Goal: Task Accomplishment & Management: Complete application form

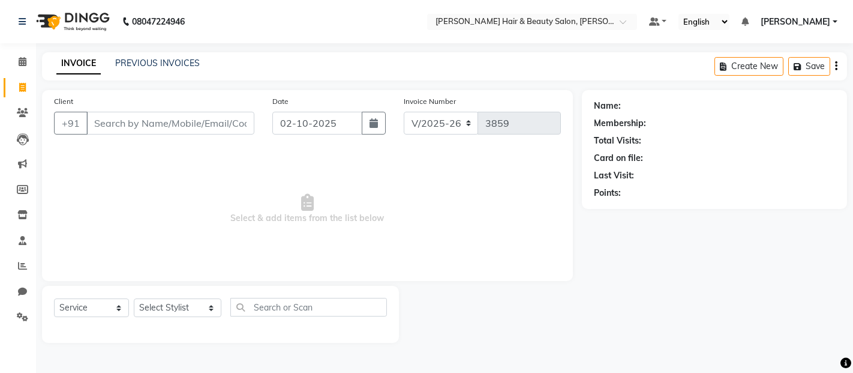
select select "7927"
select select "service"
type input "740"
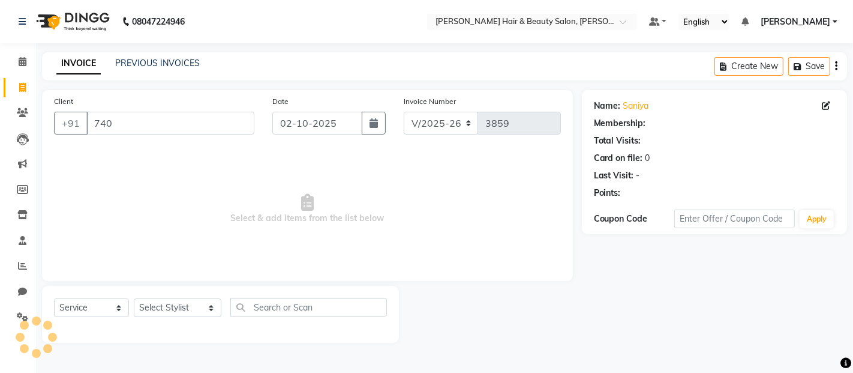
select select "1: Object"
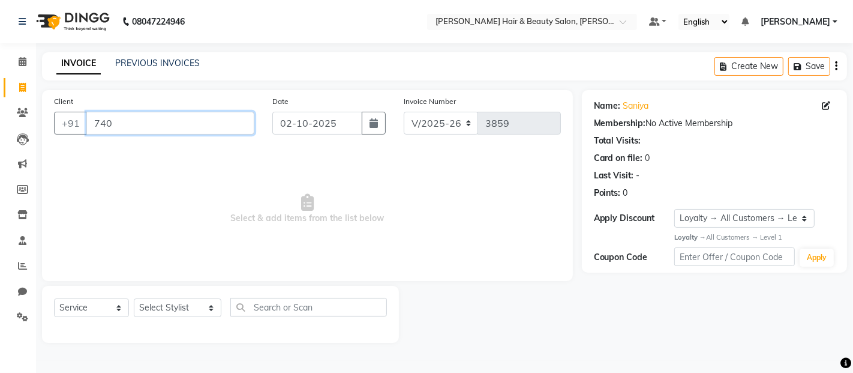
click at [124, 116] on input "740" at bounding box center [170, 123] width 168 height 23
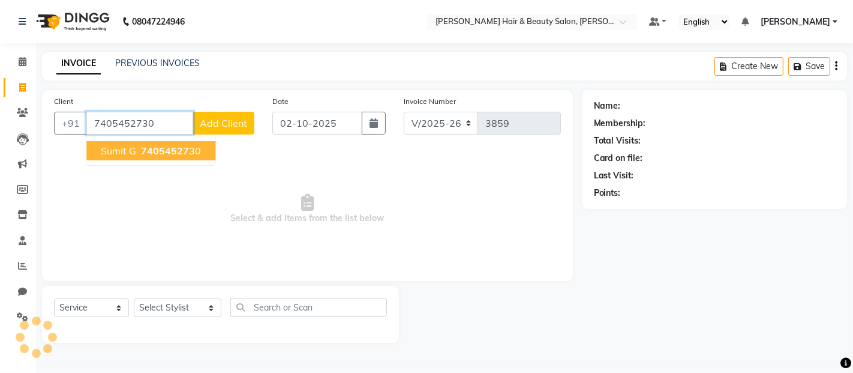
type input "7405452730"
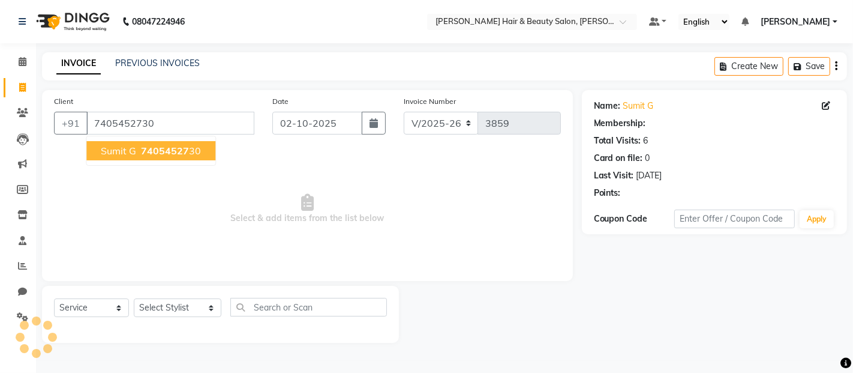
select select "1: Object"
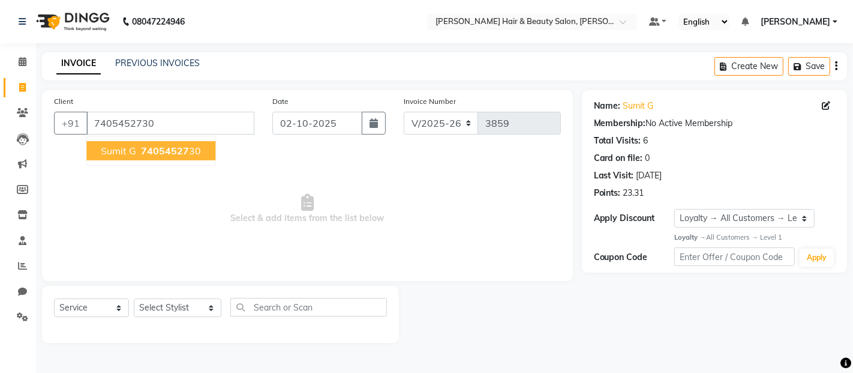
click at [143, 158] on button "Sumit G 74054527 30" at bounding box center [150, 150] width 129 height 19
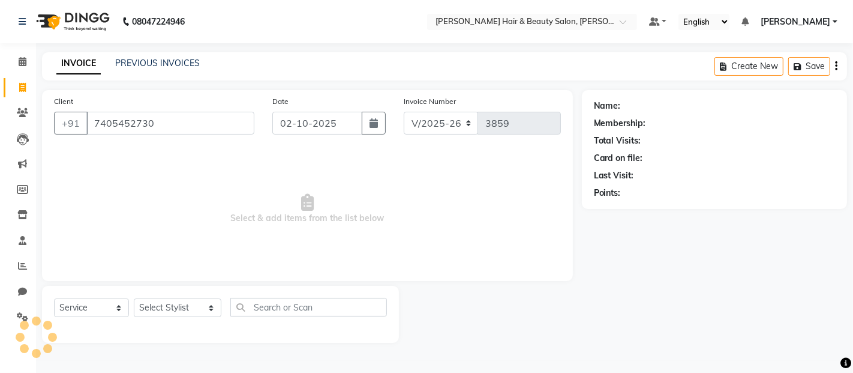
select select "1: Object"
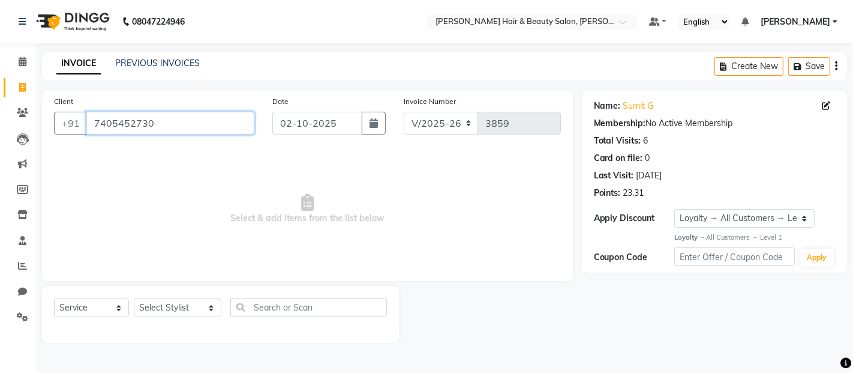
click at [169, 124] on input "7405452730" at bounding box center [170, 123] width 168 height 23
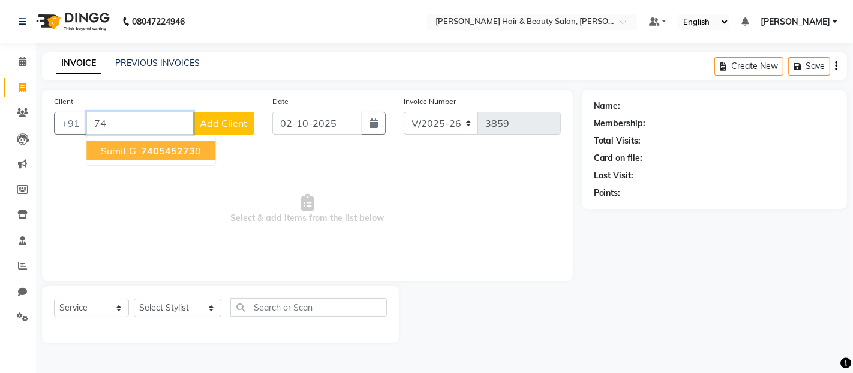
type input "7"
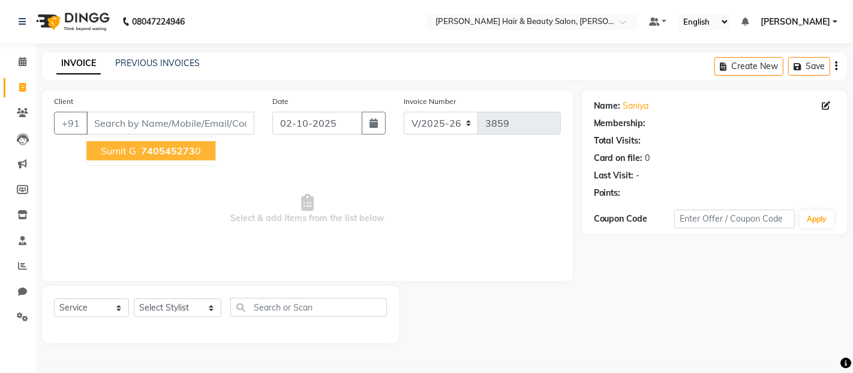
select select "1: Object"
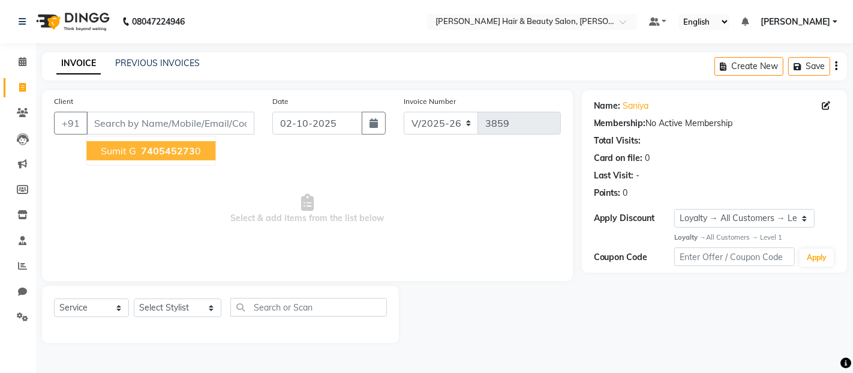
click at [303, 165] on span "Select & add items from the list below" at bounding box center [307, 209] width 507 height 120
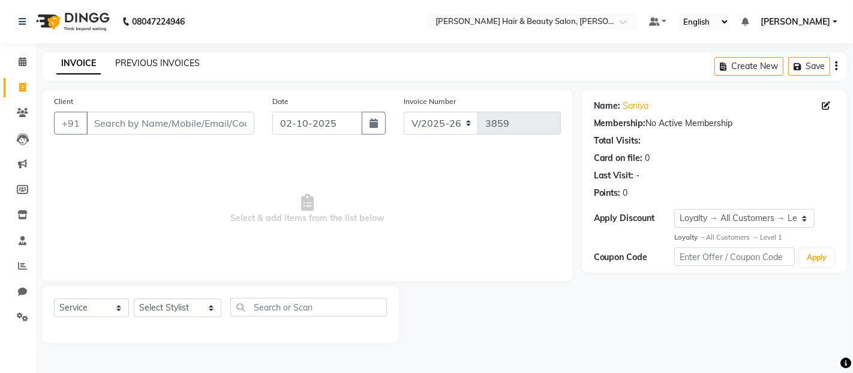
click at [152, 64] on link "PREVIOUS INVOICES" at bounding box center [157, 63] width 85 height 11
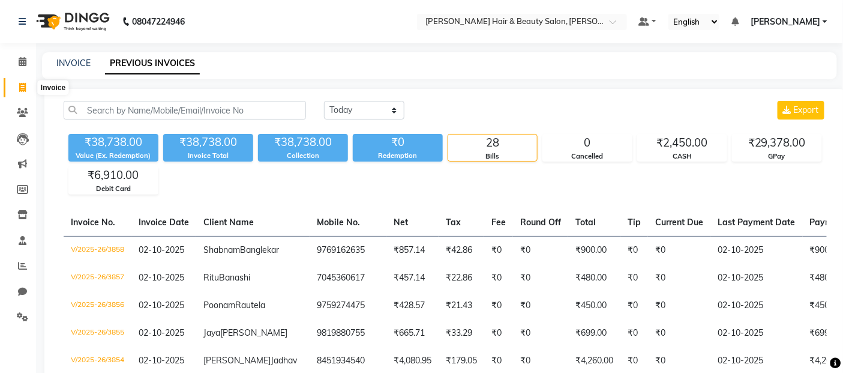
click at [22, 88] on icon at bounding box center [22, 87] width 7 height 9
select select "service"
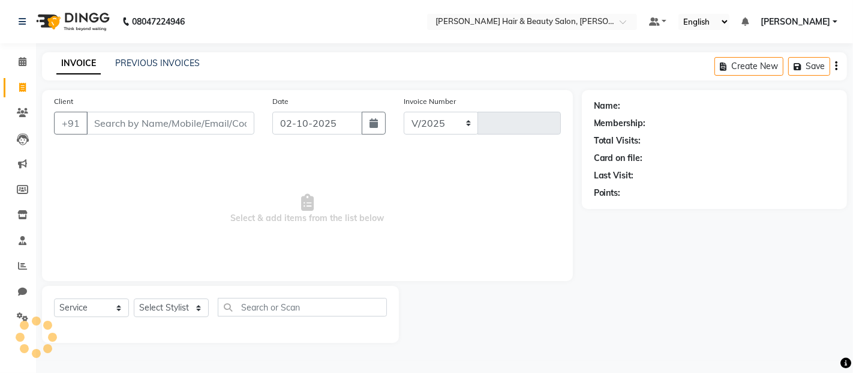
select select "7927"
type input "3859"
click at [159, 126] on input "Client" at bounding box center [170, 123] width 168 height 23
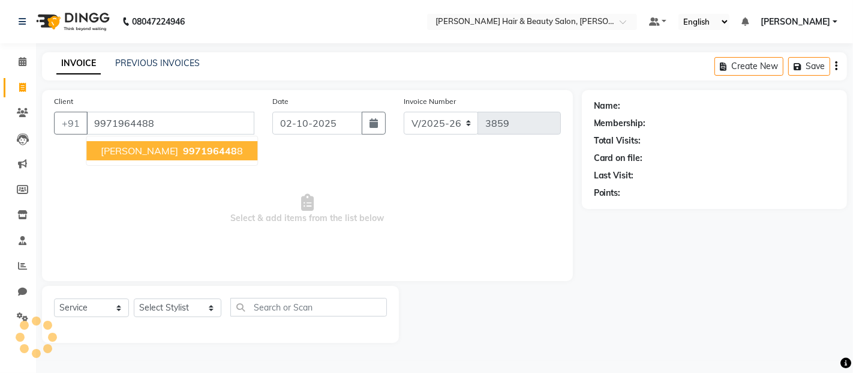
type input "9971964488"
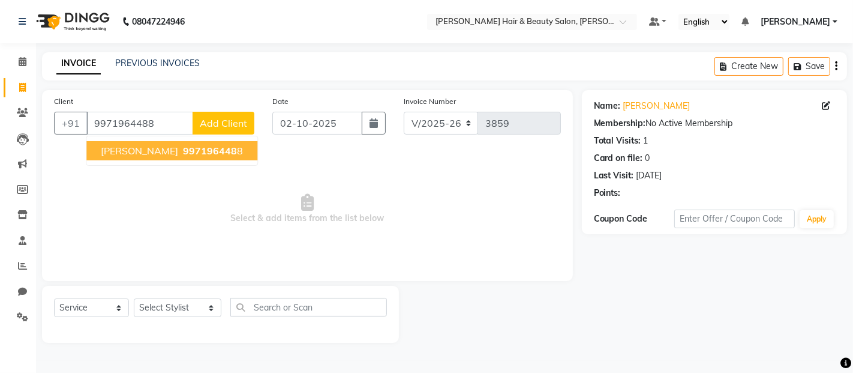
click at [148, 152] on span "[PERSON_NAME]" at bounding box center [139, 151] width 77 height 12
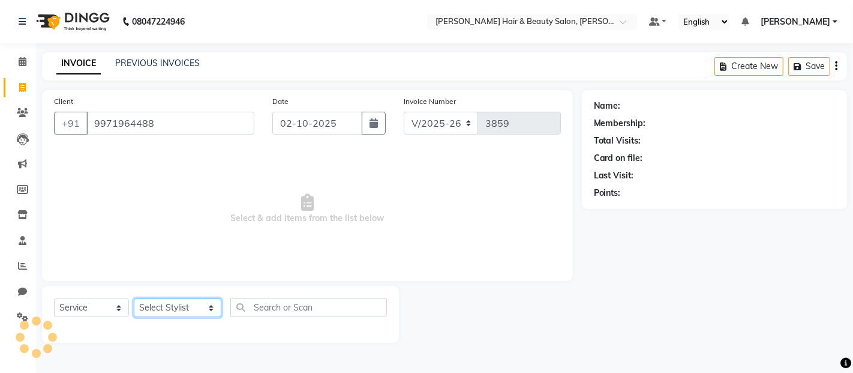
click at [200, 311] on select "Select Stylist [PERSON_NAME] Zibral [PERSON_NAME] [PERSON_NAME] [PERSON_NAME] […" at bounding box center [178, 307] width 88 height 19
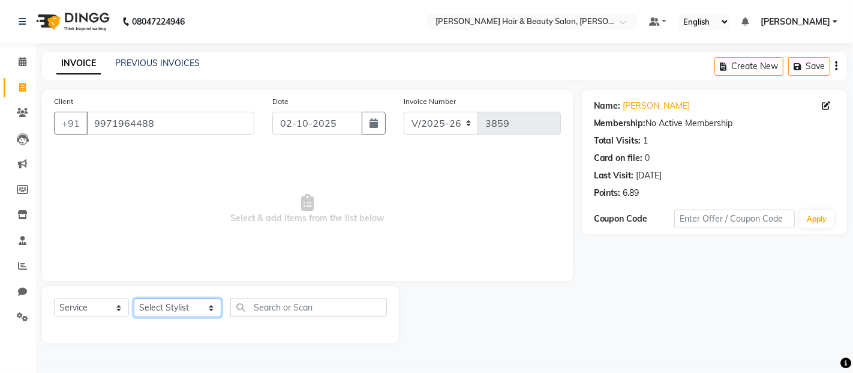
select select "72242"
click at [134, 299] on select "Select Stylist [PERSON_NAME] Zibral [PERSON_NAME] [PERSON_NAME] [PERSON_NAME] […" at bounding box center [178, 307] width 88 height 19
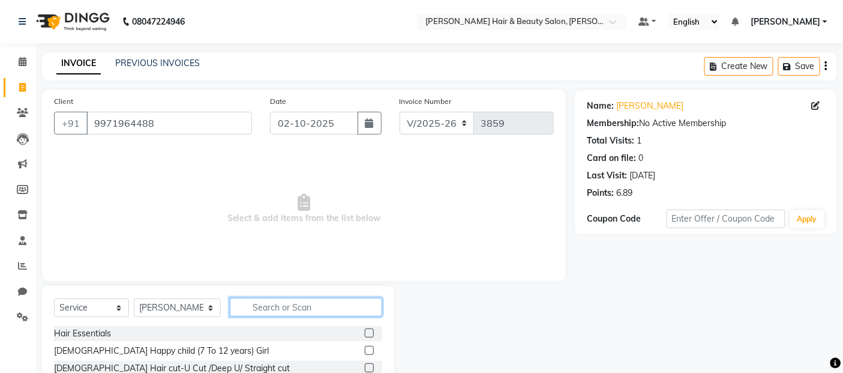
click at [305, 303] on input "text" at bounding box center [306, 307] width 153 height 19
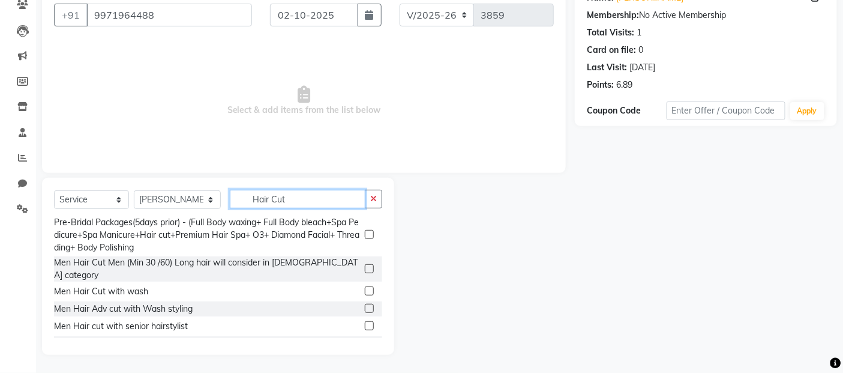
scroll to position [200, 0]
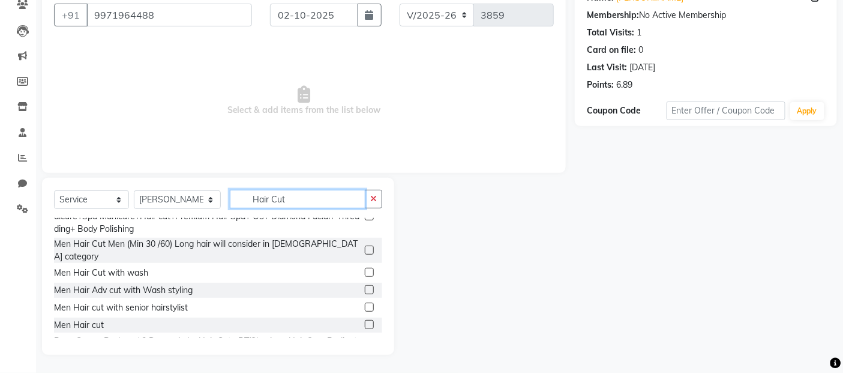
type input "Hair Cut"
click at [365, 320] on label at bounding box center [369, 324] width 9 height 9
click at [365, 321] on input "checkbox" at bounding box center [369, 325] width 8 height 8
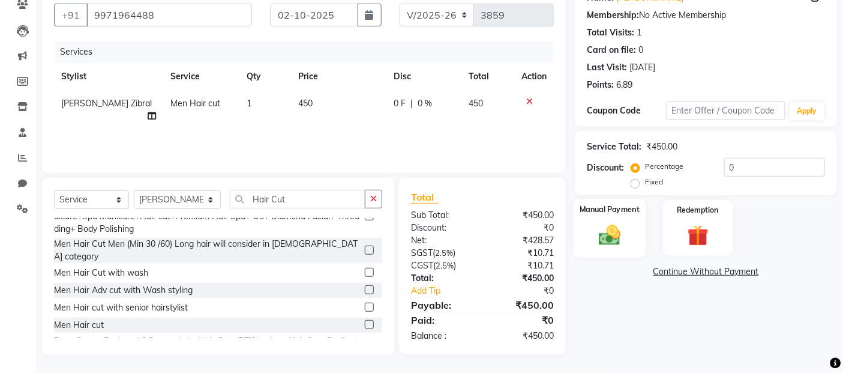
click at [604, 236] on img at bounding box center [610, 234] width 36 height 25
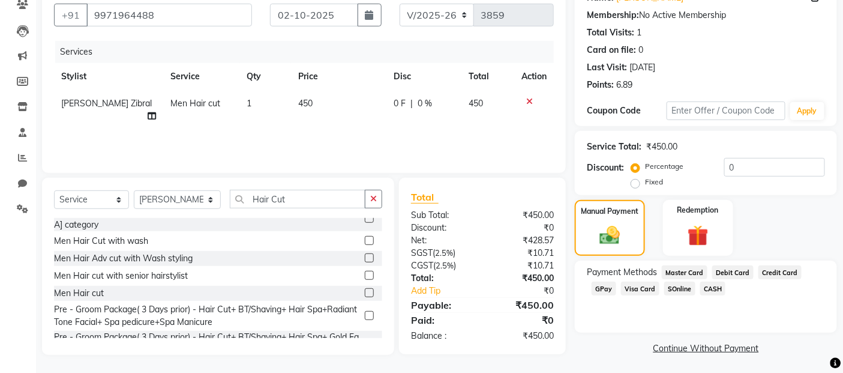
scroll to position [241, 0]
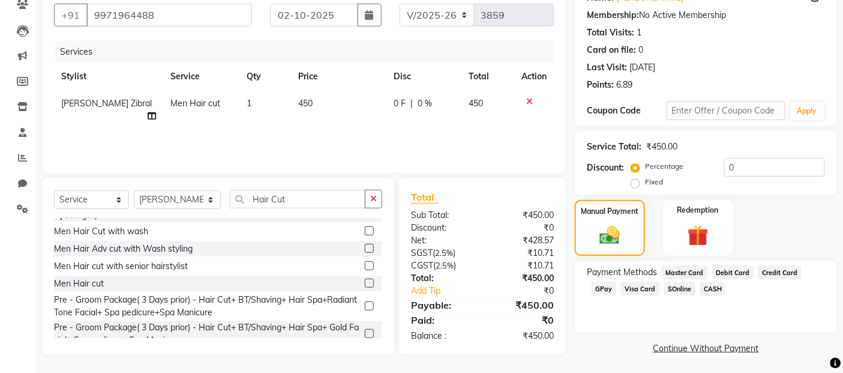
click at [365, 278] on label at bounding box center [369, 282] width 9 height 9
click at [365, 280] on input "checkbox" at bounding box center [369, 284] width 8 height 8
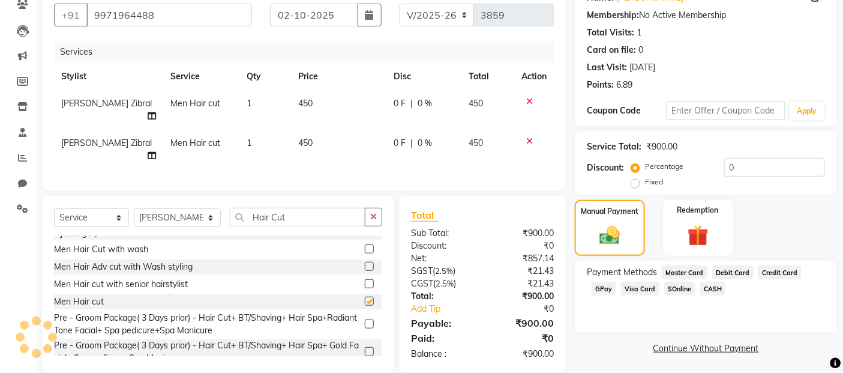
checkbox input "false"
click at [529, 137] on icon at bounding box center [529, 141] width 7 height 8
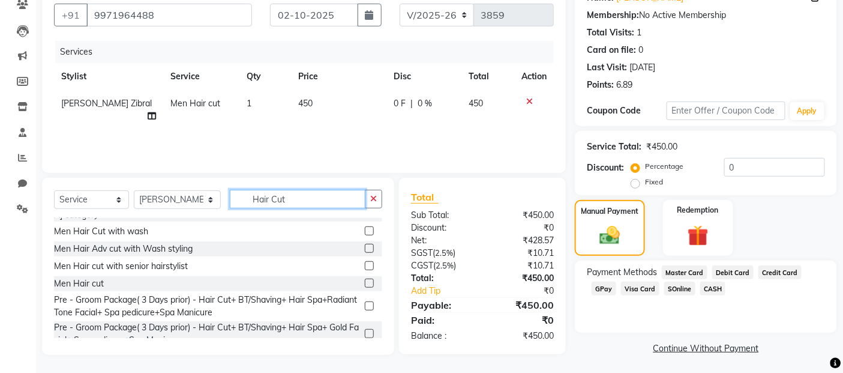
click at [291, 195] on input "Hair Cut" at bounding box center [298, 199] width 136 height 19
type input "H"
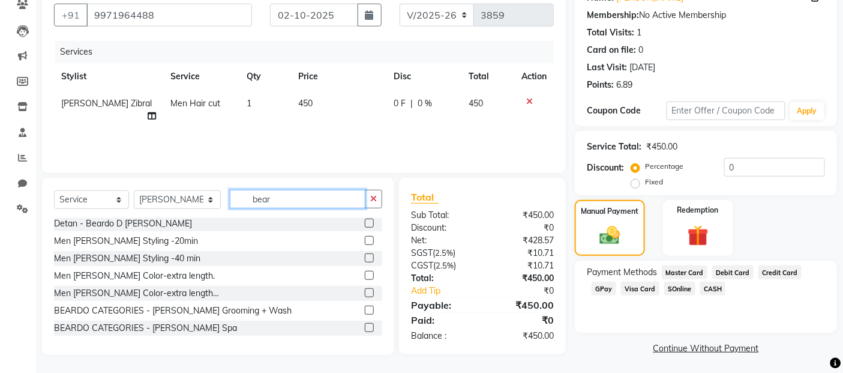
scroll to position [50, 0]
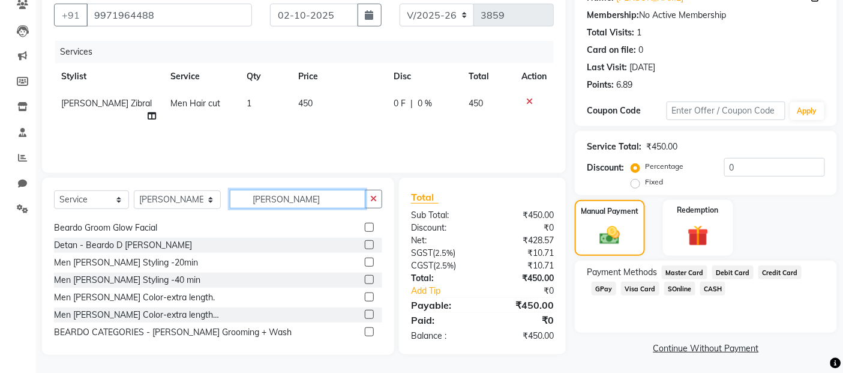
type input "[PERSON_NAME]"
click at [365, 262] on label at bounding box center [369, 261] width 9 height 9
click at [365, 262] on input "checkbox" at bounding box center [369, 263] width 8 height 8
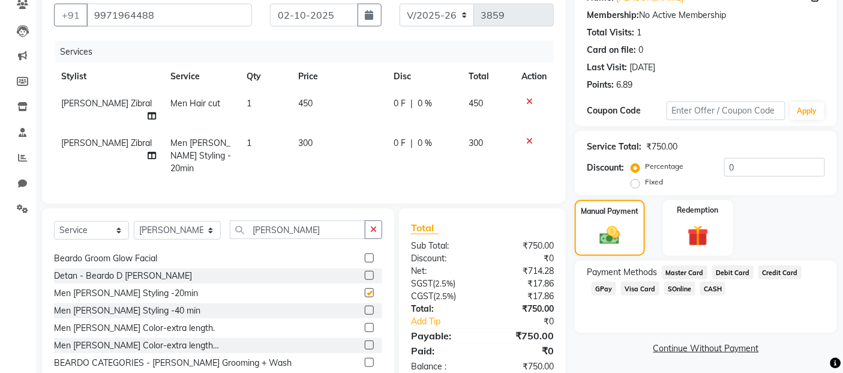
checkbox input "false"
click at [117, 221] on select "Select Service Product Membership Package Voucher Prepaid Gift Card" at bounding box center [91, 230] width 75 height 19
click at [263, 220] on input "[PERSON_NAME]" at bounding box center [298, 229] width 136 height 19
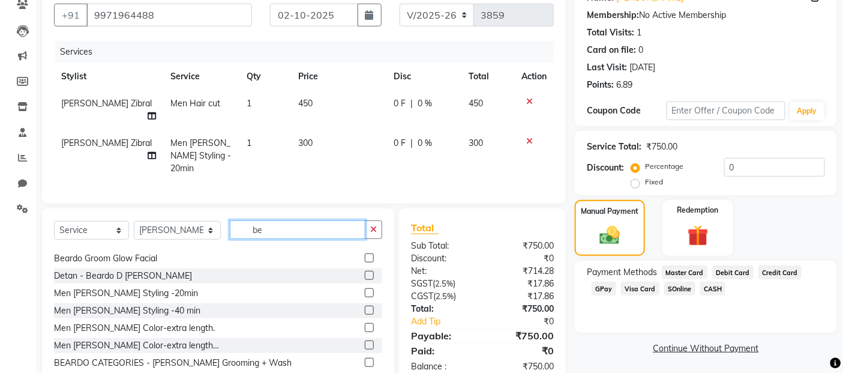
type input "b"
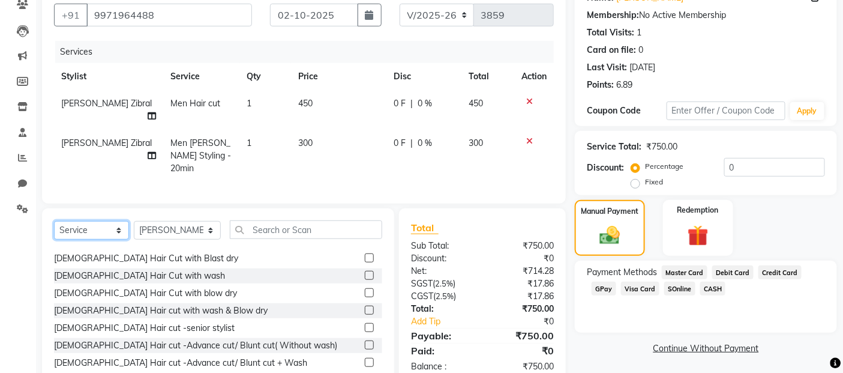
click at [113, 221] on select "Select Service Product Membership Package Voucher Prepaid Gift Card" at bounding box center [91, 230] width 75 height 19
select select "product"
click at [54, 221] on select "Select Service Product Membership Package Voucher Prepaid Gift Card" at bounding box center [91, 230] width 75 height 19
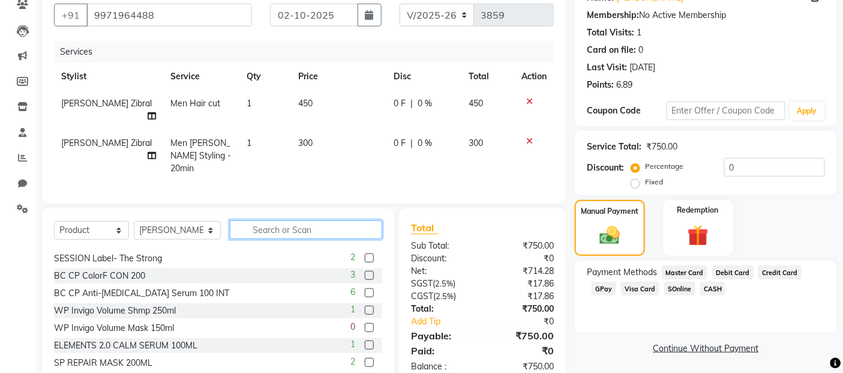
click at [308, 220] on input "text" at bounding box center [306, 229] width 153 height 19
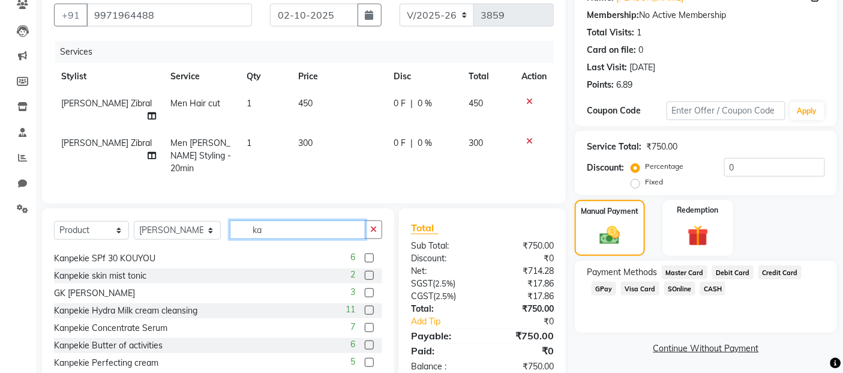
scroll to position [0, 0]
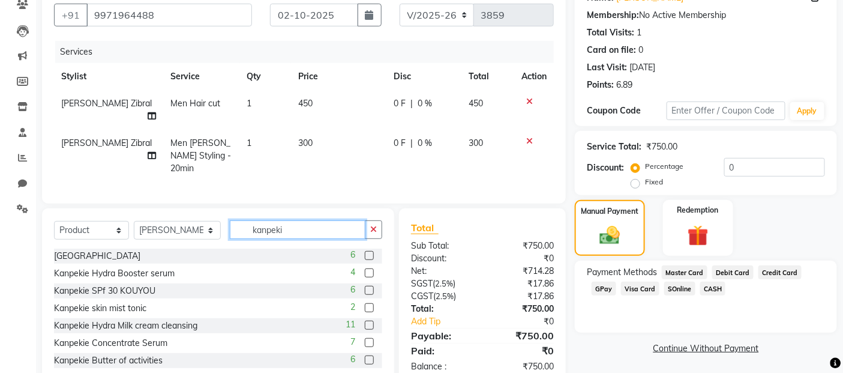
type input "kanpeki"
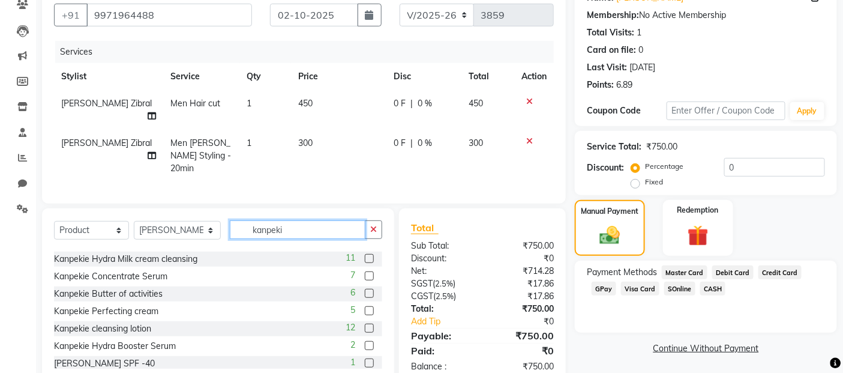
scroll to position [106, 0]
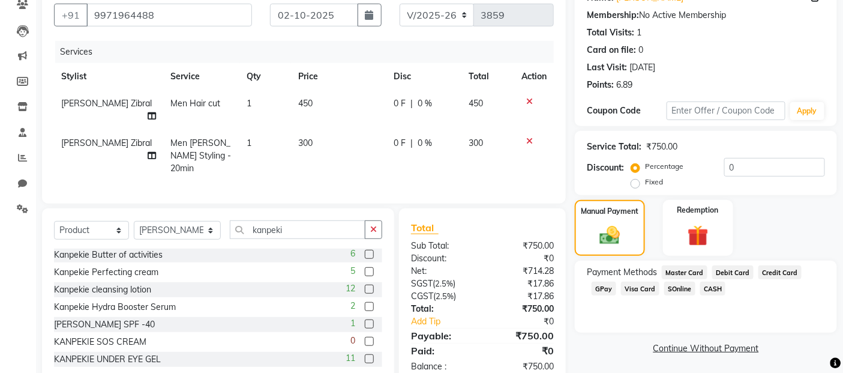
click at [365, 354] on label at bounding box center [369, 358] width 9 height 9
click at [365, 355] on input "checkbox" at bounding box center [369, 359] width 8 height 8
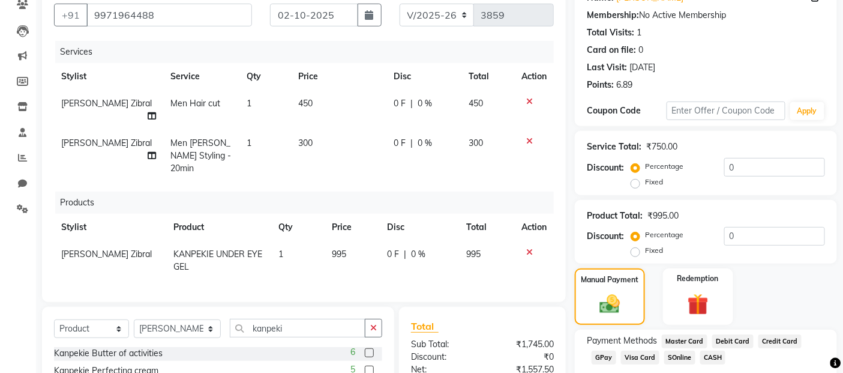
checkbox input "false"
click at [351, 241] on td "995" at bounding box center [352, 261] width 55 height 40
select select "72242"
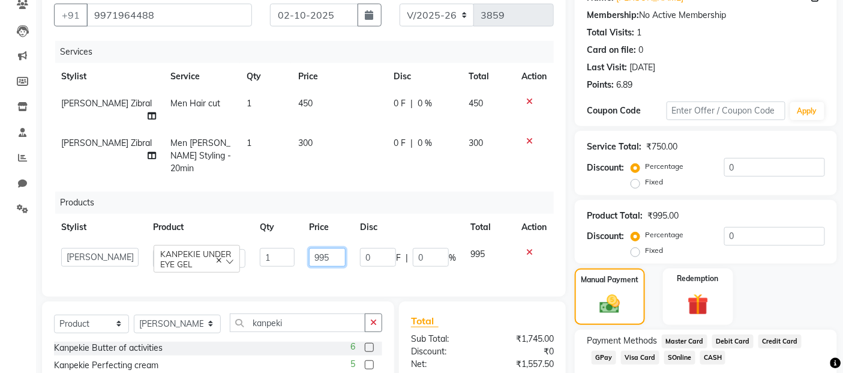
click at [334, 248] on input "995" at bounding box center [327, 257] width 37 height 19
type input "9"
type input "1060"
click at [429, 214] on th "Disc" at bounding box center [408, 227] width 110 height 27
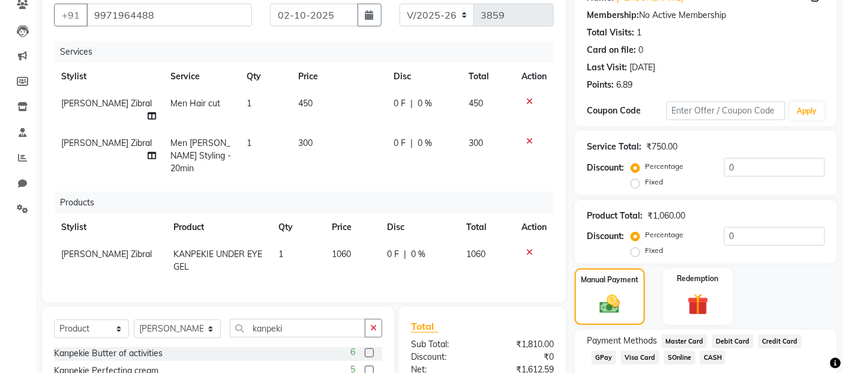
click at [450, 165] on div "Services Stylist Service Qty Price Disc Total Action [PERSON_NAME] Zibral Men H…" at bounding box center [304, 165] width 500 height 249
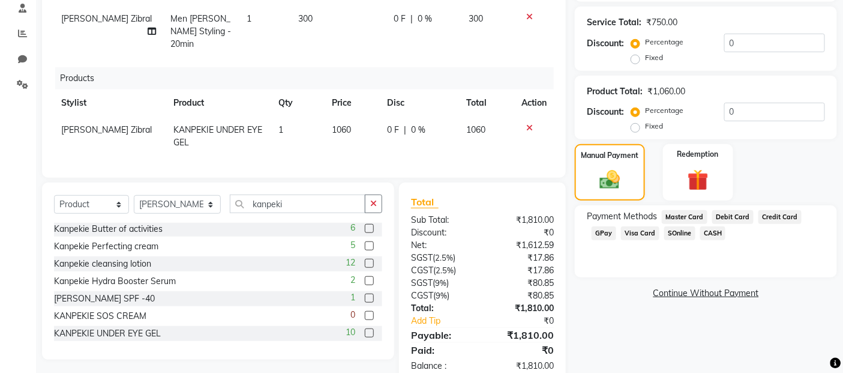
scroll to position [241, 0]
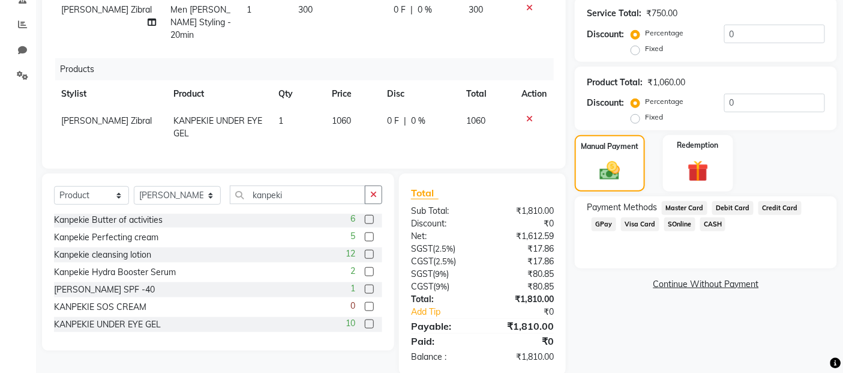
click at [604, 219] on span "GPay" at bounding box center [603, 224] width 25 height 14
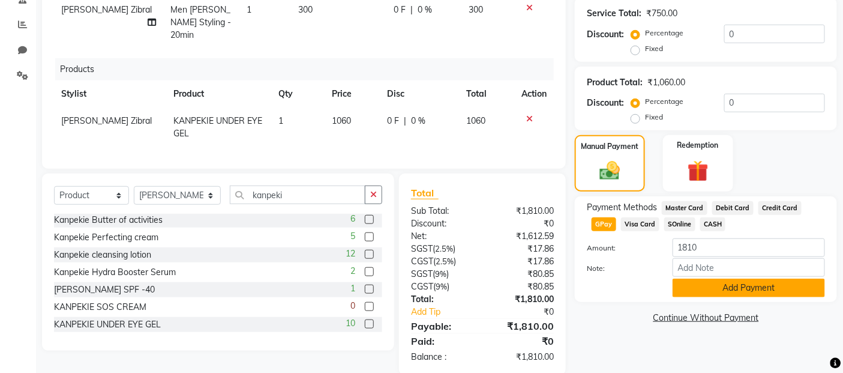
click at [726, 289] on button "Add Payment" at bounding box center [748, 287] width 152 height 19
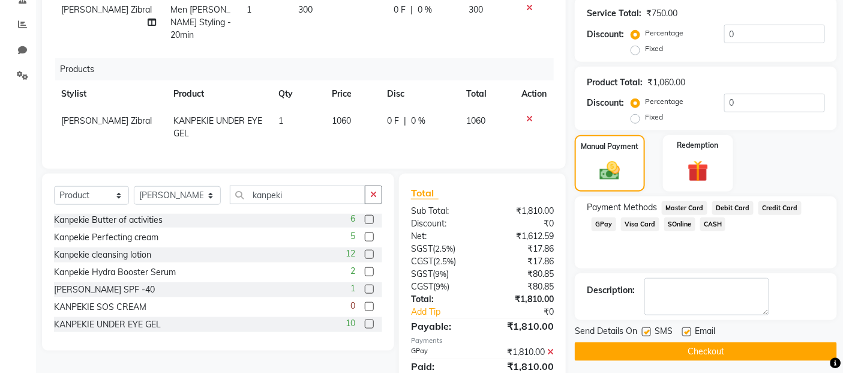
click at [644, 333] on label at bounding box center [646, 331] width 9 height 9
click at [644, 333] on input "checkbox" at bounding box center [646, 332] width 8 height 8
checkbox input "false"
click at [686, 333] on label at bounding box center [686, 331] width 9 height 9
click at [686, 333] on input "checkbox" at bounding box center [686, 332] width 8 height 8
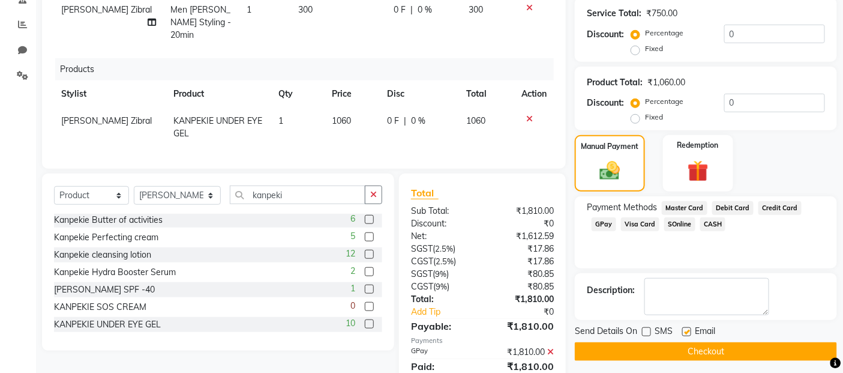
checkbox input "false"
click at [686, 351] on button "Checkout" at bounding box center [706, 351] width 262 height 19
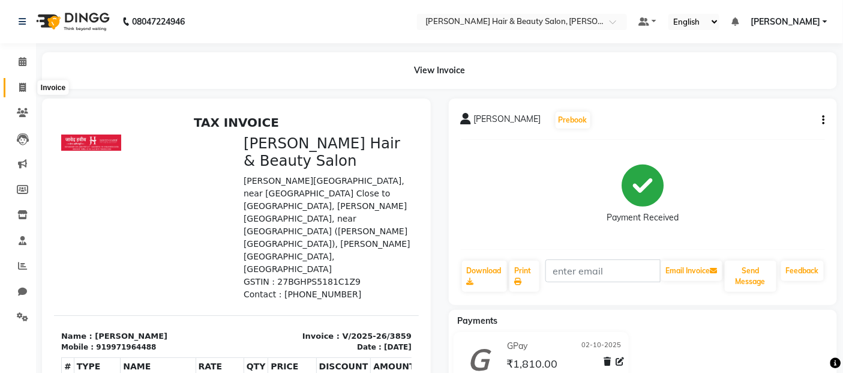
click at [22, 81] on span at bounding box center [22, 88] width 21 height 14
select select "service"
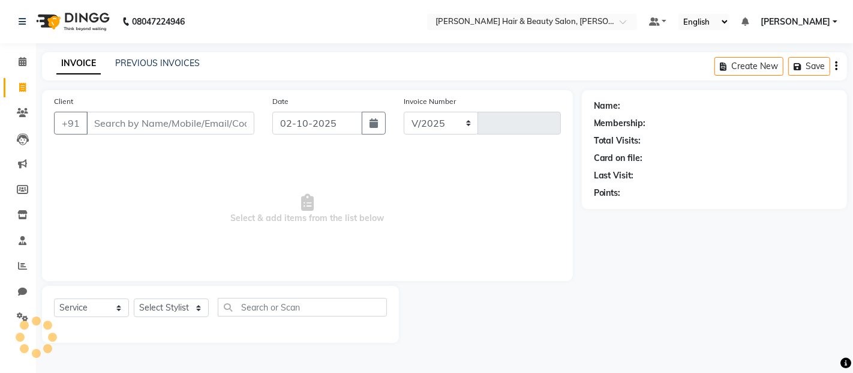
select select "7927"
type input "3860"
click at [134, 123] on input "Client" at bounding box center [170, 123] width 168 height 23
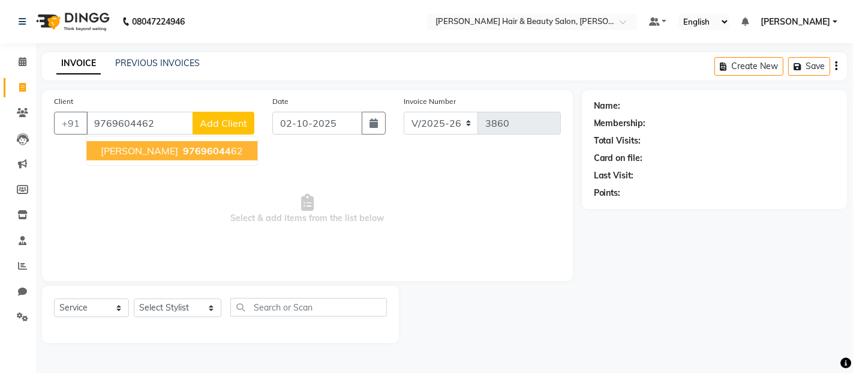
type input "9769604462"
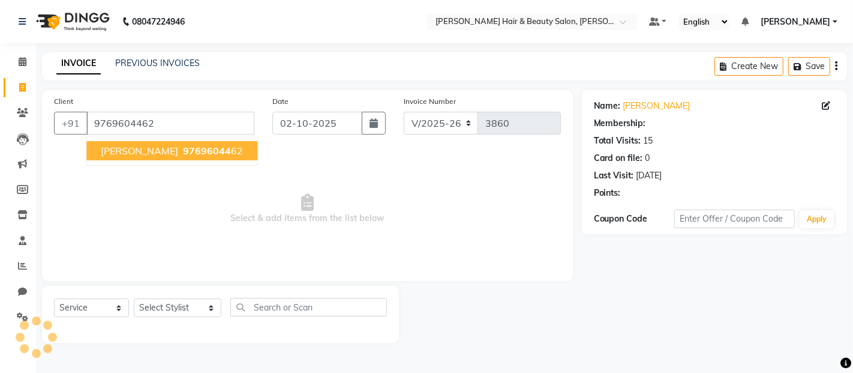
select select "2: Object"
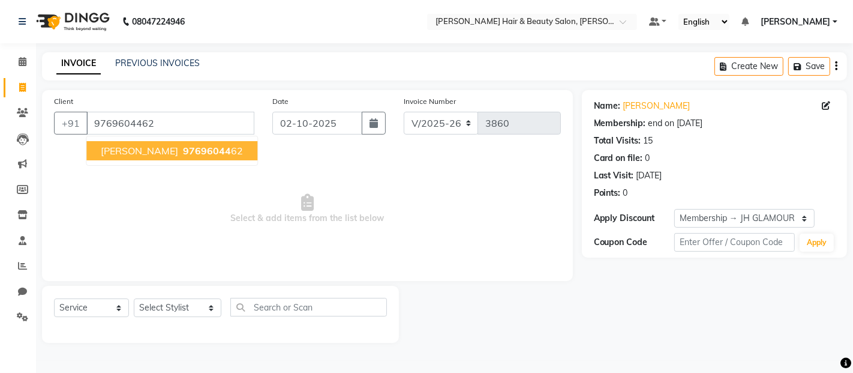
click at [158, 145] on span "[PERSON_NAME]" at bounding box center [139, 151] width 77 height 12
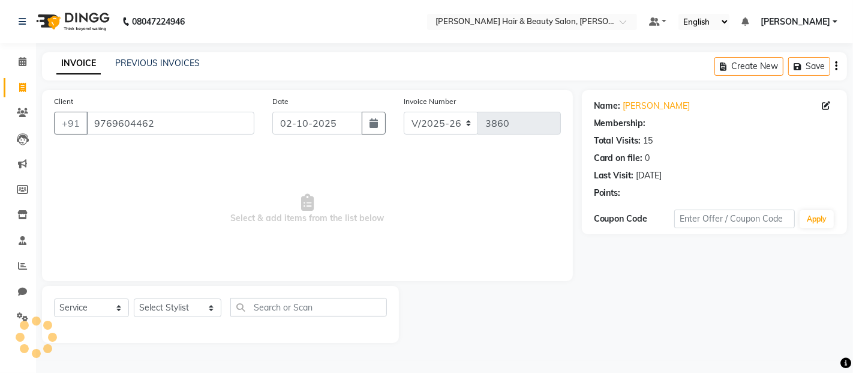
select select "2: Object"
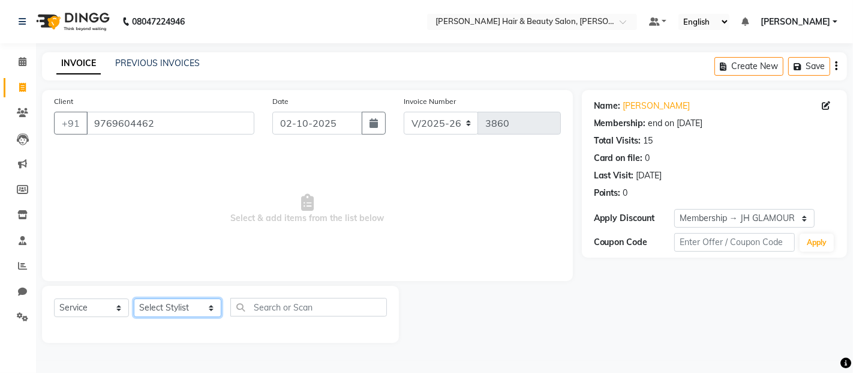
click at [200, 312] on select "Select Stylist [PERSON_NAME] Zibral [PERSON_NAME] [PERSON_NAME] [PERSON_NAME] […" at bounding box center [178, 307] width 88 height 19
select select "72239"
click at [134, 299] on select "Select Stylist [PERSON_NAME] Zibral [PERSON_NAME] [PERSON_NAME] [PERSON_NAME] […" at bounding box center [178, 307] width 88 height 19
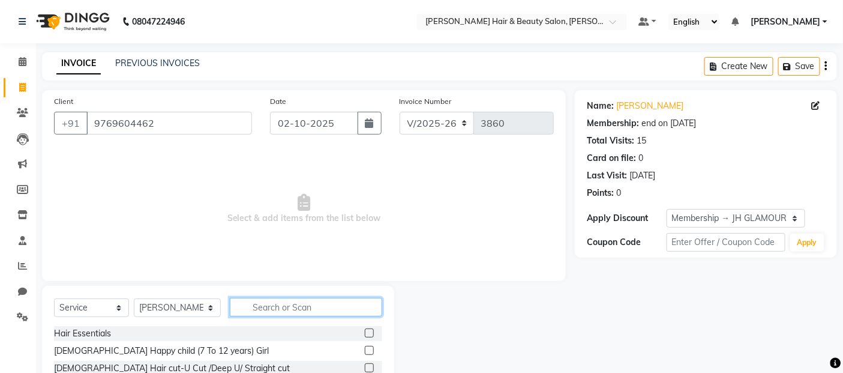
click at [288, 305] on input "text" at bounding box center [306, 307] width 153 height 19
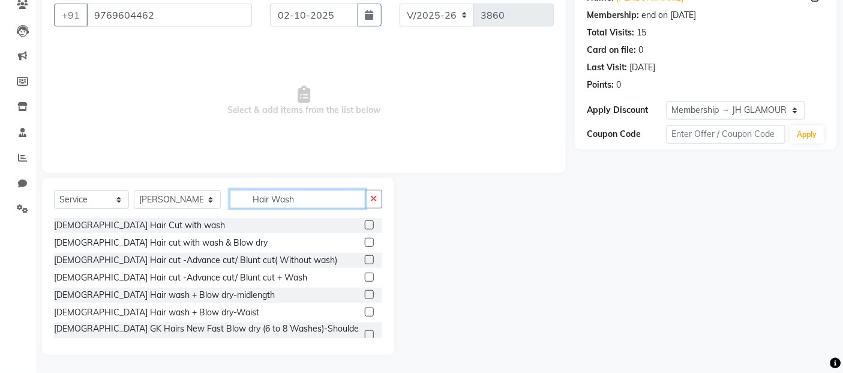
scroll to position [67, 0]
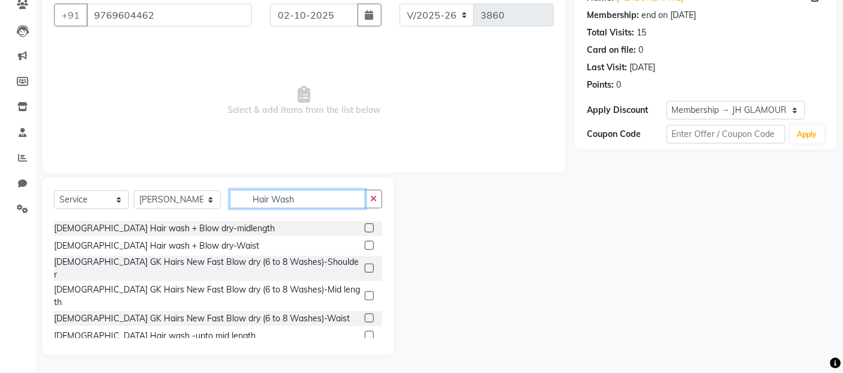
type input "Hair Wash"
click at [365, 331] on label at bounding box center [369, 335] width 9 height 9
click at [365, 332] on input "checkbox" at bounding box center [369, 336] width 8 height 8
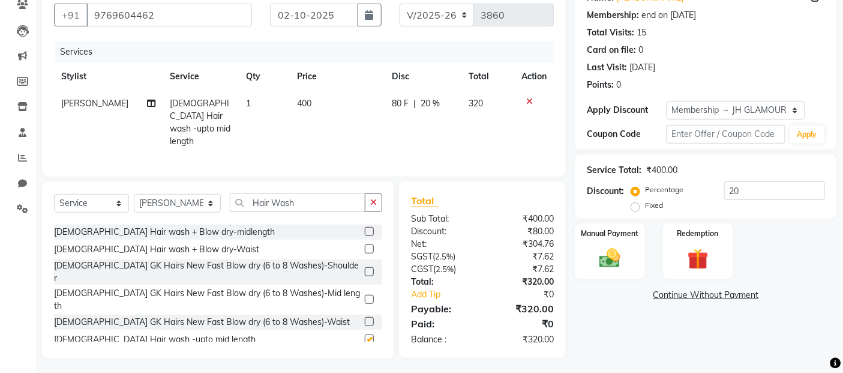
checkbox input "false"
click at [296, 196] on input "Hair Wash" at bounding box center [298, 202] width 136 height 19
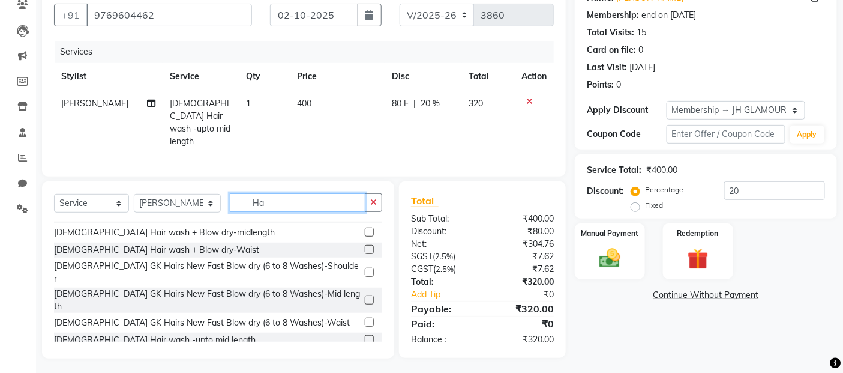
scroll to position [170, 0]
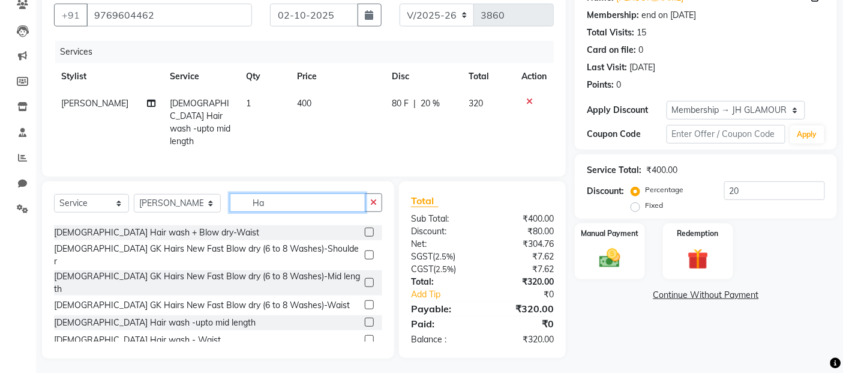
type input "H"
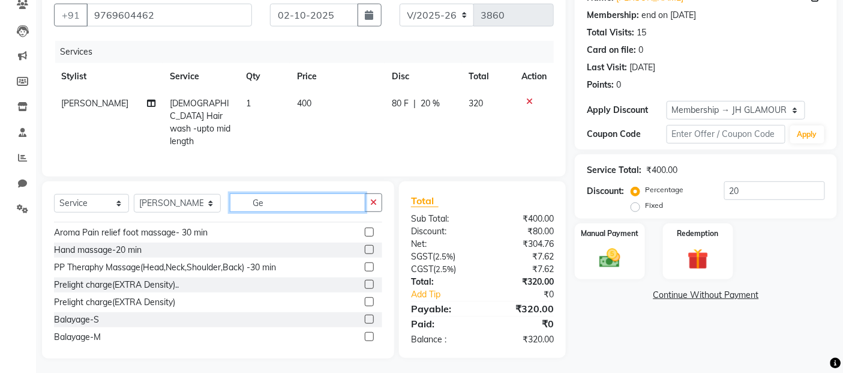
scroll to position [0, 0]
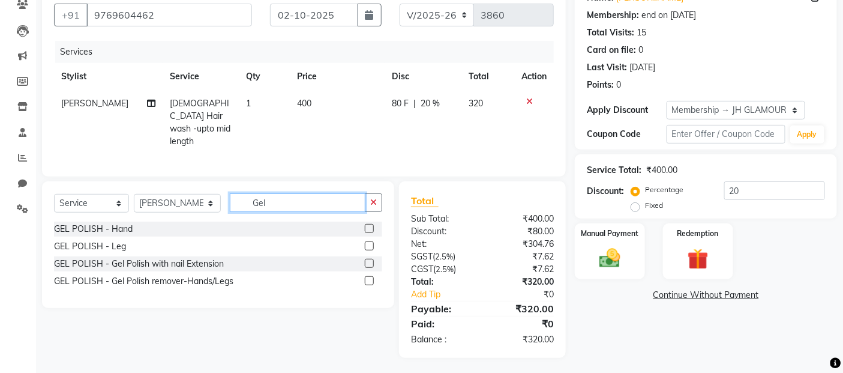
type input "Gel"
click at [370, 277] on label at bounding box center [369, 280] width 9 height 9
click at [370, 277] on input "checkbox" at bounding box center [369, 281] width 8 height 8
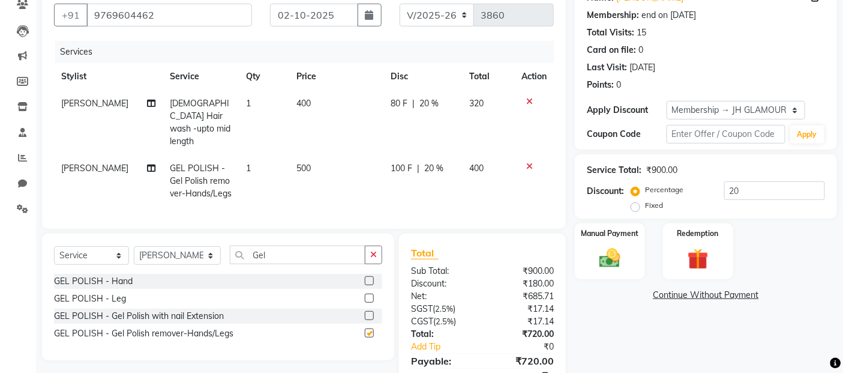
checkbox input "false"
click at [309, 163] on td "500" at bounding box center [336, 181] width 94 height 52
select select "72239"
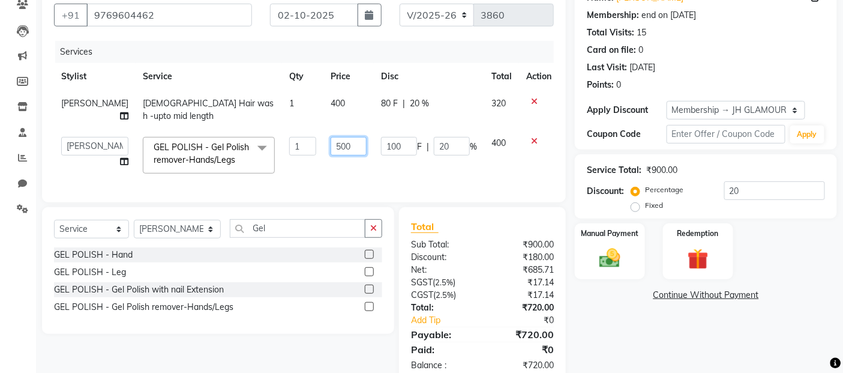
click at [332, 142] on input "500" at bounding box center [349, 146] width 36 height 19
type input "5"
type input "650"
click at [368, 169] on tr "[PERSON_NAME] Zibral [PERSON_NAME] [PERSON_NAME] [PERSON_NAME] Shetty [PERSON_N…" at bounding box center [306, 155] width 504 height 51
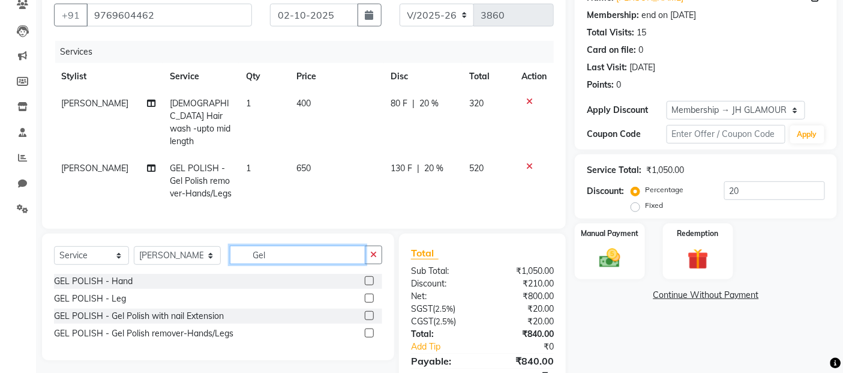
click at [277, 248] on input "Gel" at bounding box center [298, 254] width 136 height 19
type input "G"
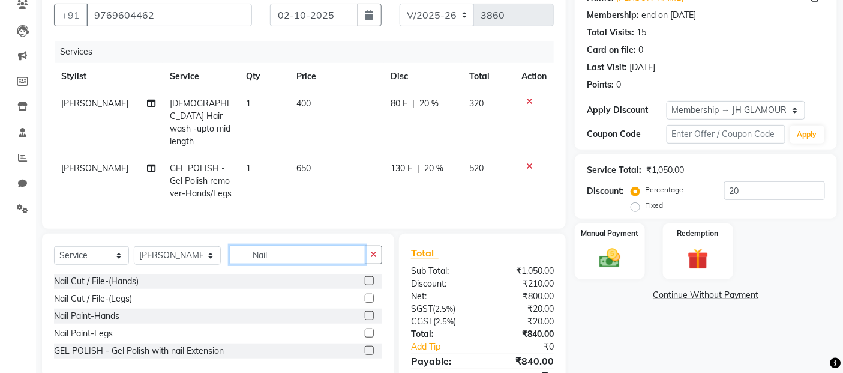
type input "Nail"
click at [372, 277] on label at bounding box center [369, 280] width 9 height 9
click at [372, 277] on input "checkbox" at bounding box center [369, 281] width 8 height 8
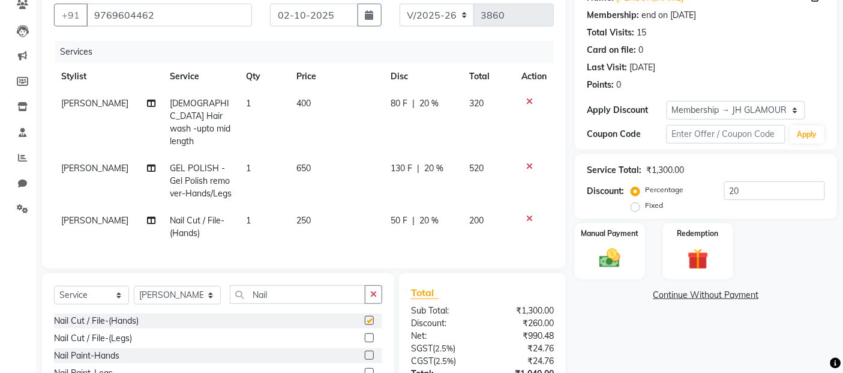
checkbox input "false"
click at [526, 214] on icon at bounding box center [529, 218] width 7 height 8
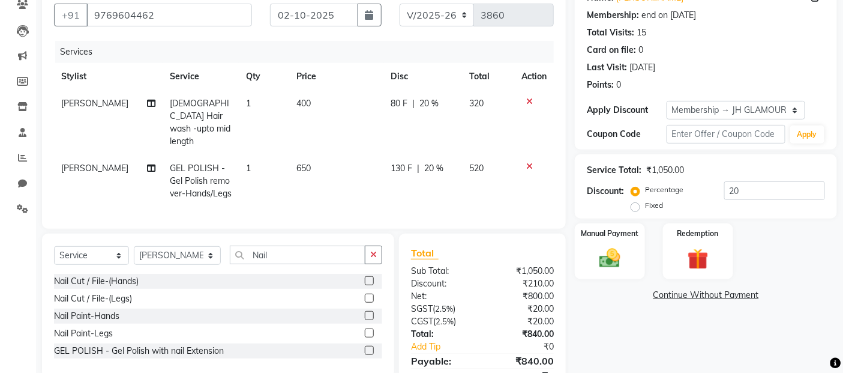
click at [370, 313] on label at bounding box center [369, 315] width 9 height 9
click at [370, 313] on input "checkbox" at bounding box center [369, 316] width 8 height 8
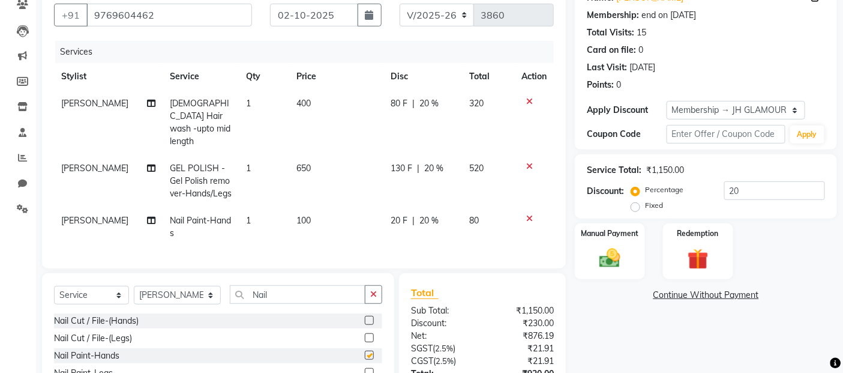
checkbox input "false"
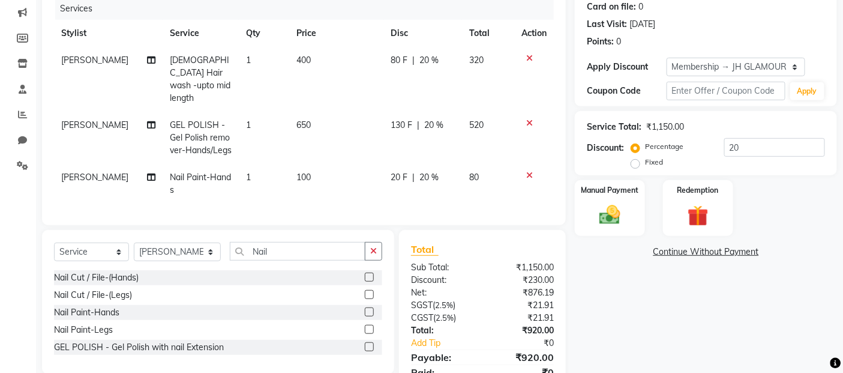
scroll to position [200, 0]
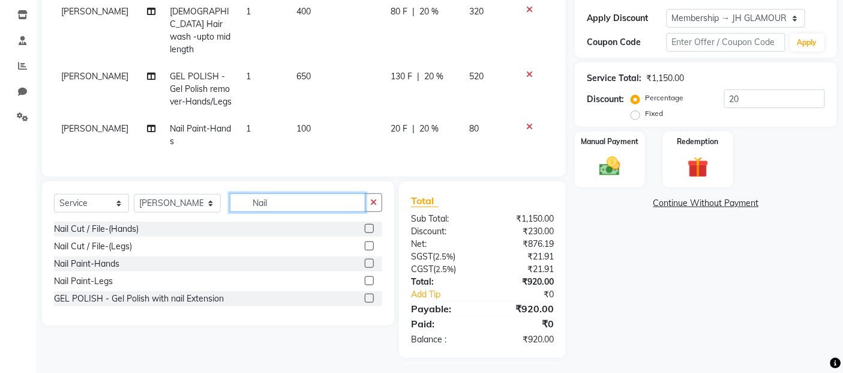
click at [283, 202] on input "Nail" at bounding box center [298, 202] width 136 height 19
type input "N"
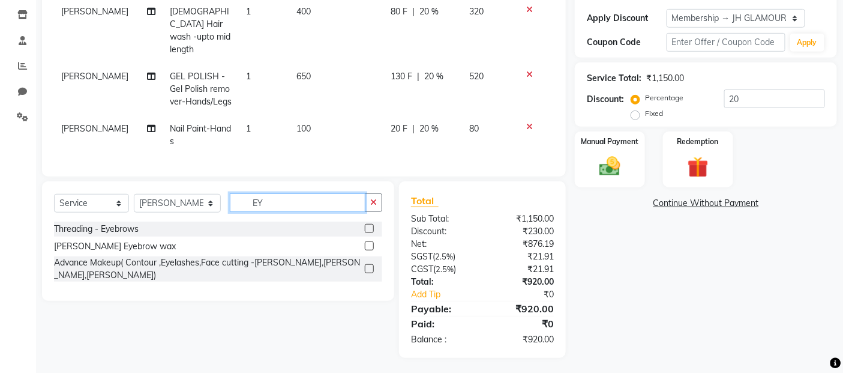
type input "E"
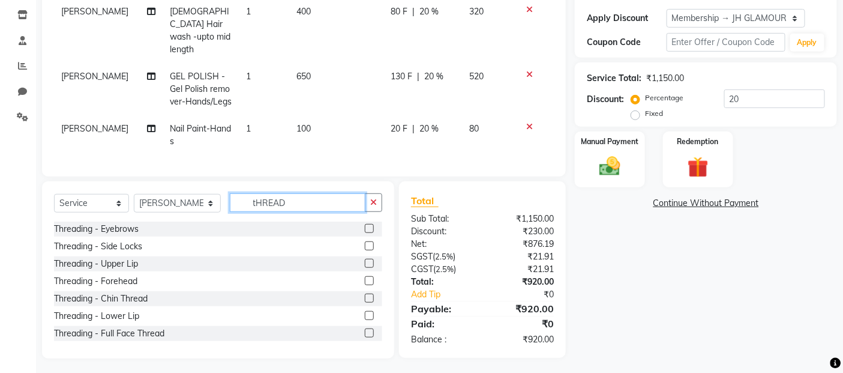
type input "tHREAD"
click at [365, 224] on label at bounding box center [369, 228] width 9 height 9
click at [365, 225] on input "checkbox" at bounding box center [369, 229] width 8 height 8
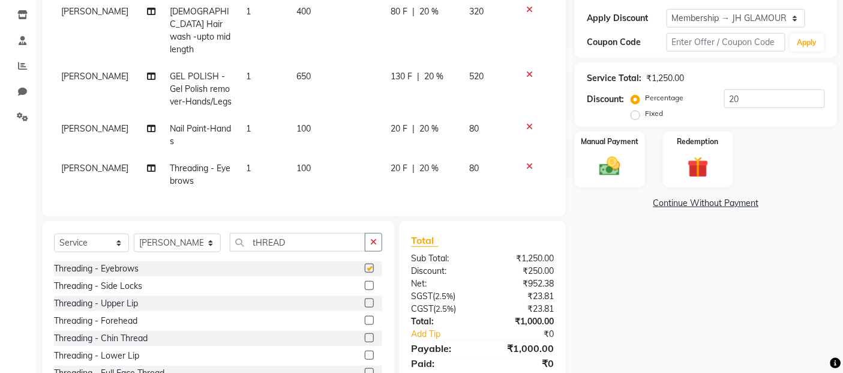
checkbox input "false"
click at [365, 304] on label at bounding box center [369, 302] width 9 height 9
click at [365, 304] on input "checkbox" at bounding box center [369, 303] width 8 height 8
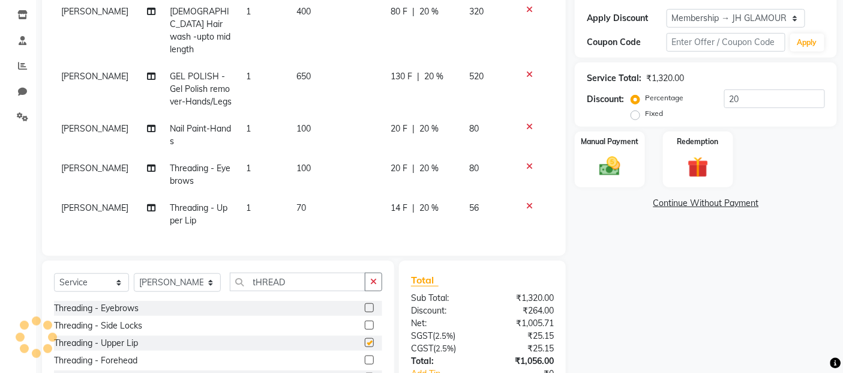
checkbox input "false"
click at [610, 171] on img at bounding box center [610, 166] width 36 height 25
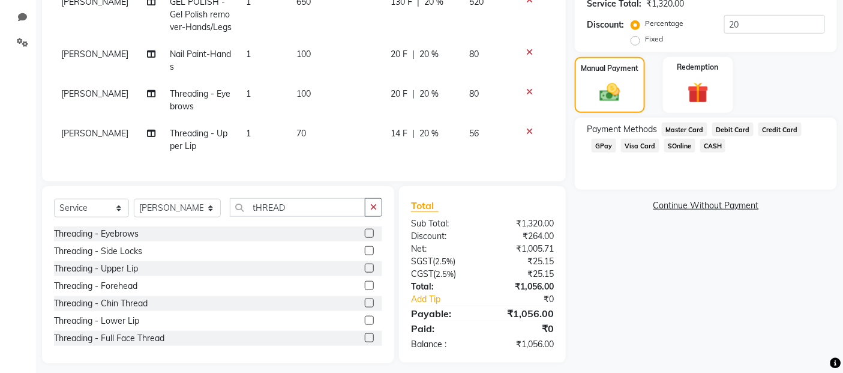
scroll to position [280, 0]
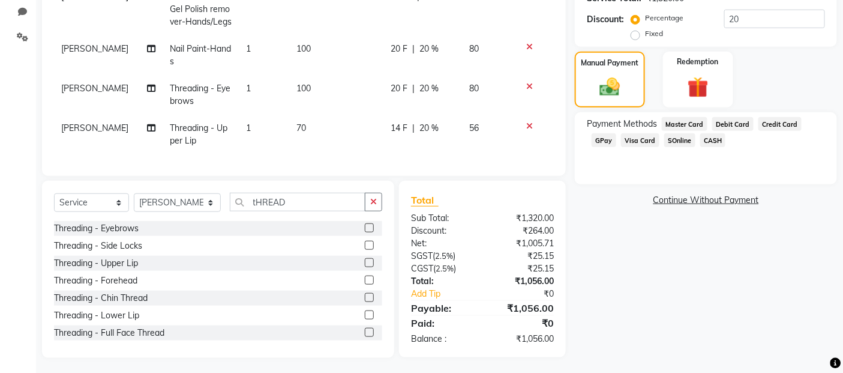
click at [602, 137] on span "GPay" at bounding box center [603, 140] width 25 height 14
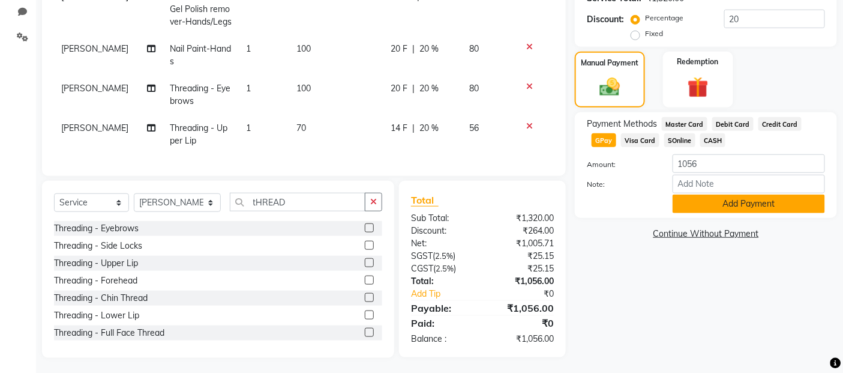
click at [716, 199] on button "Add Payment" at bounding box center [748, 203] width 152 height 19
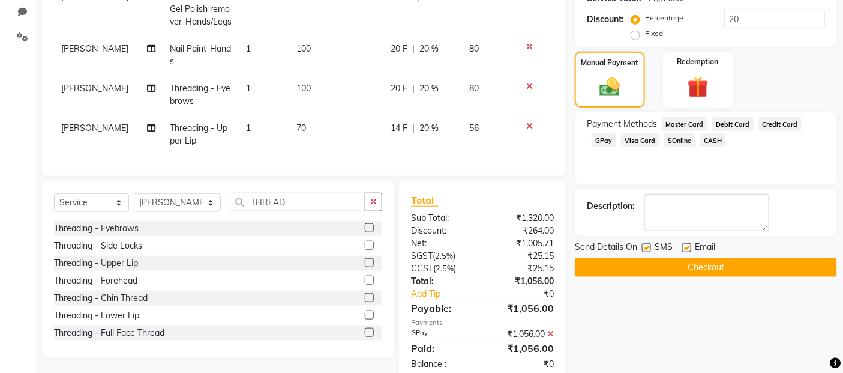
click at [644, 248] on label at bounding box center [646, 247] width 9 height 9
click at [644, 248] on input "checkbox" at bounding box center [646, 248] width 8 height 8
checkbox input "false"
click at [687, 243] on label at bounding box center [686, 247] width 9 height 9
click at [687, 244] on input "checkbox" at bounding box center [686, 248] width 8 height 8
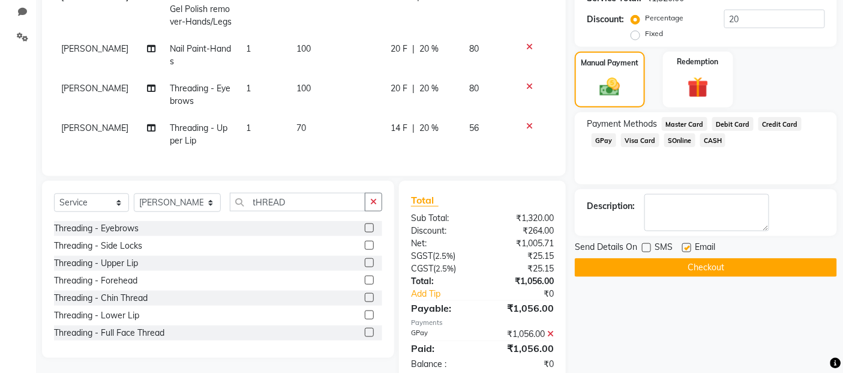
checkbox input "false"
click at [696, 271] on button "Checkout" at bounding box center [706, 267] width 262 height 19
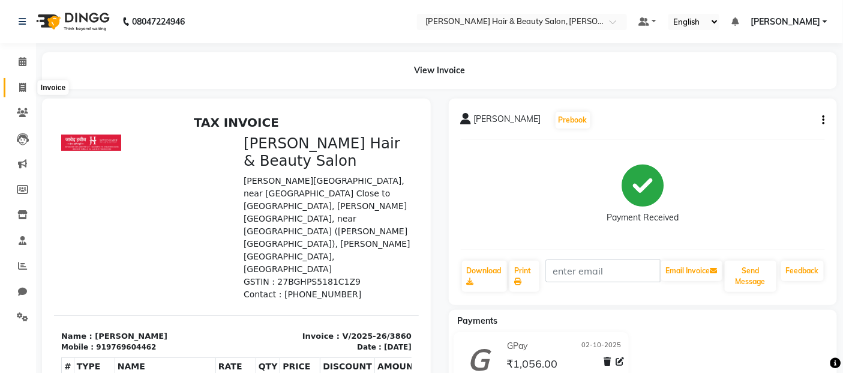
click at [22, 85] on icon at bounding box center [22, 87] width 7 height 9
select select "service"
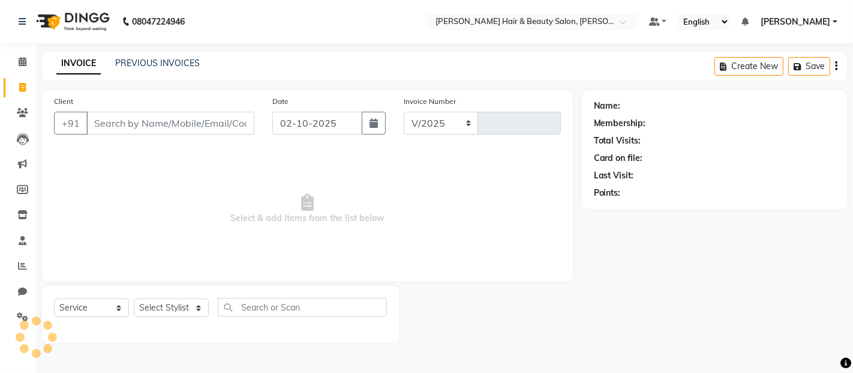
select select "7927"
type input "3861"
click at [178, 123] on input "Client" at bounding box center [170, 123] width 168 height 23
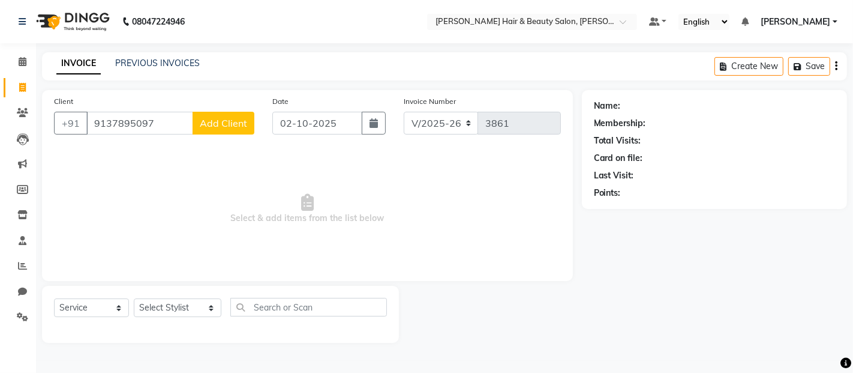
type input "9137895097"
click at [232, 122] on span "Add Client" at bounding box center [223, 123] width 47 height 12
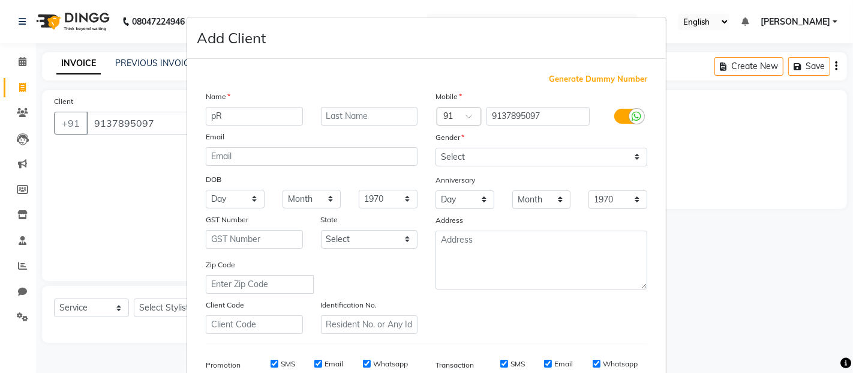
type input "p"
type input "[PERSON_NAME]"
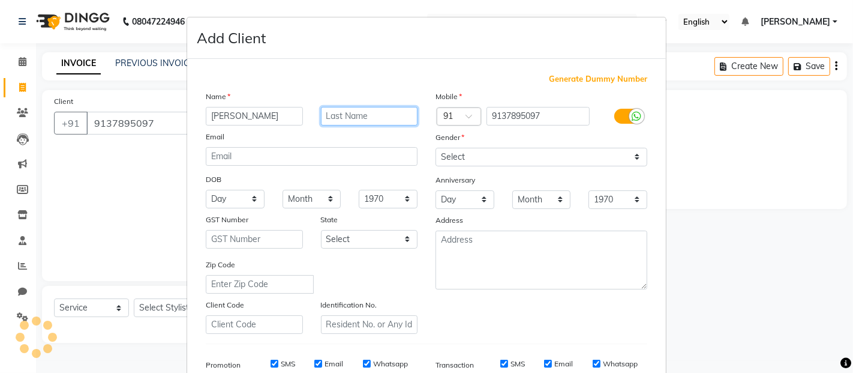
click at [386, 115] on input "text" at bounding box center [369, 116] width 97 height 19
type input "[PERSON_NAME]"
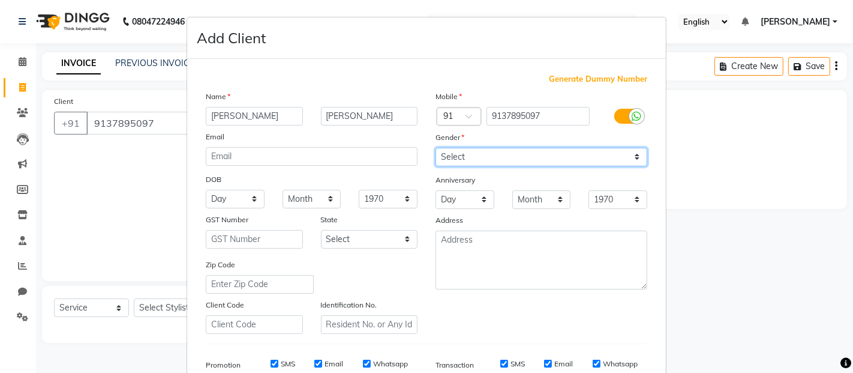
click at [632, 157] on select "Select [DEMOGRAPHIC_DATA] [DEMOGRAPHIC_DATA] Other Prefer Not To Say" at bounding box center [541, 157] width 212 height 19
select select "[DEMOGRAPHIC_DATA]"
click at [435, 148] on select "Select [DEMOGRAPHIC_DATA] [DEMOGRAPHIC_DATA] Other Prefer Not To Say" at bounding box center [541, 157] width 212 height 19
click at [283, 361] on label "SMS" at bounding box center [288, 363] width 14 height 11
click at [278, 361] on input "SMS" at bounding box center [275, 363] width 8 height 8
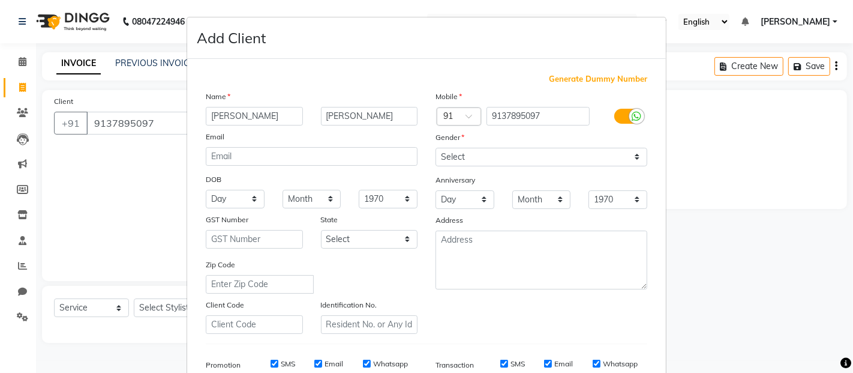
checkbox input "false"
click at [332, 364] on label "Email" at bounding box center [334, 363] width 19 height 11
click at [322, 364] on input "Email" at bounding box center [318, 363] width 8 height 8
checkbox input "false"
click at [380, 364] on label "Whatsapp" at bounding box center [390, 363] width 35 height 11
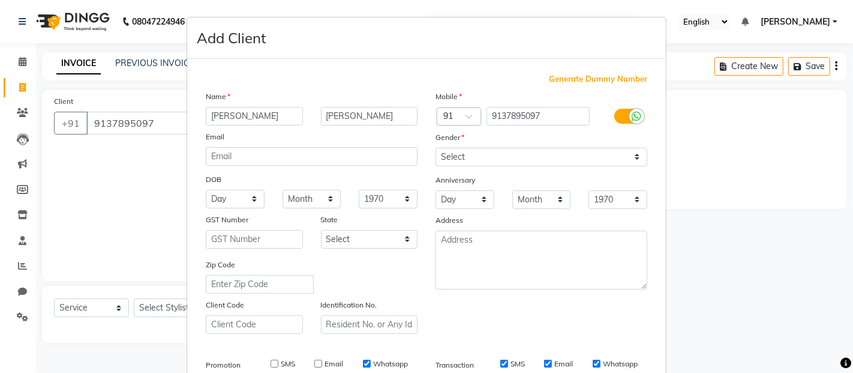
click at [371, 364] on input "Whatsapp" at bounding box center [367, 363] width 8 height 8
checkbox input "false"
click at [513, 362] on label "SMS" at bounding box center [517, 363] width 14 height 11
click at [508, 362] on input "SMS" at bounding box center [504, 363] width 8 height 8
checkbox input "false"
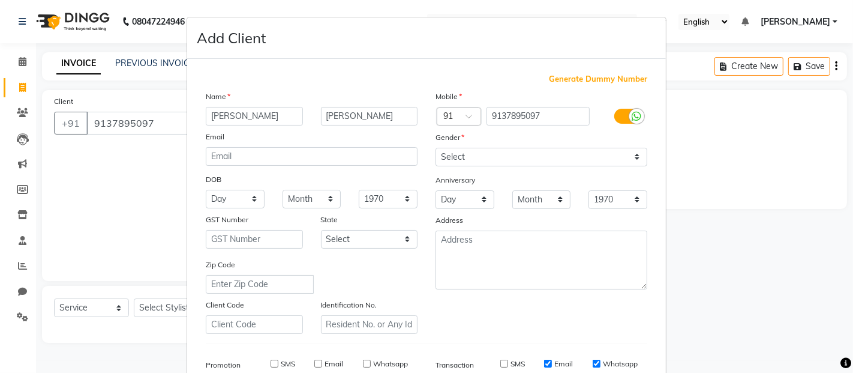
click at [554, 362] on label "Email" at bounding box center [563, 363] width 19 height 11
click at [551, 362] on input "Email" at bounding box center [548, 363] width 8 height 8
checkbox input "false"
click at [604, 364] on label "Whatsapp" at bounding box center [620, 363] width 35 height 11
click at [600, 364] on input "Whatsapp" at bounding box center [597, 363] width 8 height 8
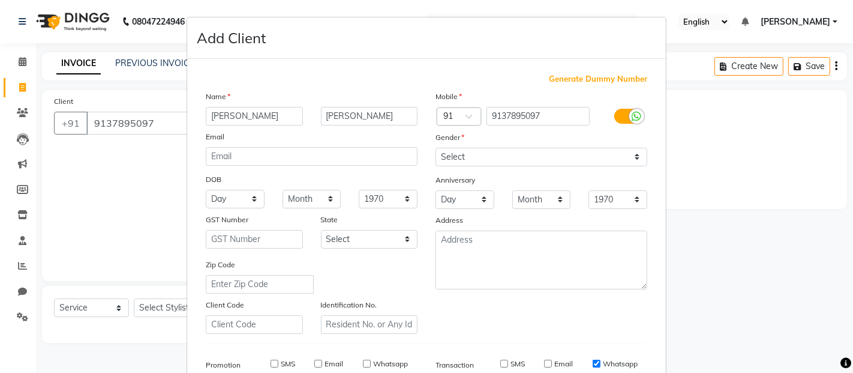
checkbox input "false"
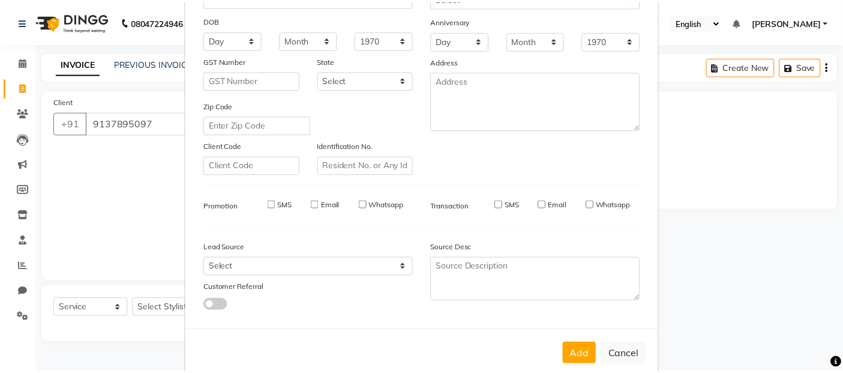
scroll to position [182, 0]
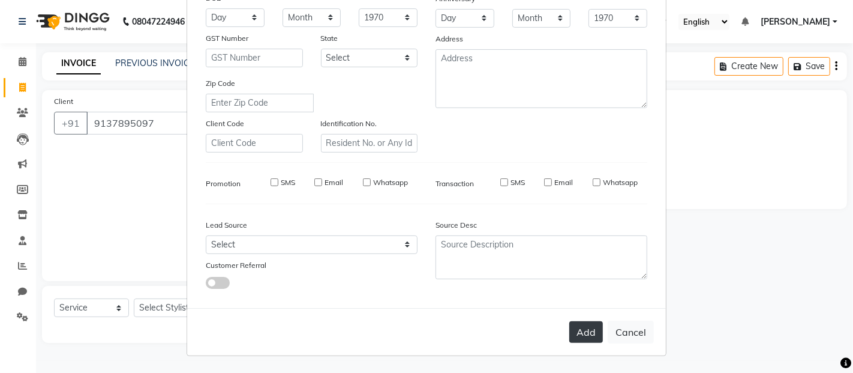
click at [582, 328] on button "Add" at bounding box center [586, 332] width 34 height 22
select select
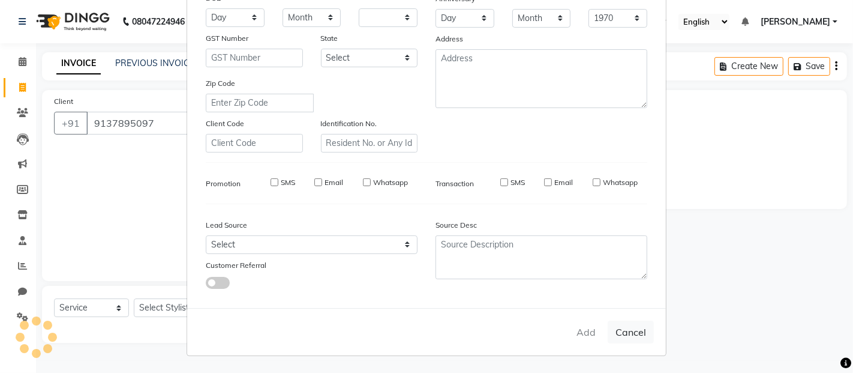
select select
checkbox input "false"
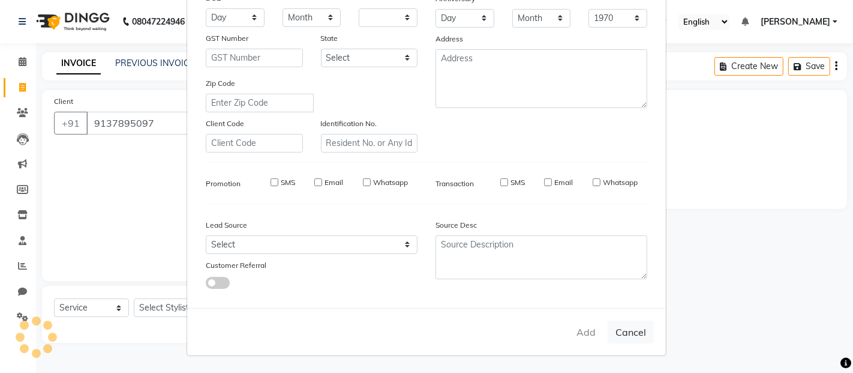
checkbox input "false"
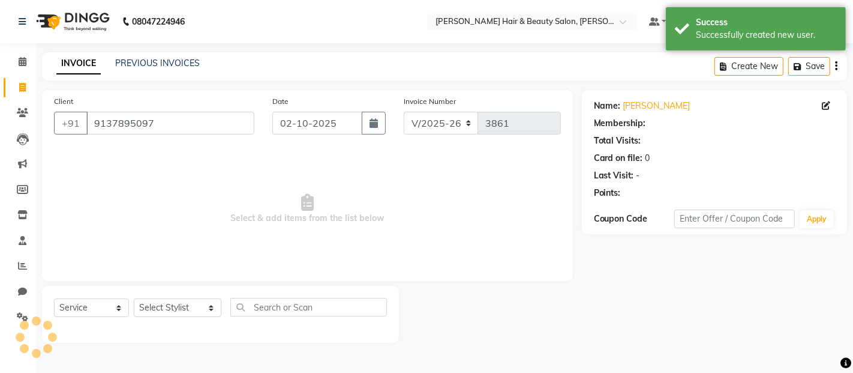
select select "1: Object"
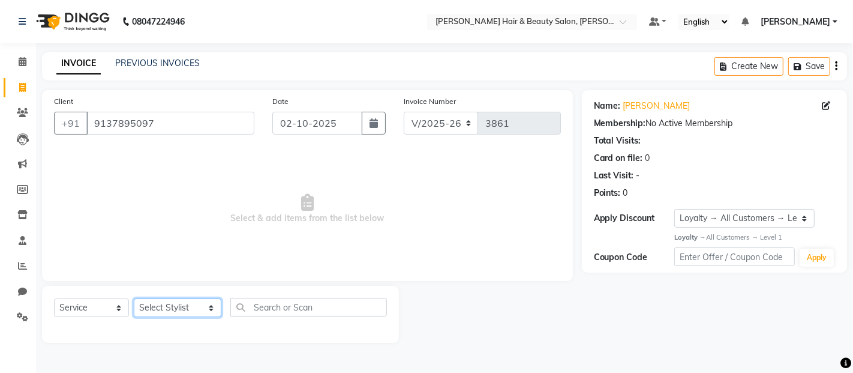
click at [196, 311] on select "Select Stylist [PERSON_NAME] Zibral [PERSON_NAME] [PERSON_NAME] [PERSON_NAME] […" at bounding box center [178, 307] width 88 height 19
select select "72244"
click at [134, 299] on select "Select Stylist [PERSON_NAME] Zibral [PERSON_NAME] [PERSON_NAME] [PERSON_NAME] […" at bounding box center [178, 307] width 88 height 19
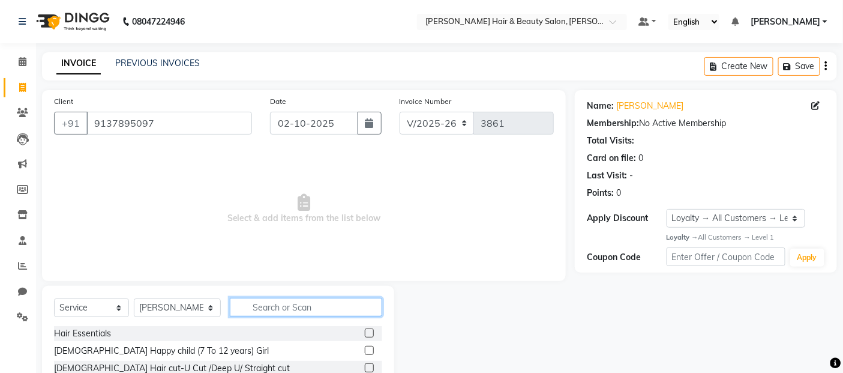
click at [335, 306] on input "text" at bounding box center [306, 307] width 153 height 19
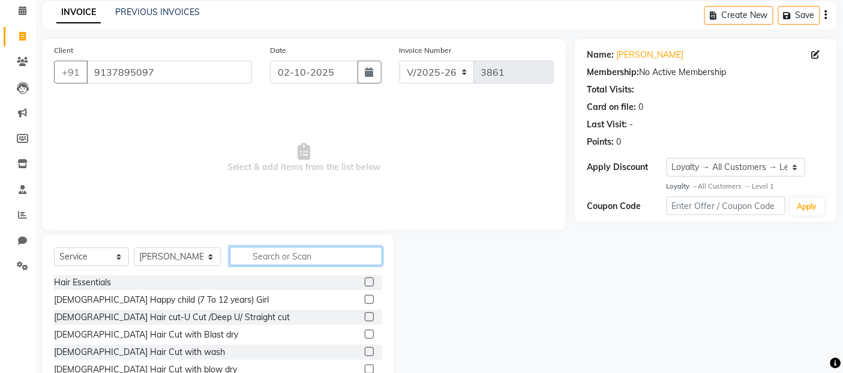
scroll to position [108, 0]
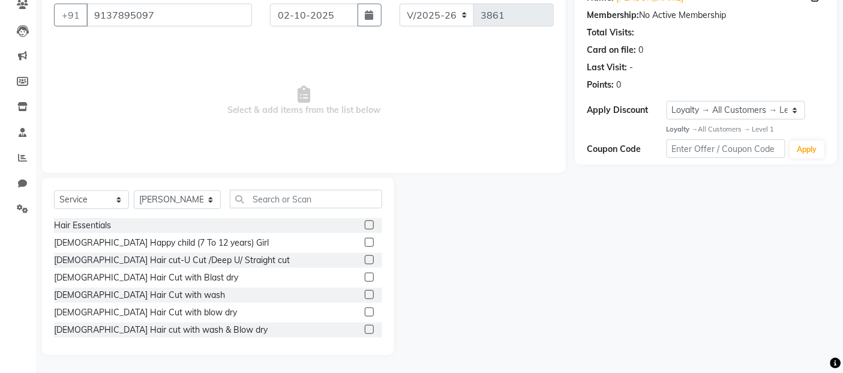
click at [365, 328] on label at bounding box center [369, 329] width 9 height 9
click at [365, 328] on input "checkbox" at bounding box center [369, 330] width 8 height 8
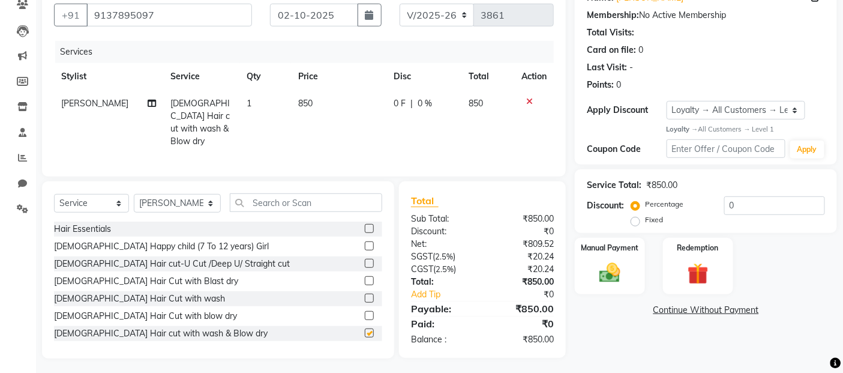
checkbox input "false"
click at [315, 98] on td "850" at bounding box center [338, 122] width 95 height 65
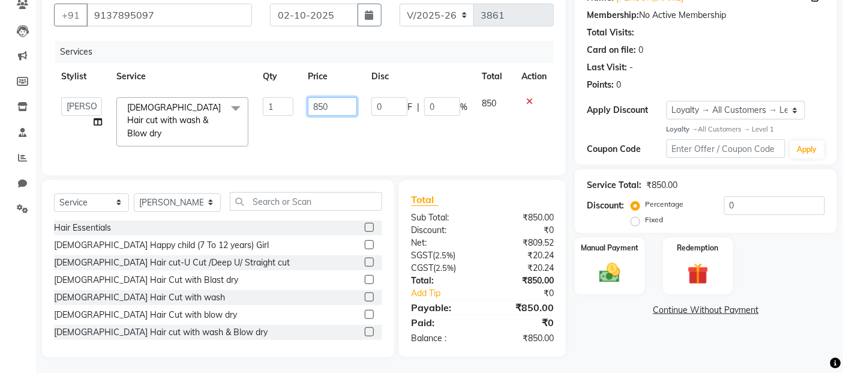
click at [320, 103] on input "850" at bounding box center [332, 106] width 49 height 19
type input "950"
click at [434, 140] on td "0 F | 0 %" at bounding box center [419, 122] width 110 height 64
click at [606, 269] on img at bounding box center [610, 272] width 36 height 25
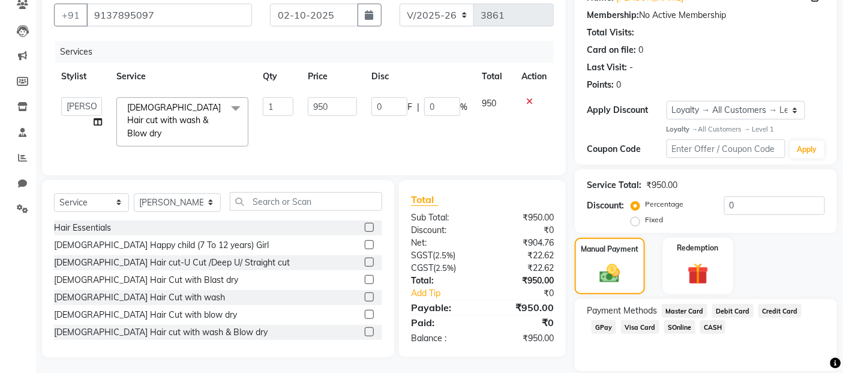
click at [608, 328] on span "GPay" at bounding box center [603, 327] width 25 height 14
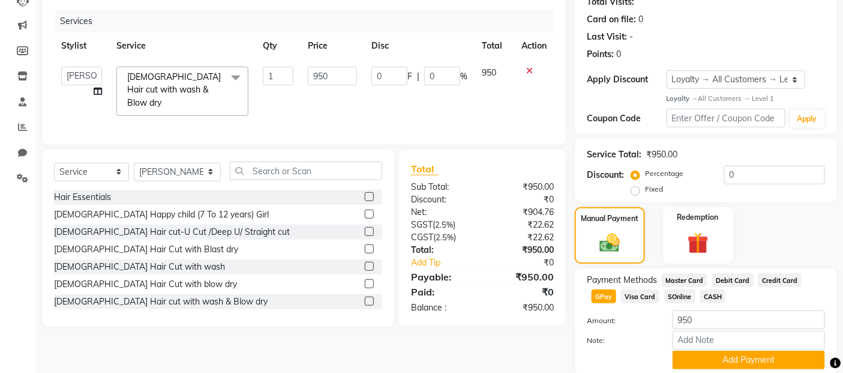
scroll to position [183, 0]
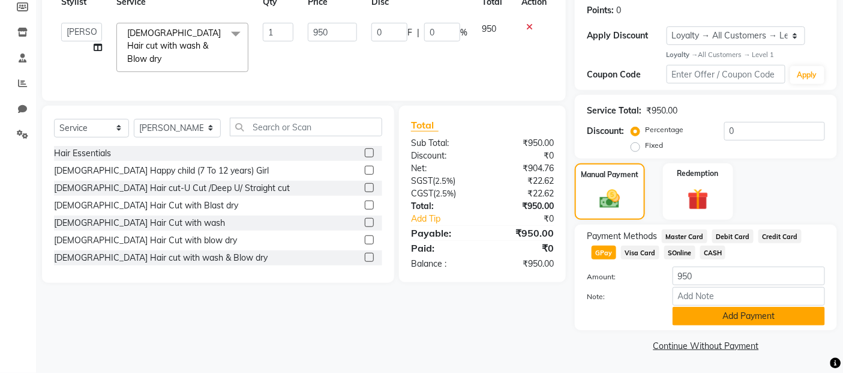
click at [695, 318] on button "Add Payment" at bounding box center [748, 316] width 152 height 19
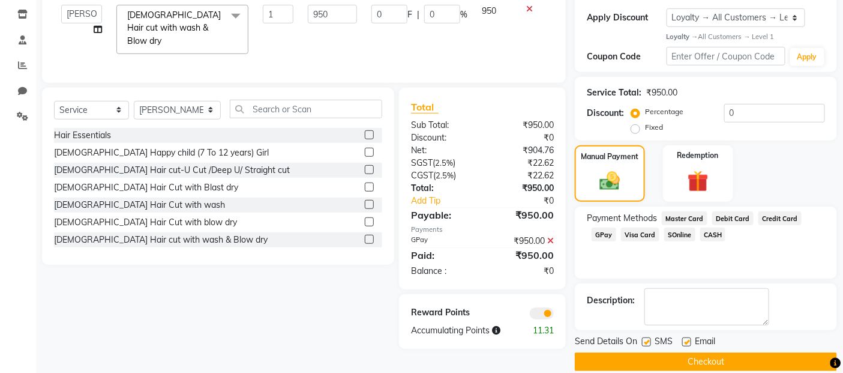
scroll to position [217, 0]
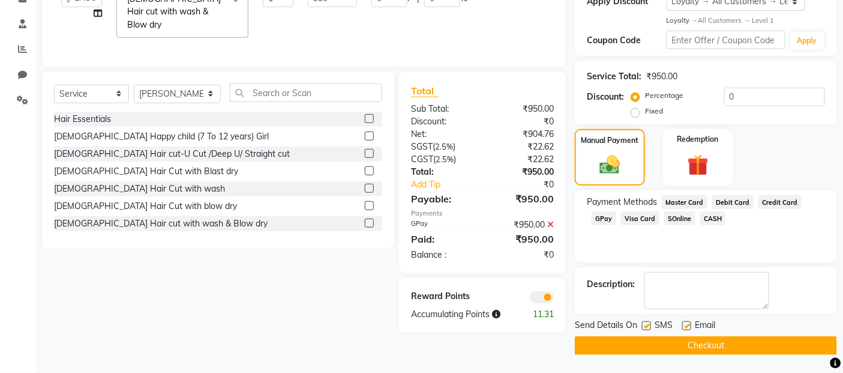
click at [648, 326] on label at bounding box center [646, 325] width 9 height 9
click at [648, 326] on input "checkbox" at bounding box center [646, 326] width 8 height 8
checkbox input "false"
click at [687, 325] on label at bounding box center [686, 325] width 9 height 9
click at [687, 325] on input "checkbox" at bounding box center [686, 326] width 8 height 8
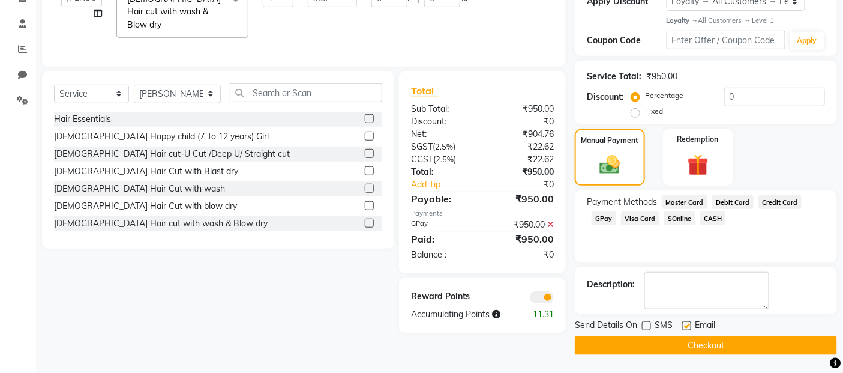
checkbox input "false"
click at [689, 343] on button "Checkout" at bounding box center [706, 345] width 262 height 19
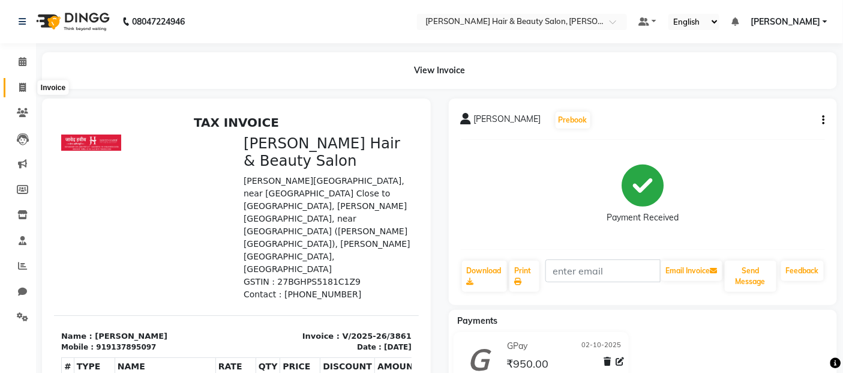
click at [22, 86] on icon at bounding box center [22, 87] width 7 height 9
select select "service"
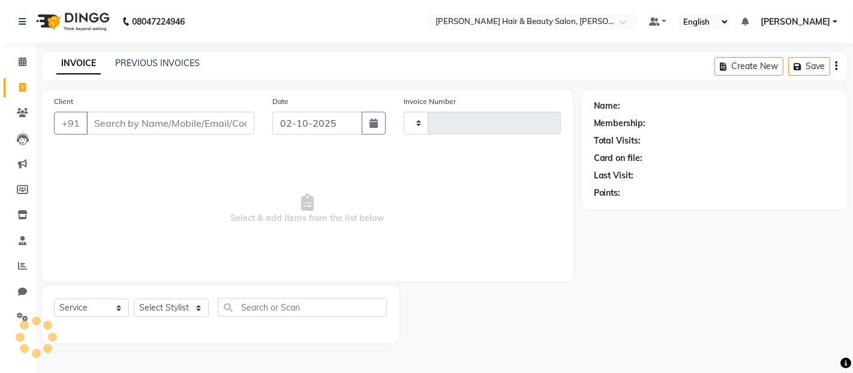
type input "3862"
select select "7927"
click at [211, 126] on input "Client" at bounding box center [170, 123] width 168 height 23
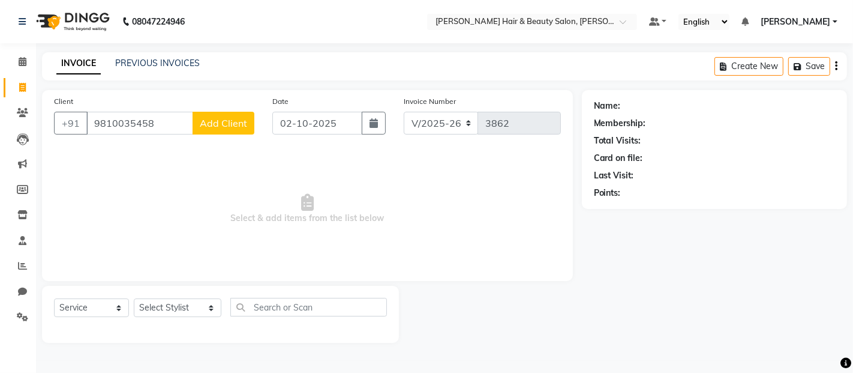
type input "9810035458"
click at [229, 122] on span "Add Client" at bounding box center [223, 123] width 47 height 12
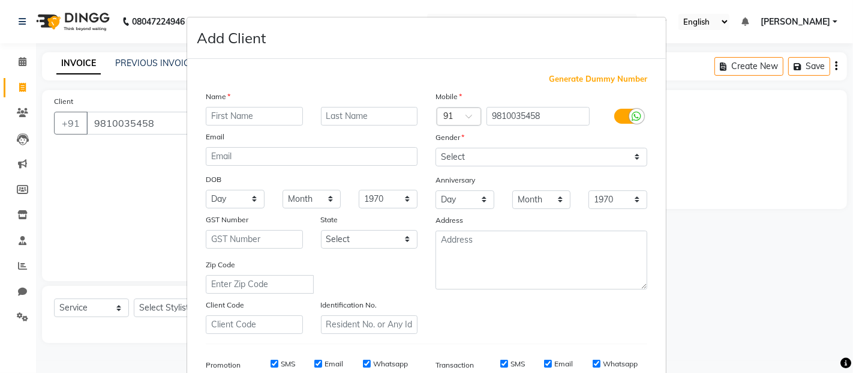
click at [262, 110] on input "text" at bounding box center [254, 116] width 97 height 19
type input "Bhavana"
click at [392, 125] on div "Name Bhavana Email DOB Day 01 02 03 04 05 06 07 08 09 10 11 12 13 14 15 16 17 1…" at bounding box center [312, 212] width 230 height 244
click at [384, 118] on input "text" at bounding box center [369, 116] width 97 height 19
type input "[PERSON_NAME]"
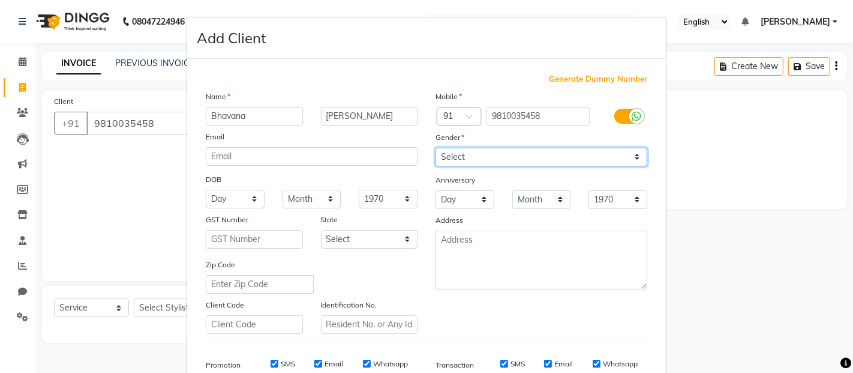
click at [632, 160] on select "Select [DEMOGRAPHIC_DATA] [DEMOGRAPHIC_DATA] Other Prefer Not To Say" at bounding box center [541, 157] width 212 height 19
select select "[DEMOGRAPHIC_DATA]"
click at [435, 148] on select "Select [DEMOGRAPHIC_DATA] [DEMOGRAPHIC_DATA] Other Prefer Not To Say" at bounding box center [541, 157] width 212 height 19
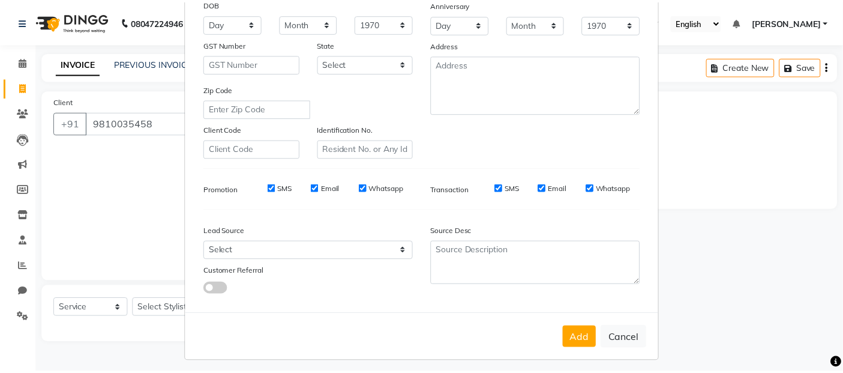
scroll to position [182, 0]
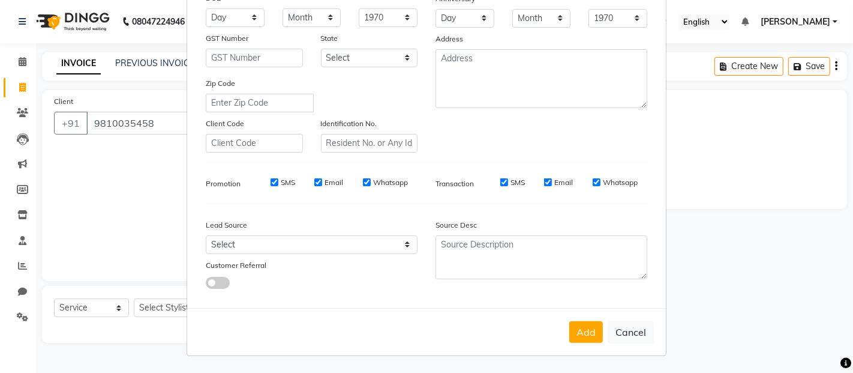
click at [281, 181] on label "SMS" at bounding box center [288, 182] width 14 height 11
click at [278, 181] on input "SMS" at bounding box center [275, 182] width 8 height 8
checkbox input "false"
click at [326, 181] on label "Email" at bounding box center [334, 182] width 19 height 11
click at [322, 181] on input "Email" at bounding box center [318, 182] width 8 height 8
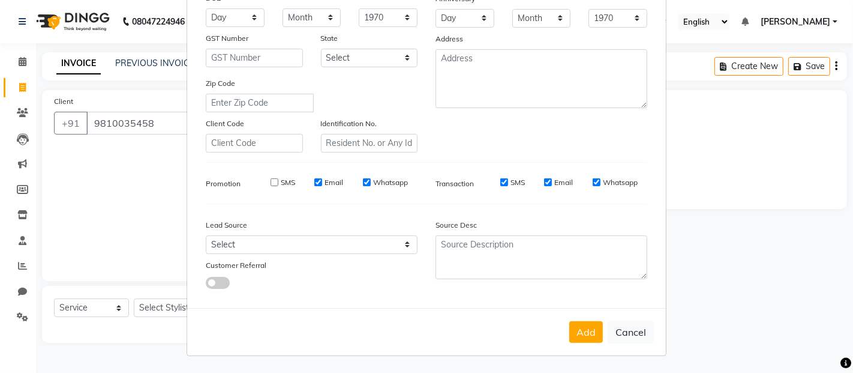
checkbox input "false"
click at [391, 181] on label "Whatsapp" at bounding box center [390, 182] width 35 height 11
click at [371, 181] on input "Whatsapp" at bounding box center [367, 182] width 8 height 8
checkbox input "false"
click at [516, 181] on label "SMS" at bounding box center [517, 182] width 14 height 11
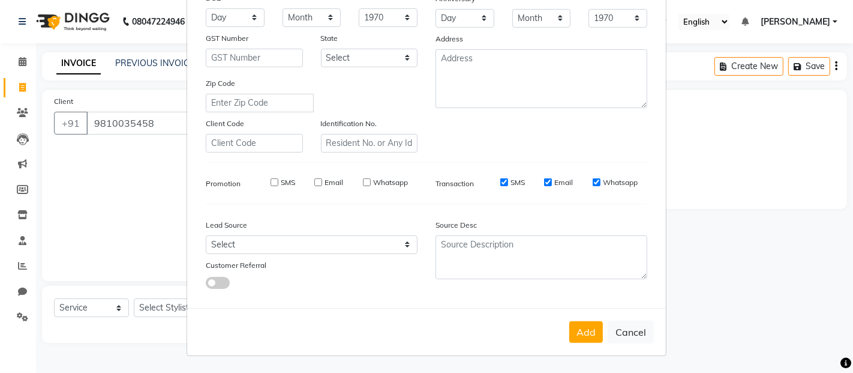
click at [508, 181] on input "SMS" at bounding box center [504, 182] width 8 height 8
checkbox input "false"
click at [558, 182] on label "Email" at bounding box center [563, 182] width 19 height 11
click at [552, 182] on input "Email" at bounding box center [548, 182] width 8 height 8
checkbox input "false"
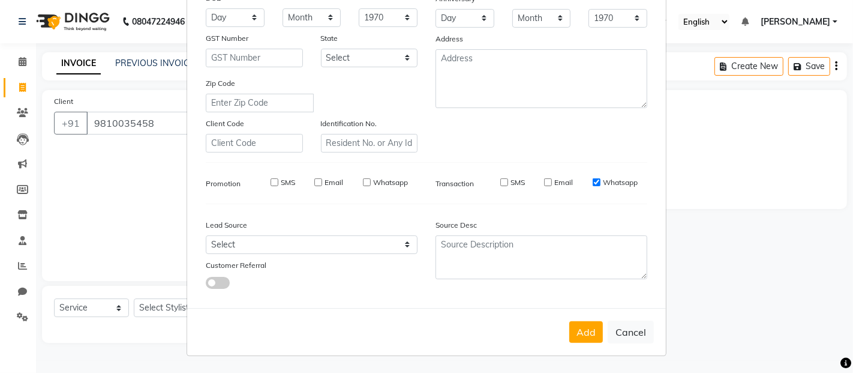
click at [607, 182] on label "Whatsapp" at bounding box center [620, 182] width 35 height 11
click at [600, 182] on input "Whatsapp" at bounding box center [597, 182] width 8 height 8
checkbox input "false"
click at [579, 337] on button "Add" at bounding box center [586, 332] width 34 height 22
select select
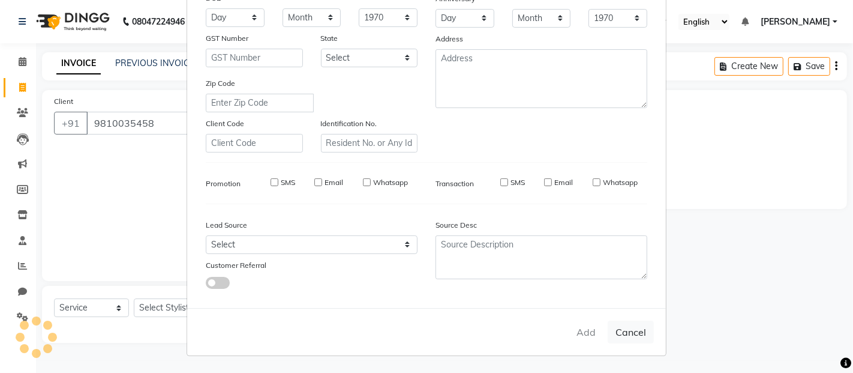
select select
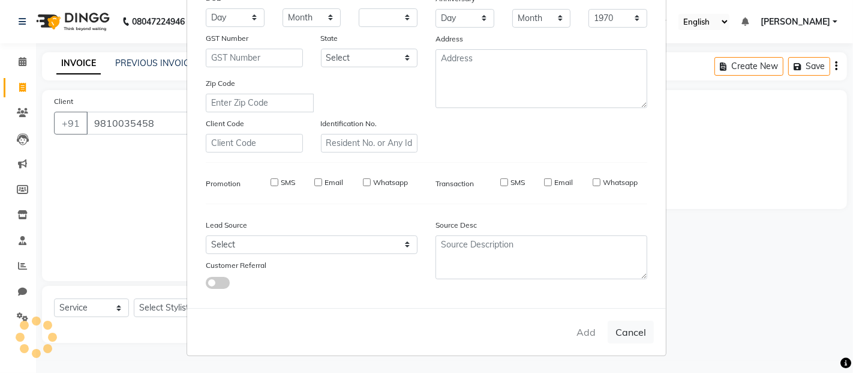
select select
checkbox input "false"
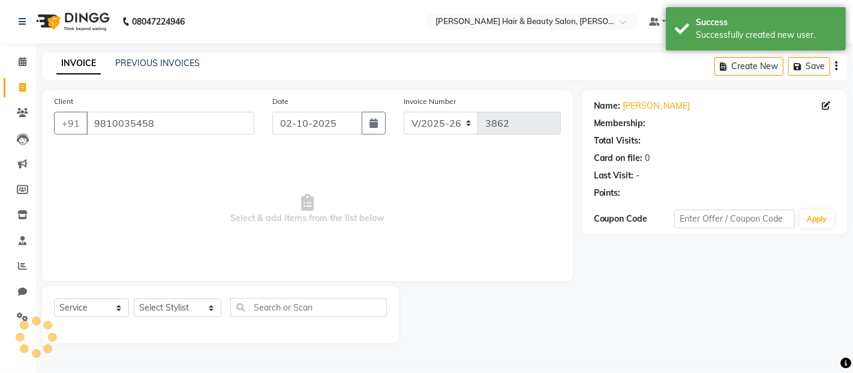
select select "1: Object"
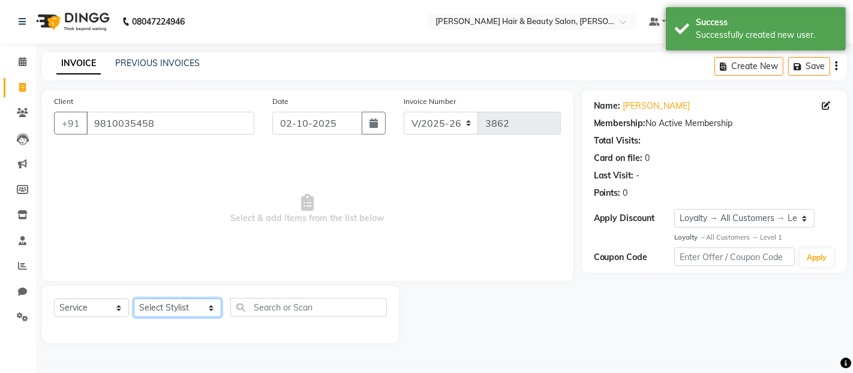
click at [195, 307] on select "Select Stylist [PERSON_NAME] Zibral [PERSON_NAME] [PERSON_NAME] [PERSON_NAME] […" at bounding box center [178, 307] width 88 height 19
select select "88034"
click at [134, 299] on select "Select Stylist [PERSON_NAME] Zibral [PERSON_NAME] [PERSON_NAME] [PERSON_NAME] […" at bounding box center [178, 307] width 88 height 19
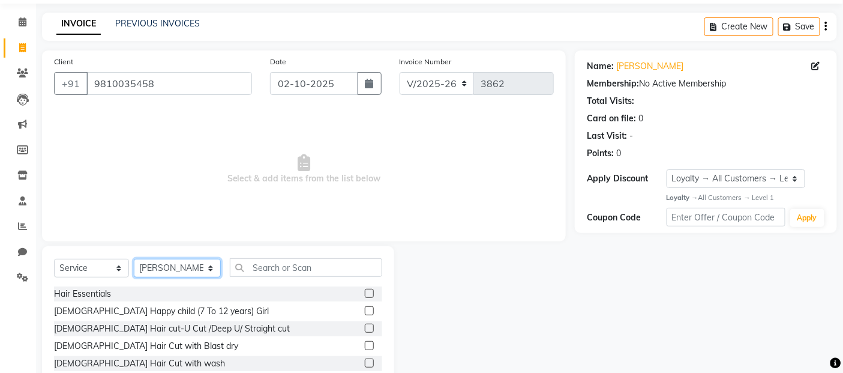
scroll to position [108, 0]
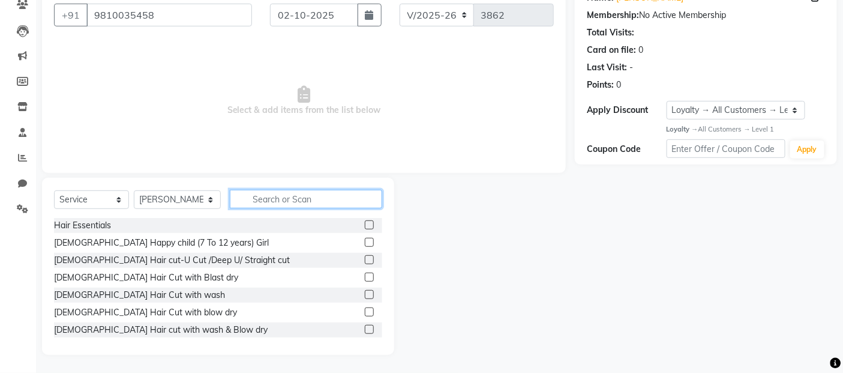
click at [313, 204] on input "text" at bounding box center [306, 199] width 153 height 19
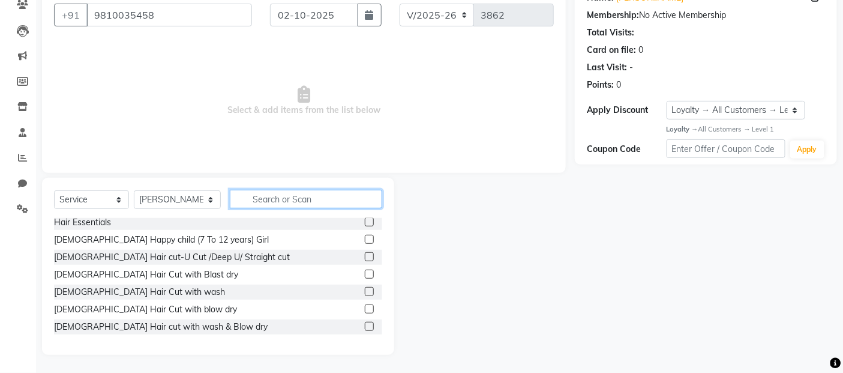
scroll to position [0, 0]
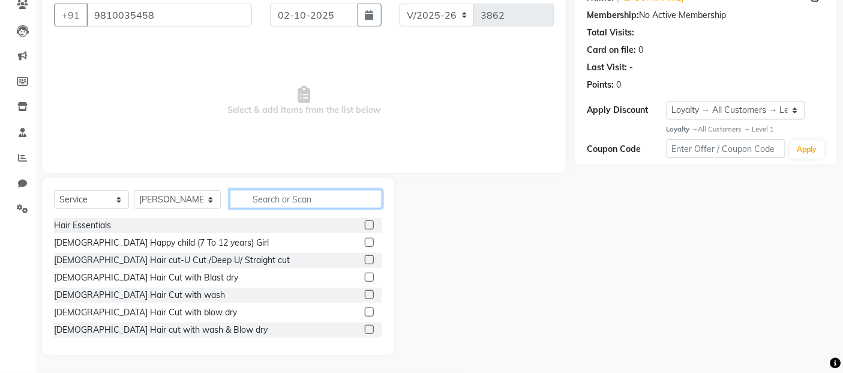
click at [285, 196] on input "text" at bounding box center [306, 199] width 153 height 19
type input "hair spa"
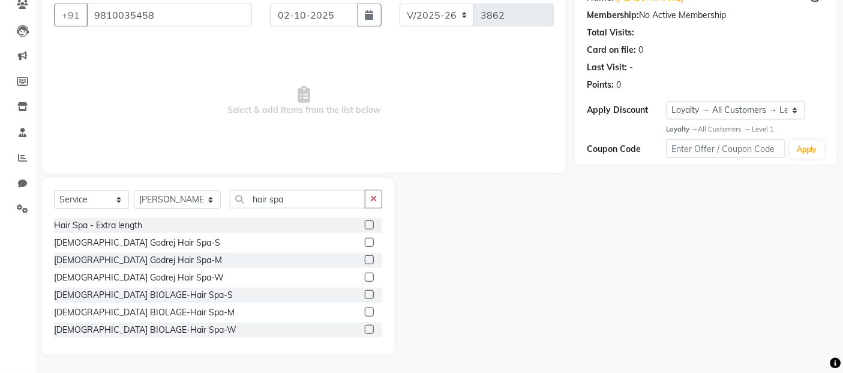
click at [365, 260] on label at bounding box center [369, 259] width 9 height 9
click at [365, 260] on input "checkbox" at bounding box center [369, 260] width 8 height 8
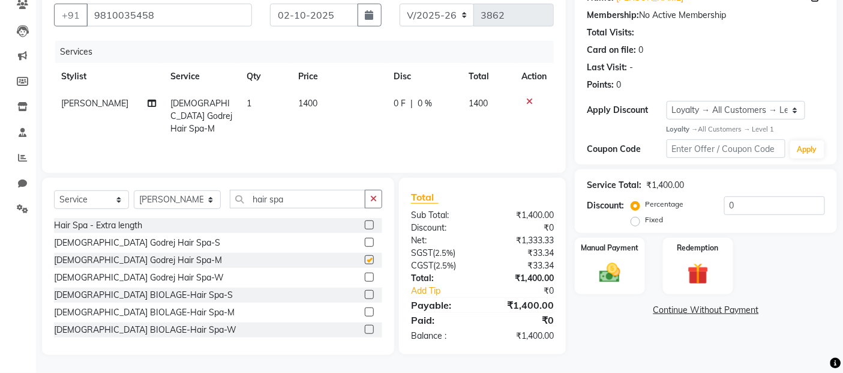
checkbox input "false"
click at [340, 101] on td "1400" at bounding box center [338, 116] width 95 height 52
select select "88034"
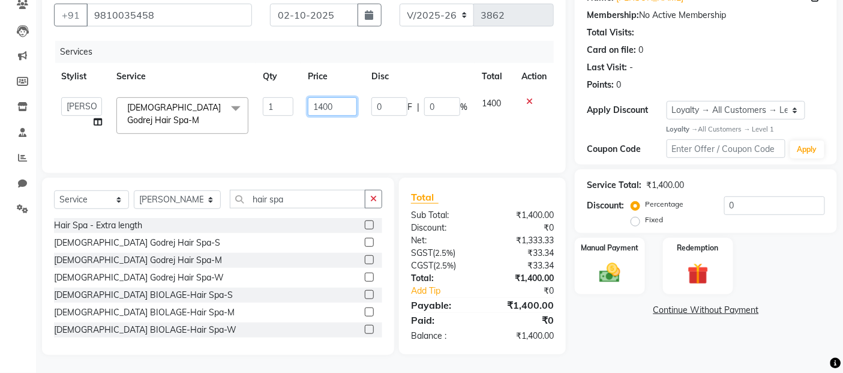
click at [350, 106] on input "1400" at bounding box center [332, 106] width 49 height 19
type input "1"
type input "999"
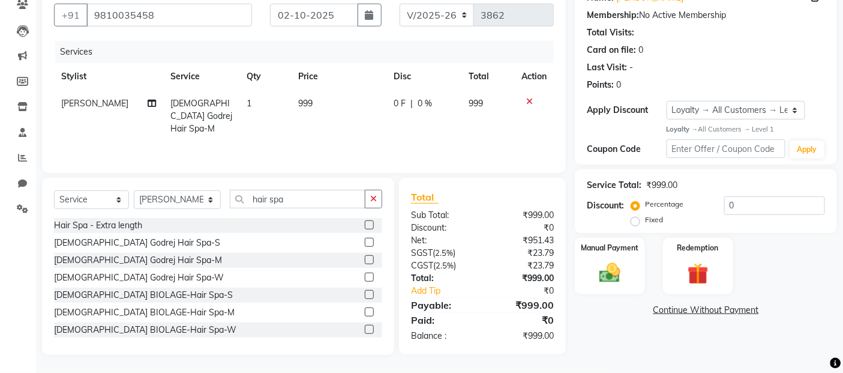
click at [410, 134] on div "Services Stylist Service Qty Price Disc Total Action [PERSON_NAME] [DEMOGRAPHIC…" at bounding box center [304, 101] width 500 height 120
click at [608, 278] on img at bounding box center [610, 272] width 36 height 25
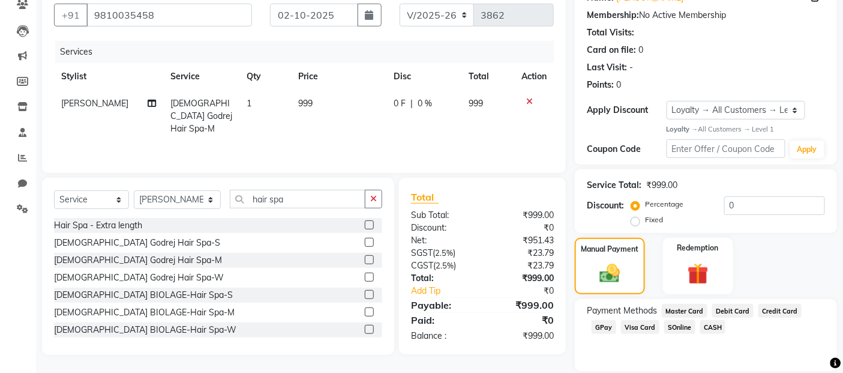
click at [738, 308] on span "Debit Card" at bounding box center [732, 311] width 41 height 14
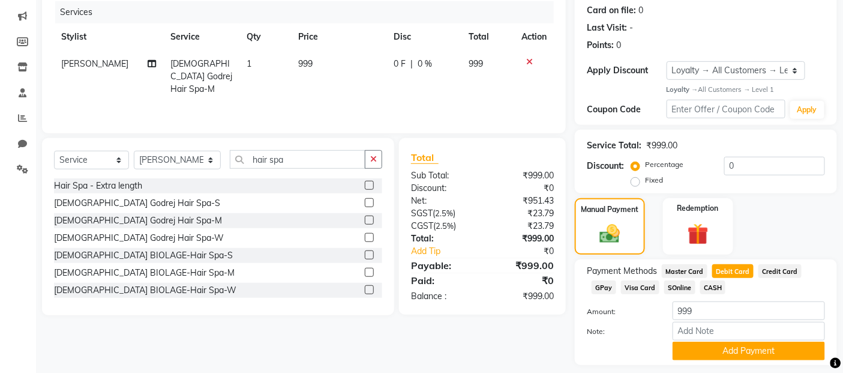
scroll to position [183, 0]
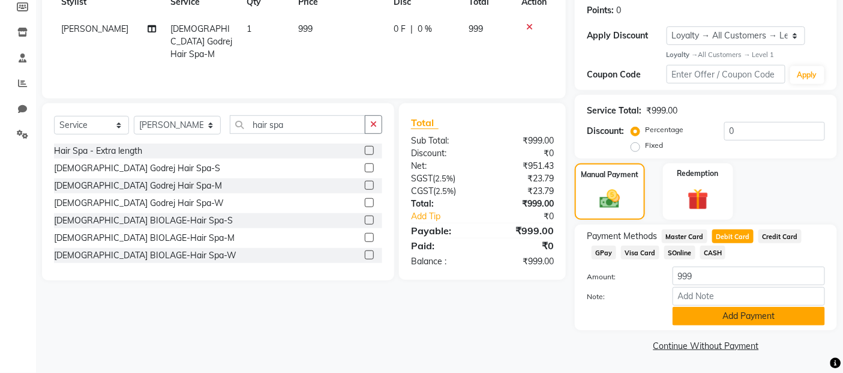
click at [710, 313] on button "Add Payment" at bounding box center [748, 316] width 152 height 19
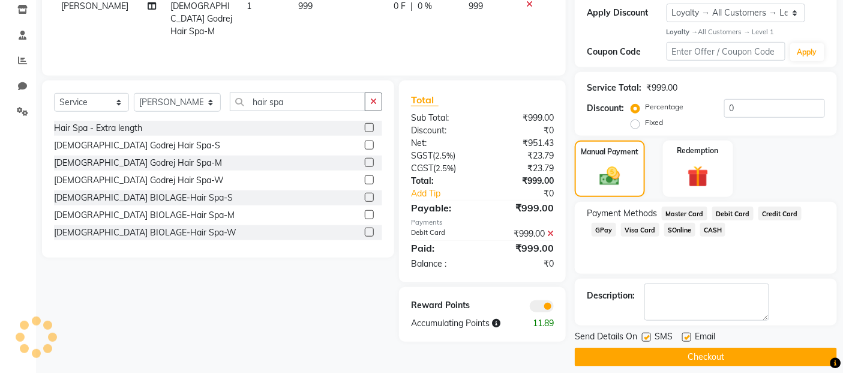
scroll to position [217, 0]
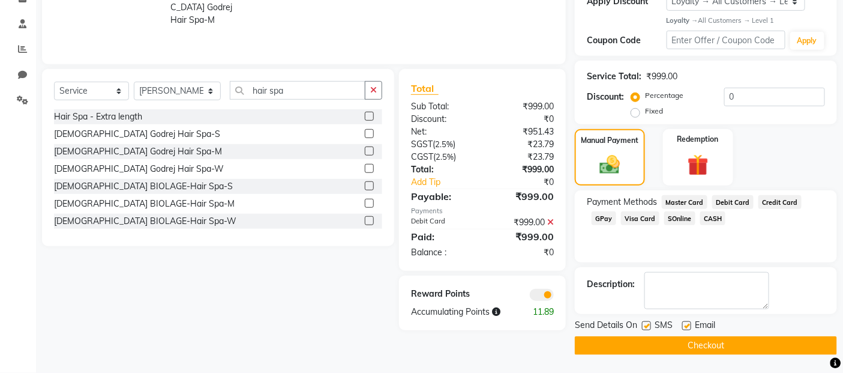
click at [648, 328] on label at bounding box center [646, 325] width 9 height 9
click at [648, 328] on input "checkbox" at bounding box center [646, 326] width 8 height 8
checkbox input "false"
click at [684, 326] on label at bounding box center [686, 325] width 9 height 9
click at [684, 326] on input "checkbox" at bounding box center [686, 326] width 8 height 8
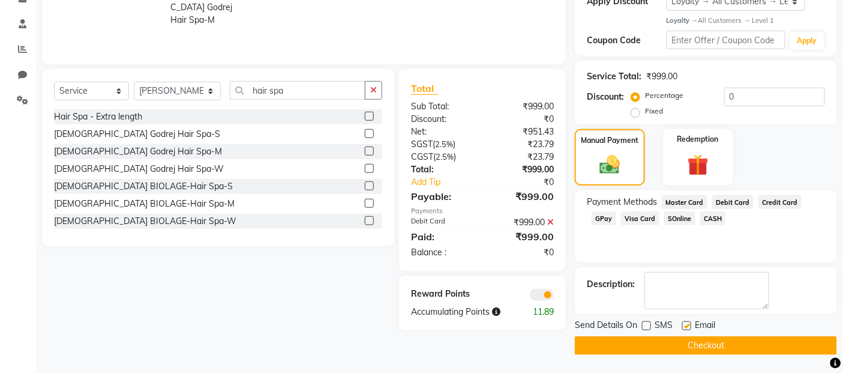
checkbox input "false"
click at [688, 340] on button "Checkout" at bounding box center [706, 345] width 262 height 19
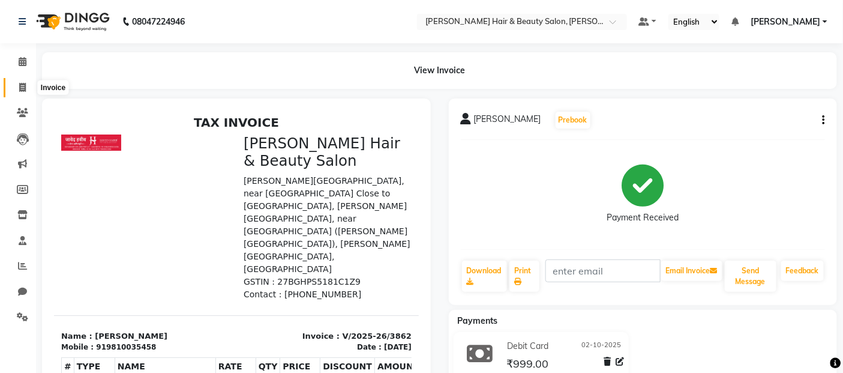
click at [23, 85] on icon at bounding box center [22, 87] width 7 height 9
select select "service"
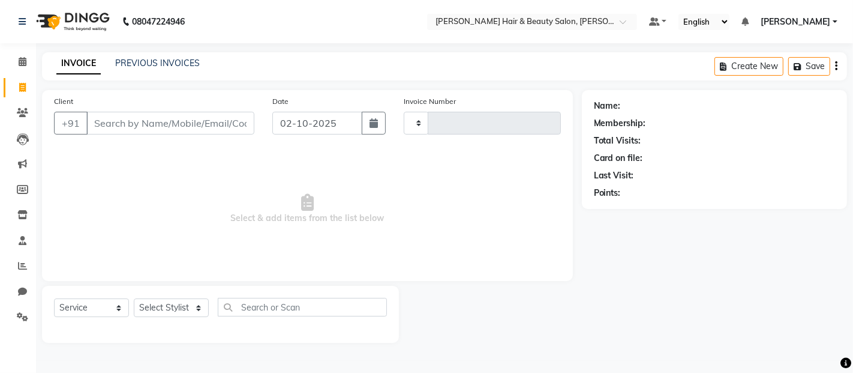
click at [182, 127] on input "Client" at bounding box center [170, 123] width 168 height 23
type input "3863"
select select "7927"
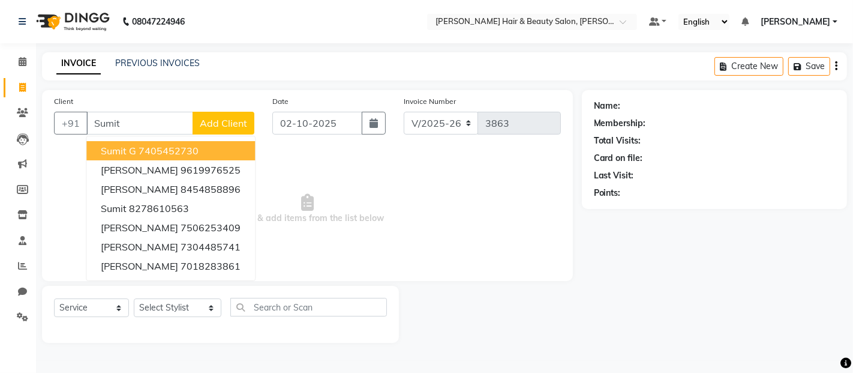
click at [170, 150] on ngb-highlight "7405452730" at bounding box center [169, 151] width 60 height 12
type input "7405452730"
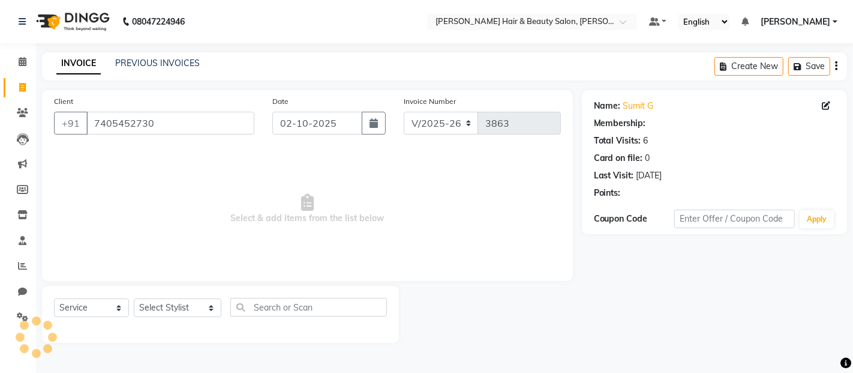
select select "1: Object"
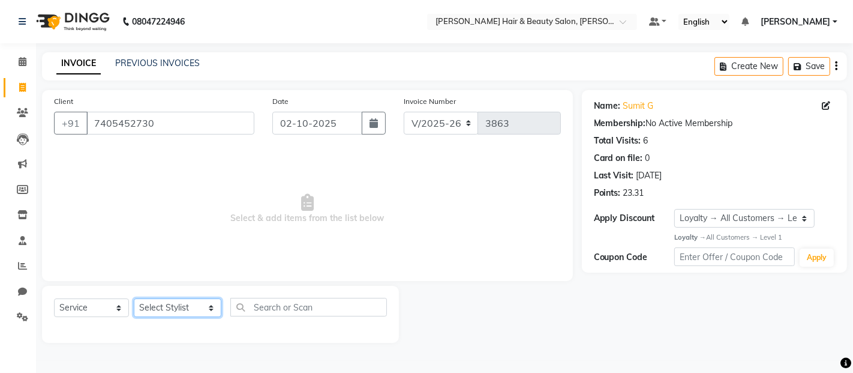
click at [199, 310] on select "Select Stylist [PERSON_NAME] Zibral [PERSON_NAME] [PERSON_NAME] [PERSON_NAME] […" at bounding box center [178, 307] width 88 height 19
select select "72242"
click at [134, 299] on select "Select Stylist [PERSON_NAME] Zibral [PERSON_NAME] [PERSON_NAME] [PERSON_NAME] […" at bounding box center [178, 307] width 88 height 19
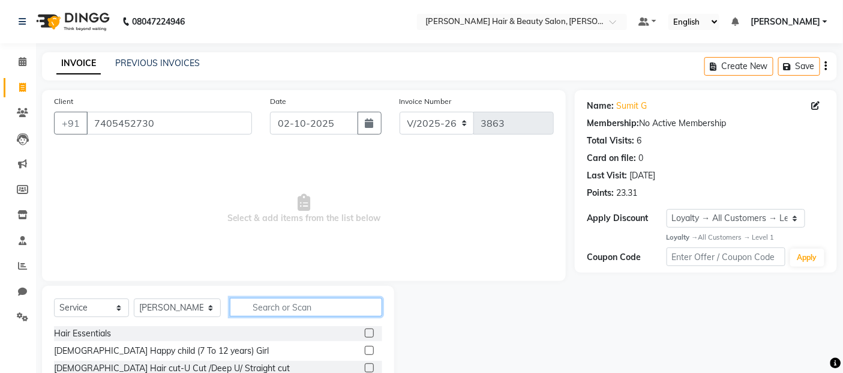
click at [284, 309] on input "text" at bounding box center [306, 307] width 153 height 19
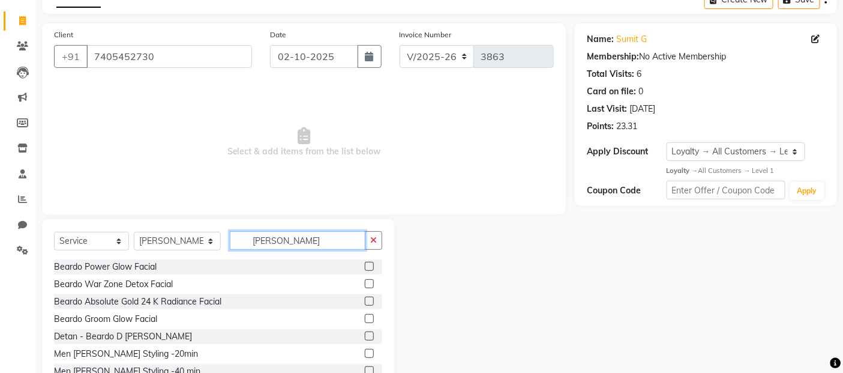
scroll to position [108, 0]
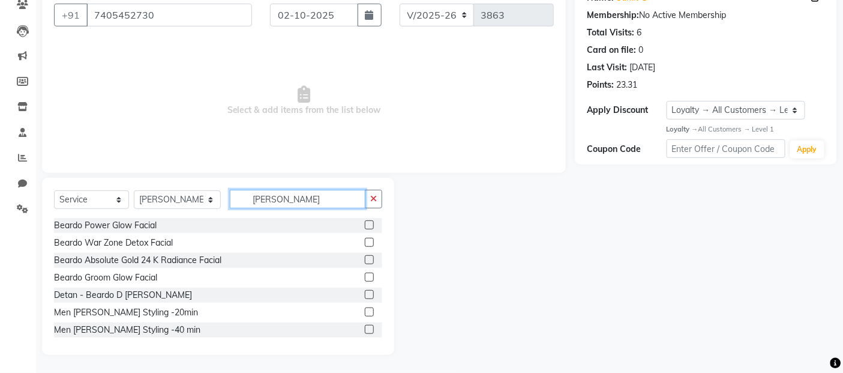
type input "[PERSON_NAME]"
click at [365, 309] on label at bounding box center [369, 311] width 9 height 9
click at [365, 309] on input "checkbox" at bounding box center [369, 312] width 8 height 8
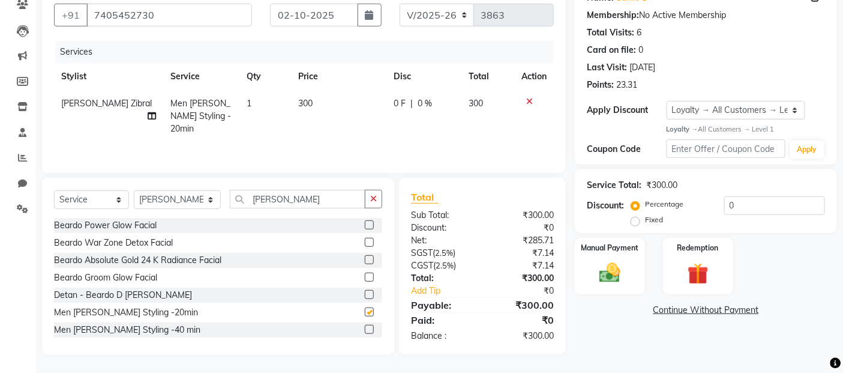
checkbox input "false"
click at [325, 101] on td "300" at bounding box center [338, 116] width 95 height 52
select select "72242"
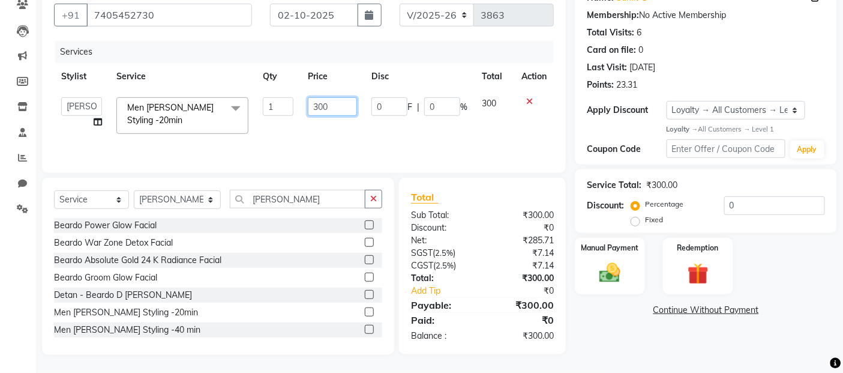
click at [336, 105] on input "300" at bounding box center [332, 106] width 49 height 19
type input "3"
type input "250"
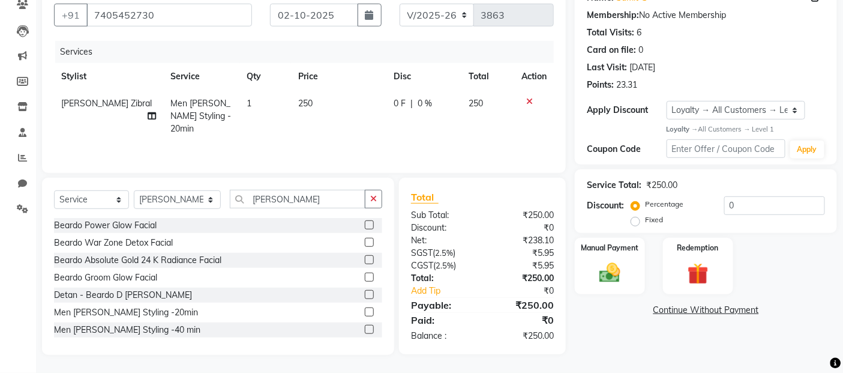
click at [431, 137] on div "Services Stylist Service Qty Price Disc Total Action [PERSON_NAME] Zibral Men […" at bounding box center [304, 101] width 500 height 120
click at [617, 273] on img at bounding box center [610, 272] width 36 height 25
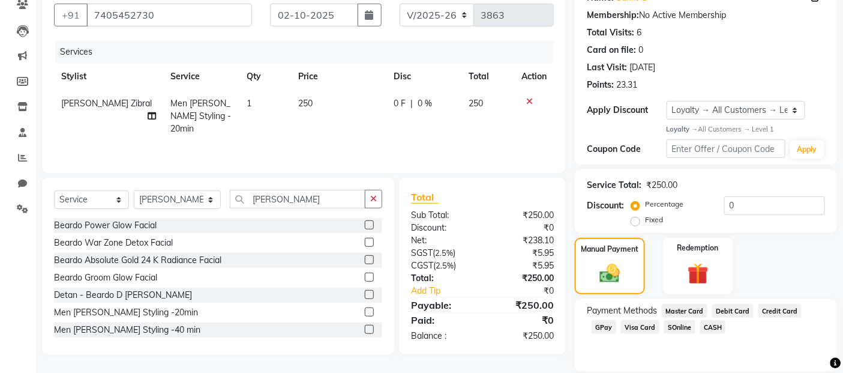
click at [709, 326] on span "CASH" at bounding box center [713, 327] width 26 height 14
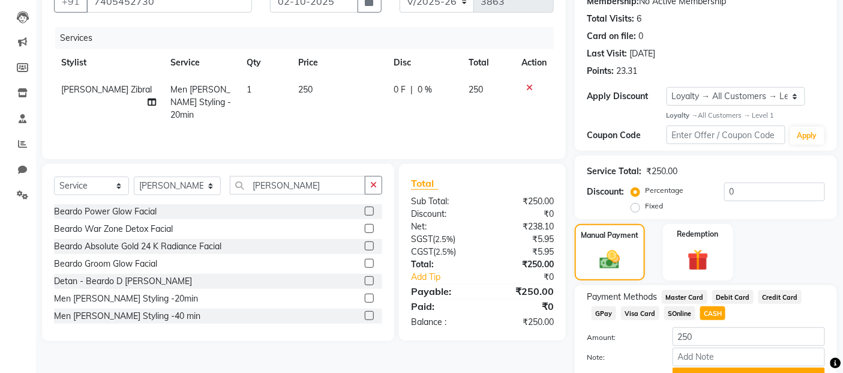
scroll to position [183, 0]
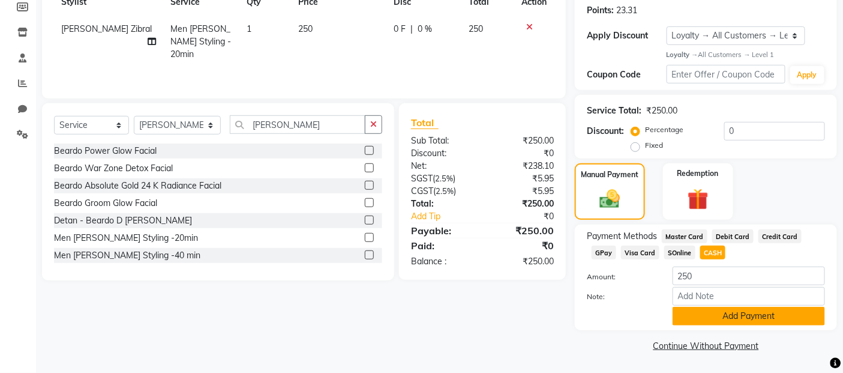
click at [707, 317] on button "Add Payment" at bounding box center [748, 316] width 152 height 19
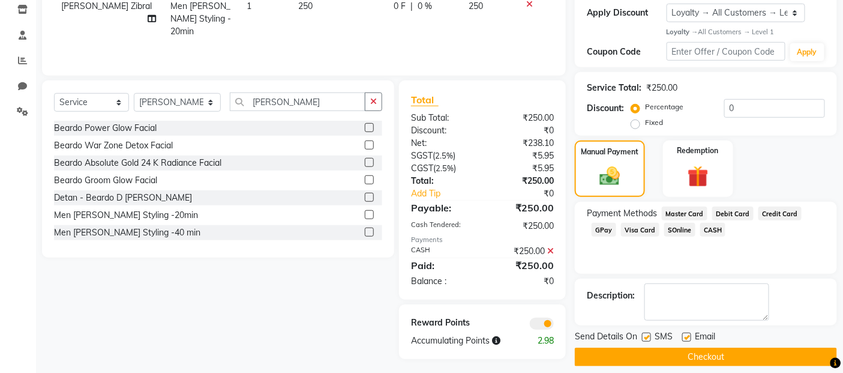
scroll to position [217, 0]
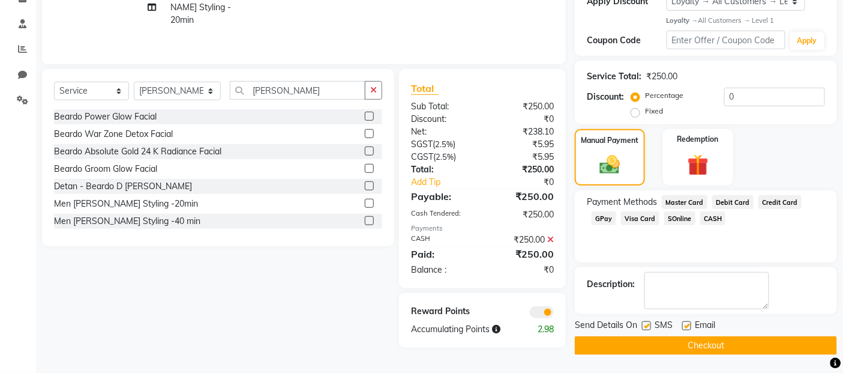
click at [648, 328] on label at bounding box center [646, 325] width 9 height 9
click at [648, 328] on input "checkbox" at bounding box center [646, 326] width 8 height 8
checkbox input "false"
click at [684, 325] on label at bounding box center [686, 325] width 9 height 9
click at [684, 325] on input "checkbox" at bounding box center [686, 326] width 8 height 8
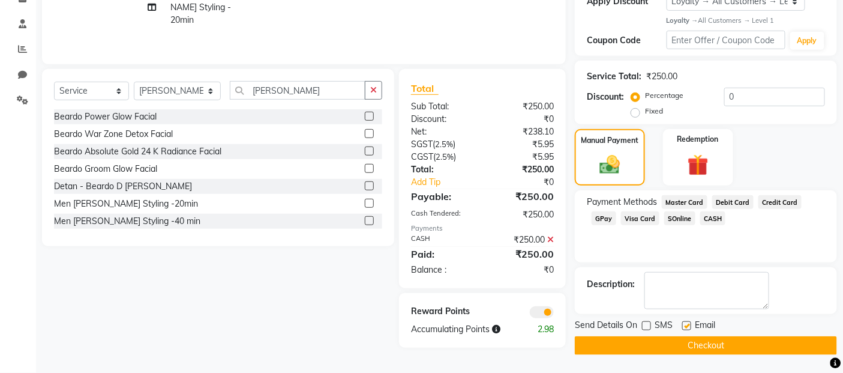
checkbox input "false"
click at [686, 337] on button "Checkout" at bounding box center [706, 345] width 262 height 19
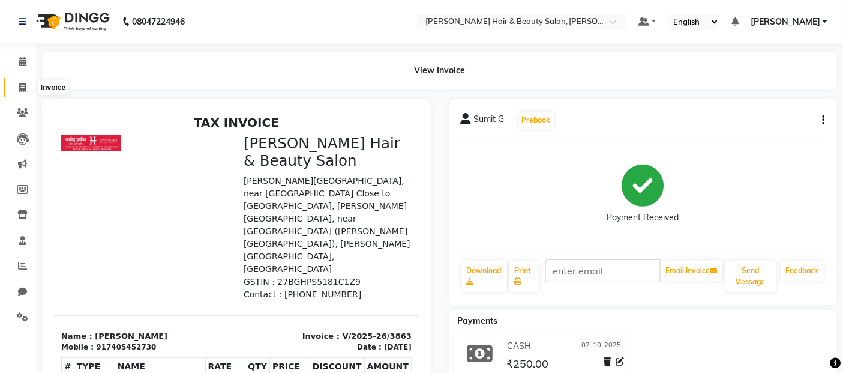
click at [21, 89] on icon at bounding box center [22, 87] width 7 height 9
select select "service"
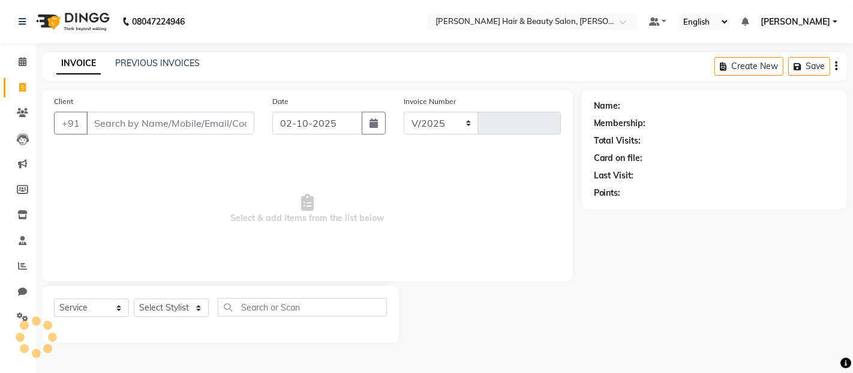
select select "7927"
type input "3864"
click at [106, 127] on input "Client" at bounding box center [170, 123] width 168 height 23
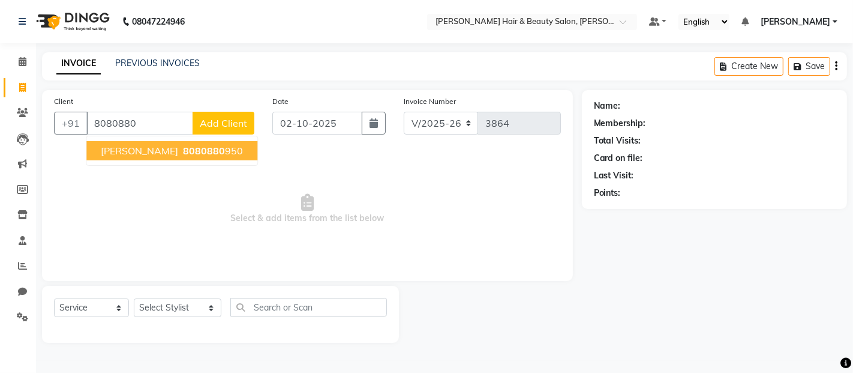
click at [149, 154] on span "[PERSON_NAME]" at bounding box center [139, 151] width 77 height 12
type input "8080880950"
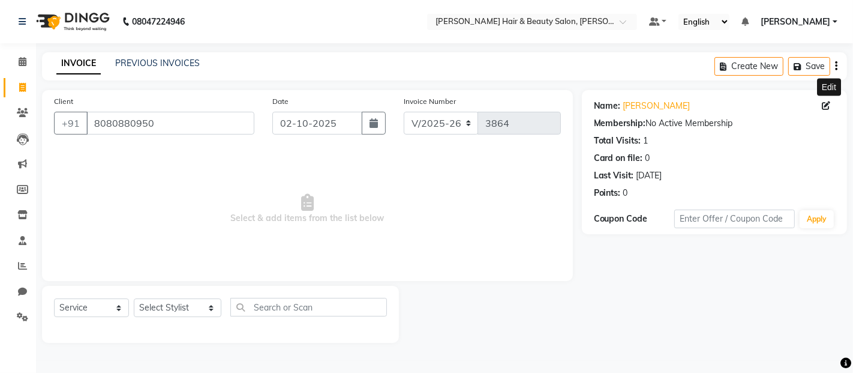
click at [826, 104] on icon at bounding box center [826, 105] width 8 height 8
select select "[DEMOGRAPHIC_DATA]"
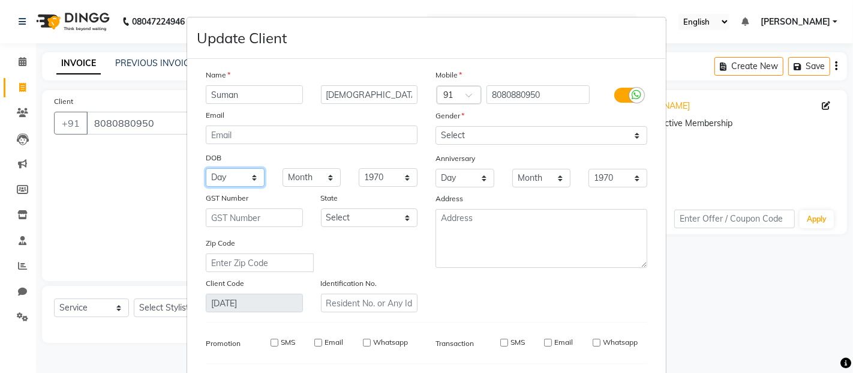
click at [244, 177] on select "Day 01 02 03 04 05 06 07 08 09 10 11 12 13 14 15 16 17 18 19 20 21 22 23 24 25 …" at bounding box center [235, 177] width 59 height 19
select select "18"
click at [206, 168] on select "Day 01 02 03 04 05 06 07 08 09 10 11 12 13 14 15 16 17 18 19 20 21 22 23 24 25 …" at bounding box center [235, 177] width 59 height 19
click at [327, 182] on select "Month January February March April May June July August September October Novem…" at bounding box center [312, 177] width 59 height 19
select select "09"
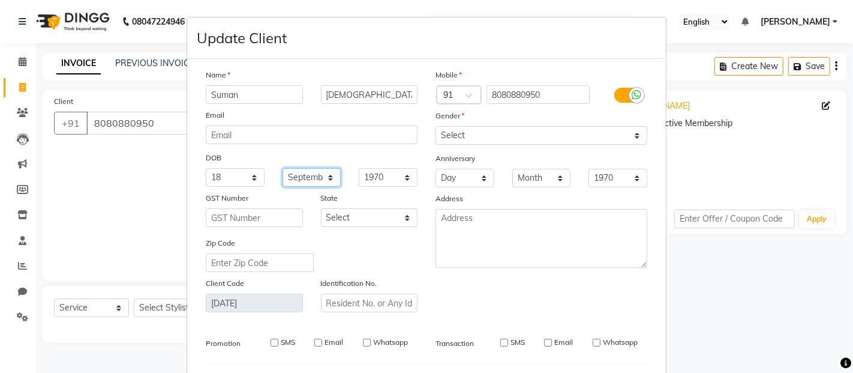
click at [283, 168] on select "Month January February March April May June July August September October Novem…" at bounding box center [312, 177] width 59 height 19
click at [406, 177] on select "1940 1941 1942 1943 1944 1945 1946 1947 1948 1949 1950 1951 1952 1953 1954 1955…" at bounding box center [388, 177] width 59 height 19
select select "1969"
click at [359, 168] on select "1940 1941 1942 1943 1944 1945 1946 1947 1948 1949 1950 1951 1952 1953 1954 1955…" at bounding box center [388, 177] width 59 height 19
click at [479, 181] on select "Day 01 02 03 04 05 06 07 08 09 10 11 12 13 14 15 16 17 18 19 20 21 22 23 24 25 …" at bounding box center [464, 178] width 59 height 19
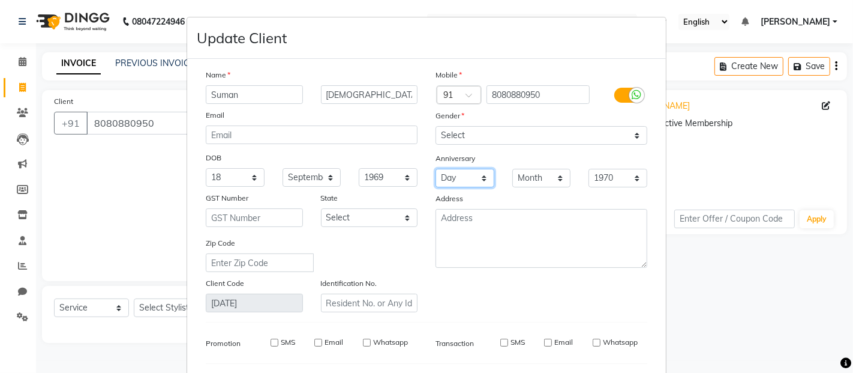
select select "12"
click at [435, 169] on select "Day 01 02 03 04 05 06 07 08 09 10 11 12 13 14 15 16 17 18 19 20 21 22 23 24 25 …" at bounding box center [464, 178] width 59 height 19
click at [557, 180] on select "Month January February March April May June July August September October Novem…" at bounding box center [541, 178] width 59 height 19
select select "06"
click at [512, 169] on select "Month January February March April May June July August September October Novem…" at bounding box center [541, 178] width 59 height 19
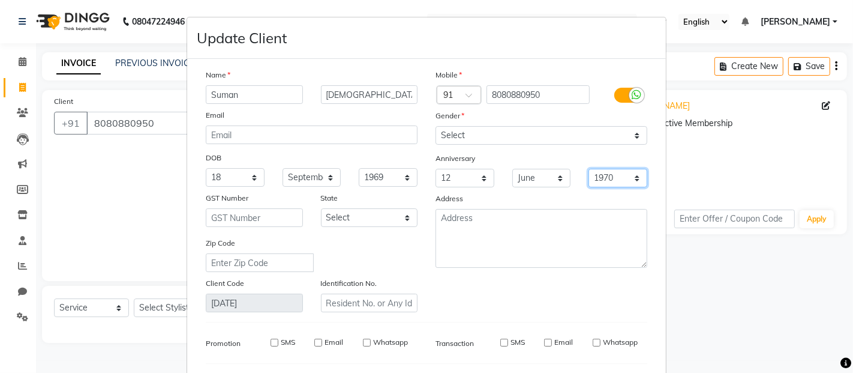
click at [629, 170] on select "1970 1971 1972 1973 1974 1975 1976 1977 1978 1979 1980 1981 1982 1983 1984 1985…" at bounding box center [617, 178] width 59 height 19
select select "1990"
click at [588, 169] on select "1970 1971 1972 1973 1974 1975 1976 1977 1978 1979 1980 1981 1982 1983 1984 1985…" at bounding box center [617, 178] width 59 height 19
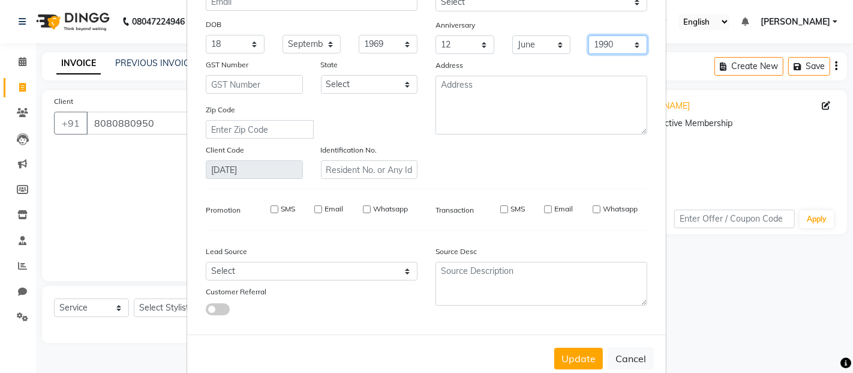
scroll to position [67, 0]
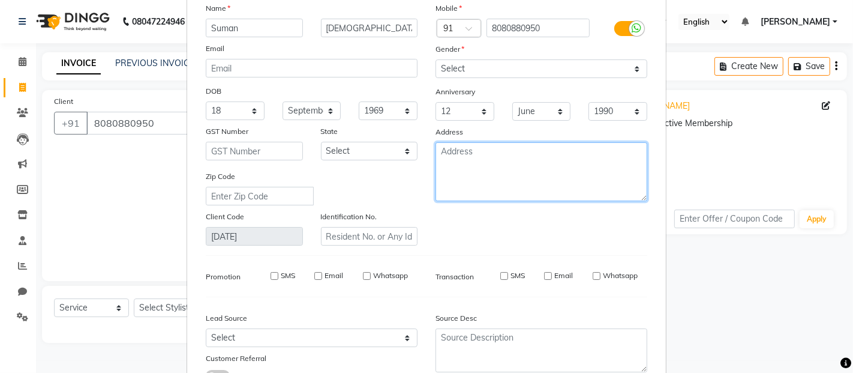
click at [460, 152] on textarea at bounding box center [541, 171] width 212 height 59
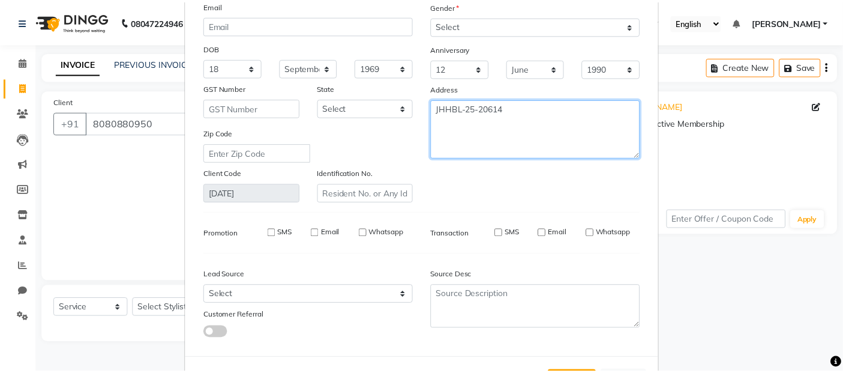
scroll to position [133, 0]
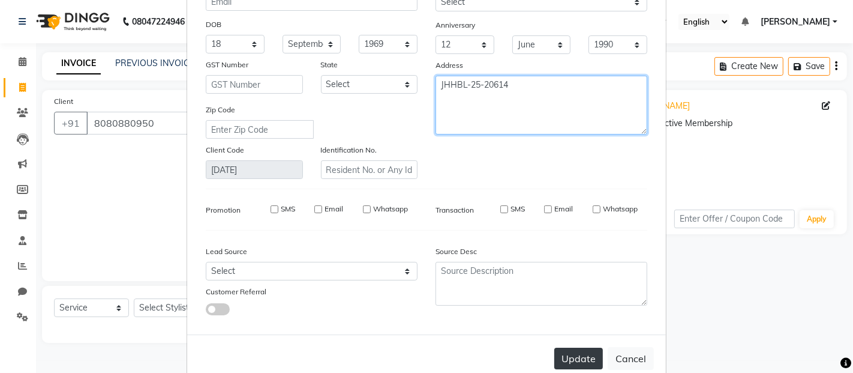
type textarea "JHHBL-25-20614"
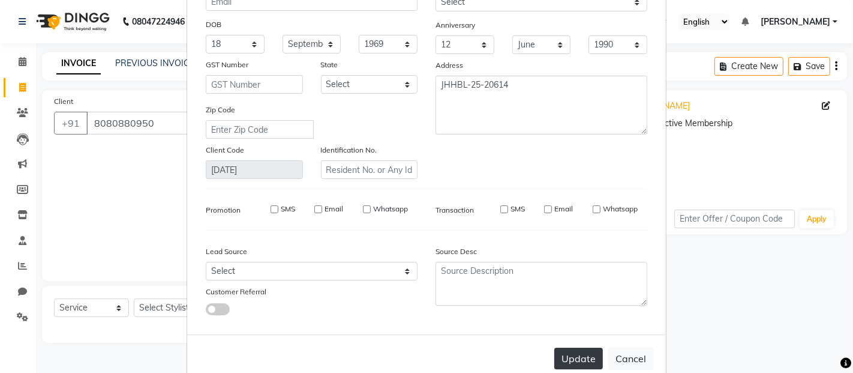
click at [579, 354] on button "Update" at bounding box center [578, 358] width 49 height 22
select select
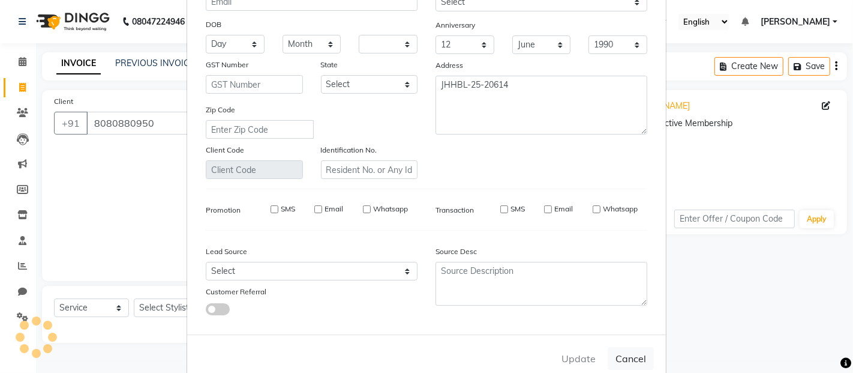
select select
checkbox input "false"
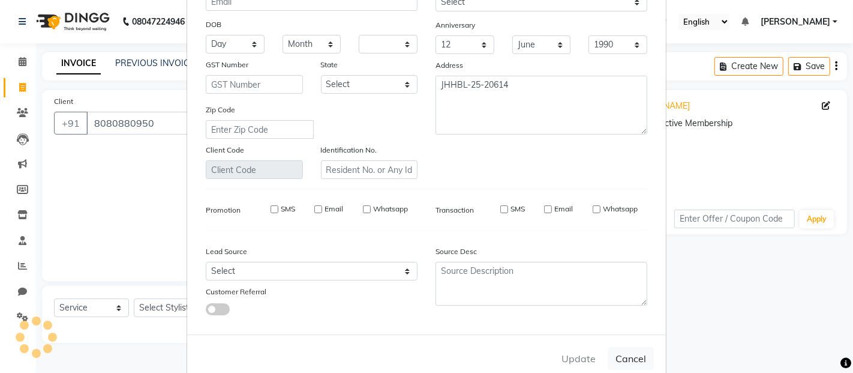
checkbox input "false"
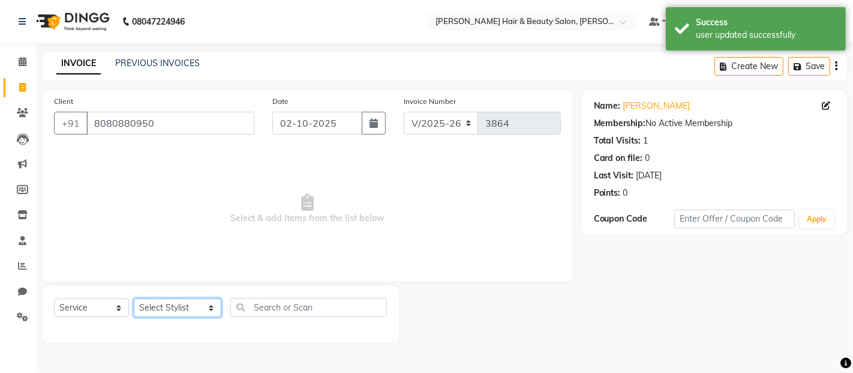
click at [200, 307] on select "Select Stylist [PERSON_NAME] Zibral [PERSON_NAME] [PERSON_NAME] [PERSON_NAME] […" at bounding box center [178, 307] width 88 height 19
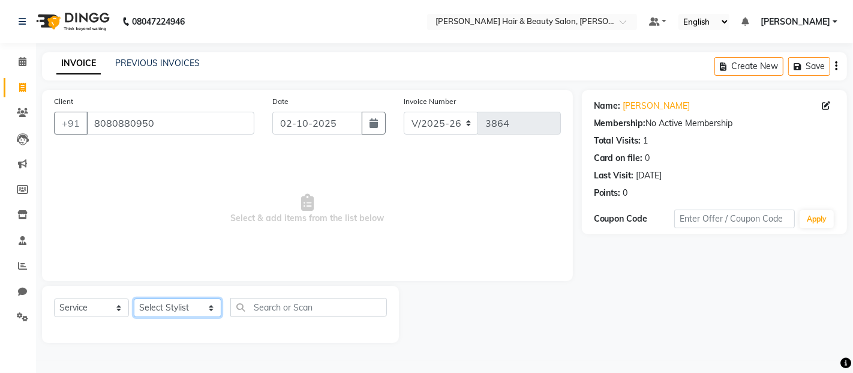
select select "72242"
click at [134, 299] on select "Select Stylist [PERSON_NAME] Zibral [PERSON_NAME] [PERSON_NAME] [PERSON_NAME] […" at bounding box center [178, 307] width 88 height 19
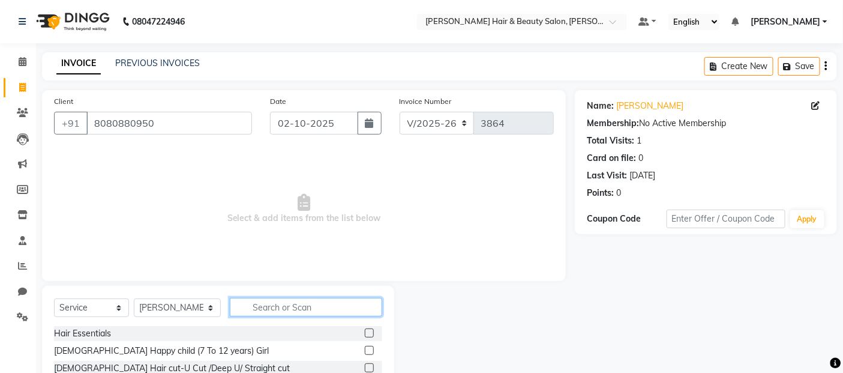
click at [320, 308] on input "text" at bounding box center [306, 307] width 153 height 19
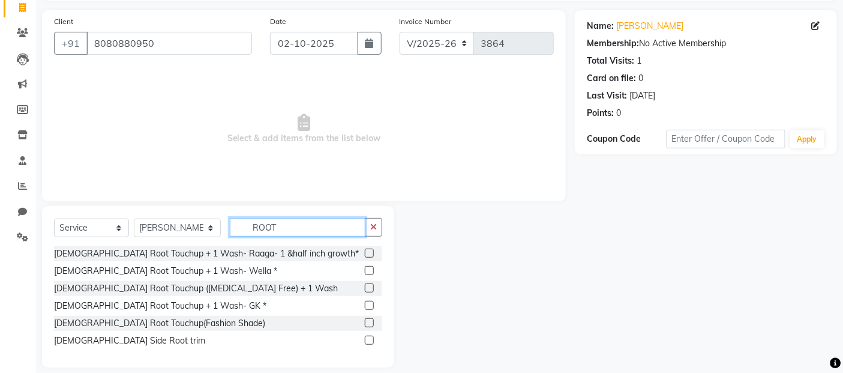
scroll to position [92, 0]
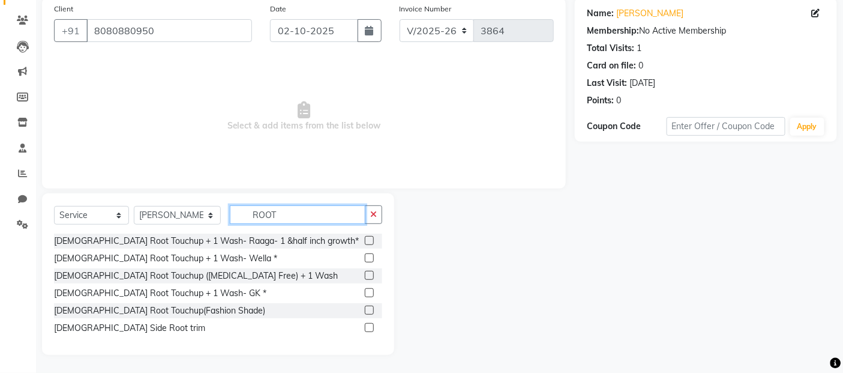
type input "ROOT"
click at [368, 255] on label at bounding box center [369, 257] width 9 height 9
click at [368, 255] on input "checkbox" at bounding box center [369, 258] width 8 height 8
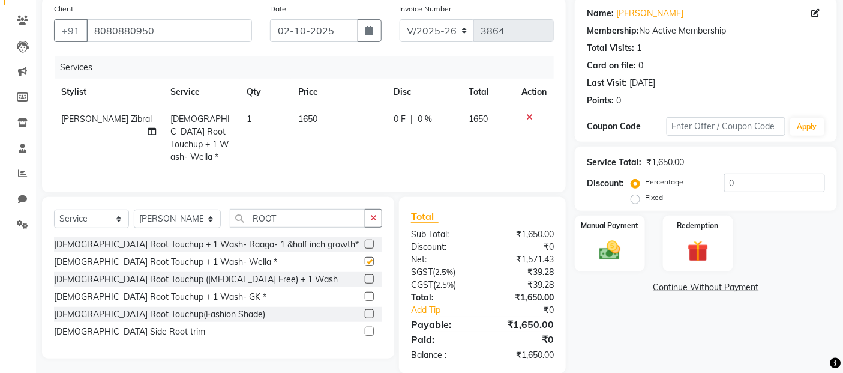
checkbox input "false"
click at [328, 121] on td "1650" at bounding box center [338, 138] width 95 height 65
select select "72242"
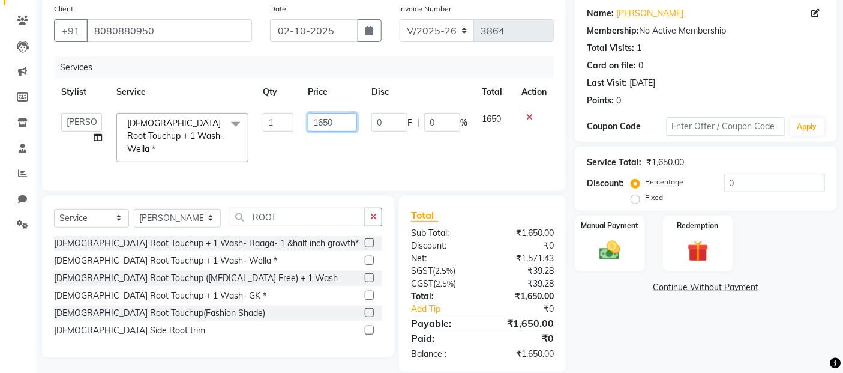
click at [340, 118] on input "1650" at bounding box center [332, 122] width 49 height 19
type input "1"
type input "2000"
click at [386, 140] on td "0 F | 0 %" at bounding box center [419, 138] width 110 height 64
select select "72242"
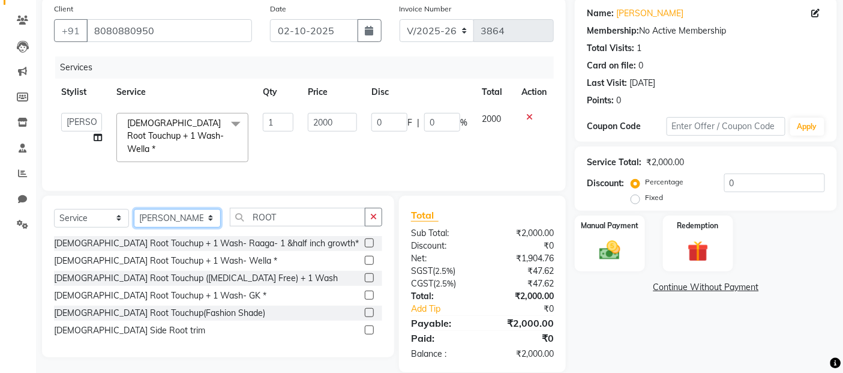
click at [199, 217] on select "Select Stylist [PERSON_NAME] Zibral [PERSON_NAME] [PERSON_NAME] [PERSON_NAME] […" at bounding box center [177, 218] width 87 height 19
select select "72243"
click at [134, 209] on select "Select Stylist [PERSON_NAME] Zibral [PERSON_NAME] [PERSON_NAME] [PERSON_NAME] […" at bounding box center [177, 218] width 87 height 19
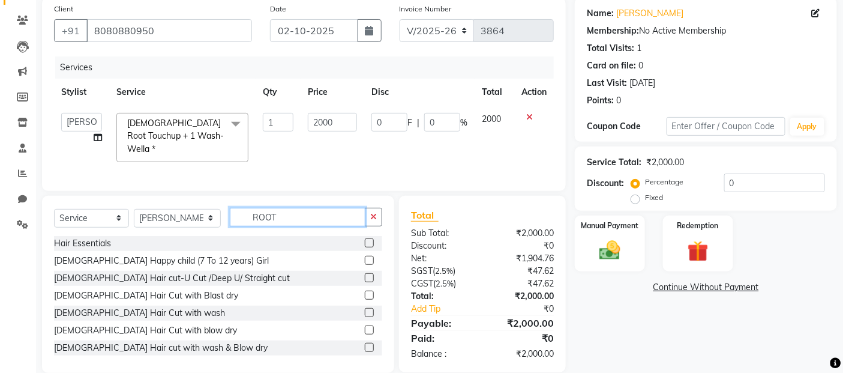
click at [301, 217] on input "ROOT" at bounding box center [298, 217] width 136 height 19
type input "R"
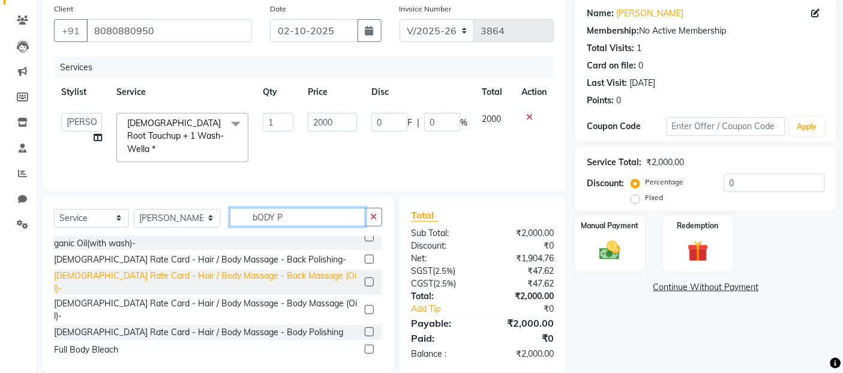
scroll to position [0, 0]
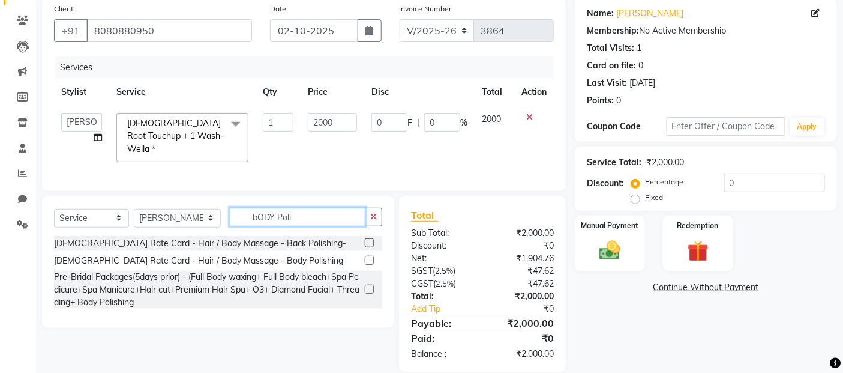
type input "bODY Poli"
click at [367, 259] on label at bounding box center [369, 260] width 9 height 9
click at [367, 259] on input "checkbox" at bounding box center [369, 261] width 8 height 8
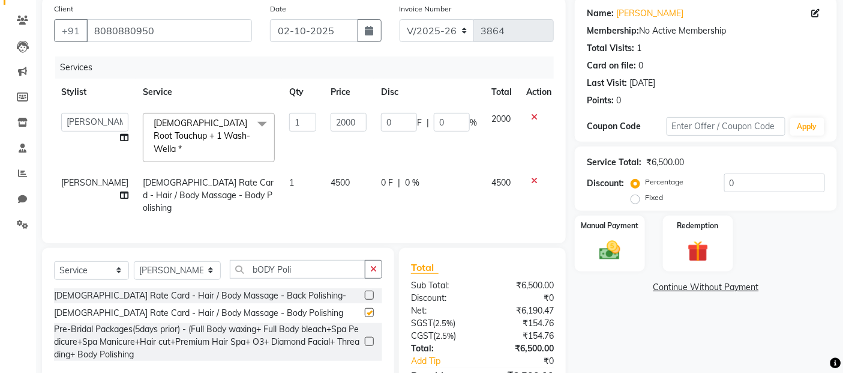
checkbox input "false"
click at [346, 169] on td "4500" at bounding box center [348, 195] width 50 height 52
select select "72243"
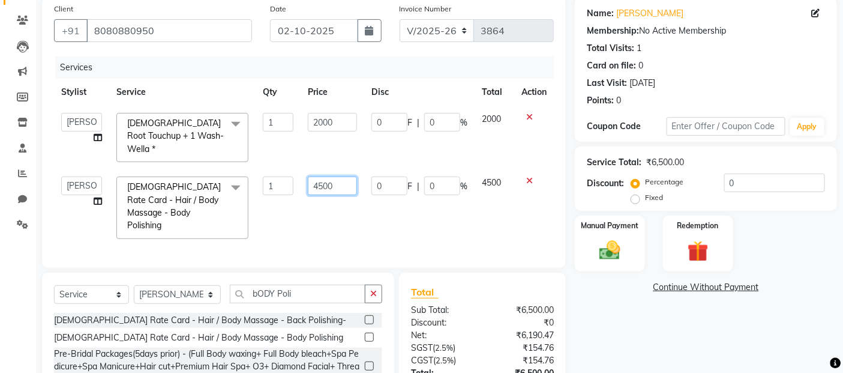
click at [343, 176] on input "4500" at bounding box center [332, 185] width 49 height 19
type input "4"
type input "5000"
click at [373, 200] on div "Services Stylist Service Qty Price Disc Total Action [PERSON_NAME] Zibral [PERS…" at bounding box center [304, 155] width 500 height 199
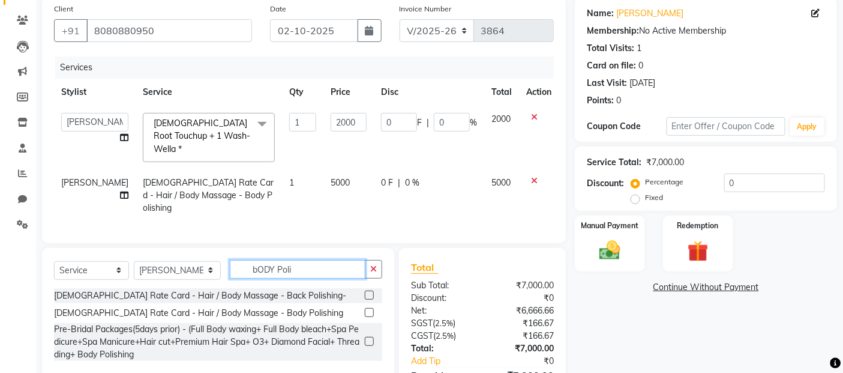
click at [298, 260] on input "bODY Poli" at bounding box center [298, 269] width 136 height 19
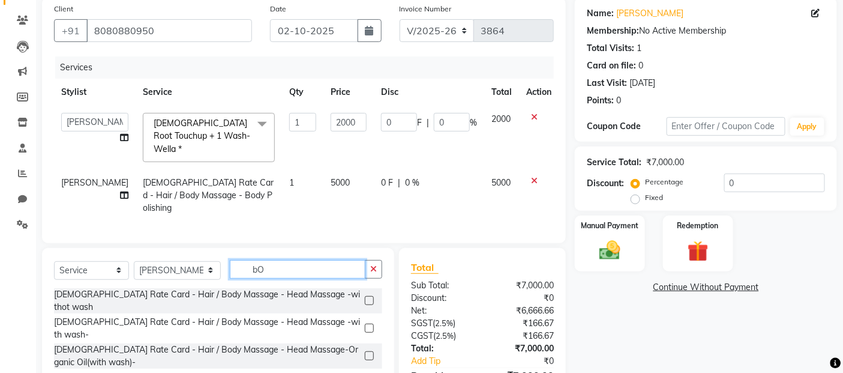
type input "b"
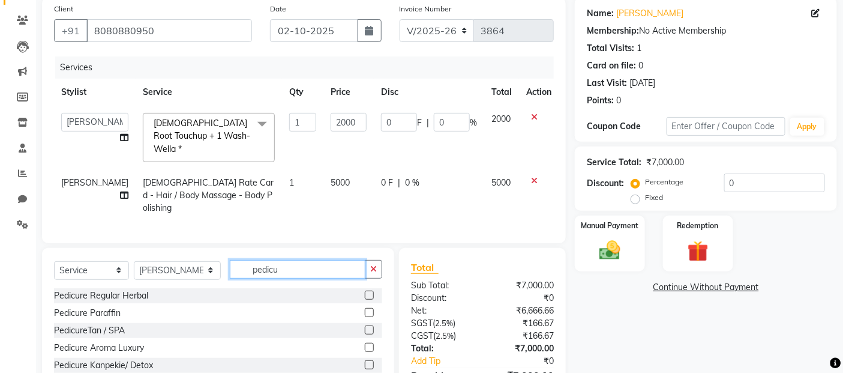
type input "pedicu"
click at [365, 290] on label at bounding box center [369, 294] width 9 height 9
click at [365, 292] on input "checkbox" at bounding box center [369, 296] width 8 height 8
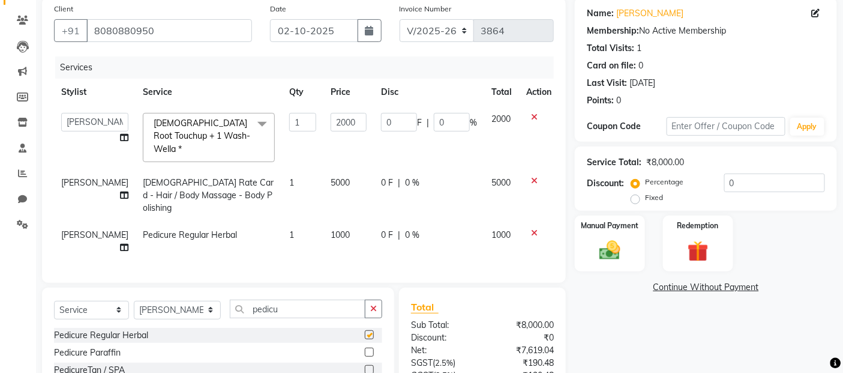
checkbox input "false"
click at [197, 301] on select "Select Stylist [PERSON_NAME] Zibral [PERSON_NAME] [PERSON_NAME] [PERSON_NAME] […" at bounding box center [177, 310] width 87 height 19
select select "72245"
click at [134, 301] on select "Select Stylist [PERSON_NAME] Zibral [PERSON_NAME] [PERSON_NAME] [PERSON_NAME] […" at bounding box center [177, 310] width 87 height 19
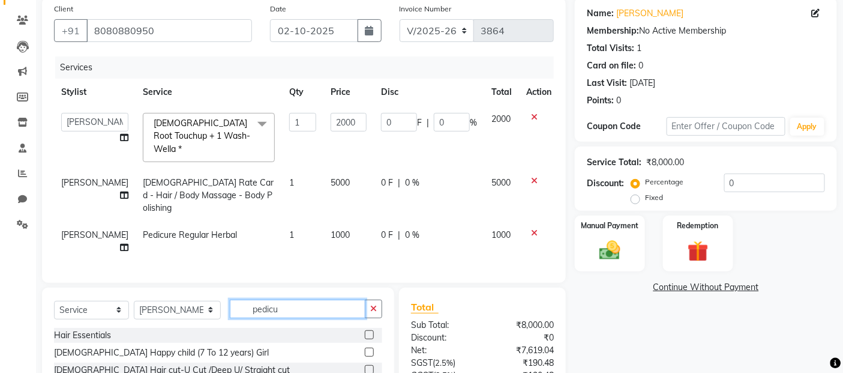
click at [291, 299] on input "pedicu" at bounding box center [298, 308] width 136 height 19
type input "p"
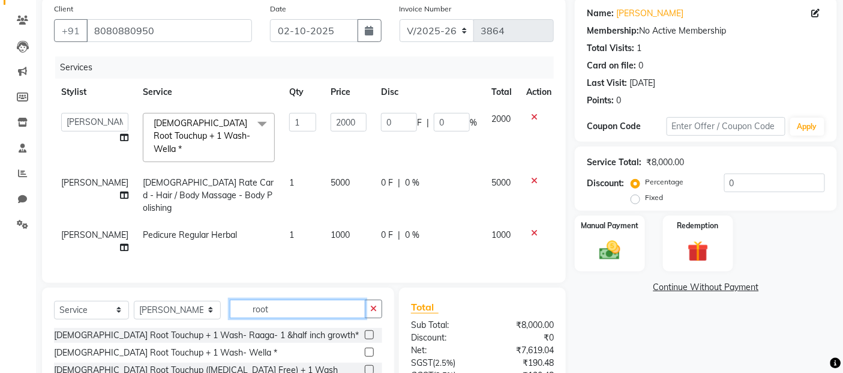
type input "root"
click at [368, 347] on label at bounding box center [369, 351] width 9 height 9
click at [368, 349] on input "checkbox" at bounding box center [369, 353] width 8 height 8
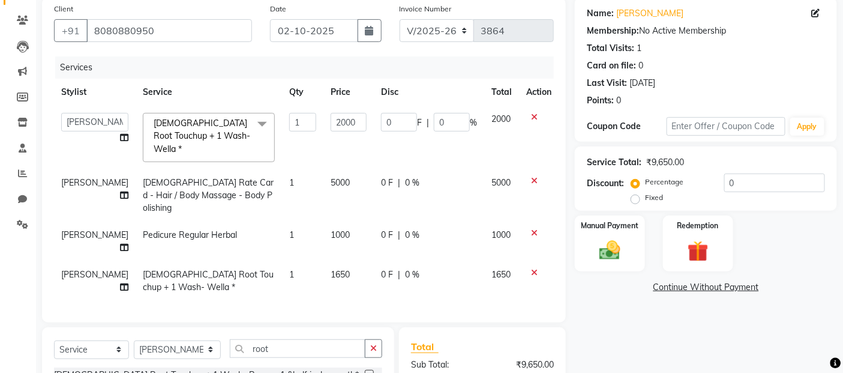
checkbox input "false"
click at [348, 261] on td "1650" at bounding box center [348, 281] width 50 height 40
select select "72245"
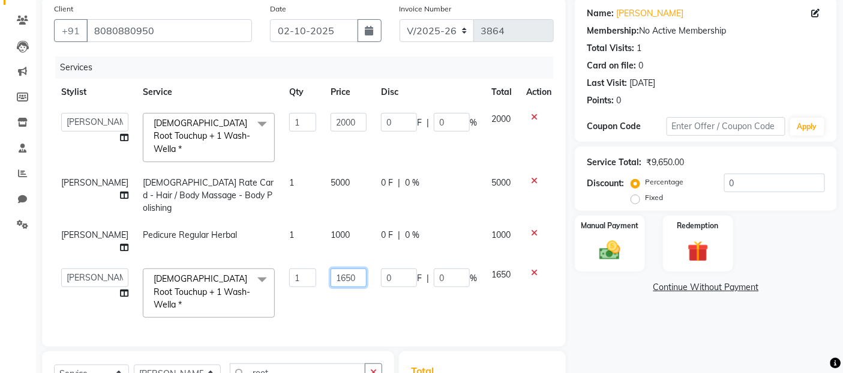
click at [337, 268] on input "1650" at bounding box center [349, 277] width 36 height 19
type input "1"
type input "2000"
click at [383, 262] on td "0 F | 0 %" at bounding box center [429, 293] width 110 height 64
select select "72245"
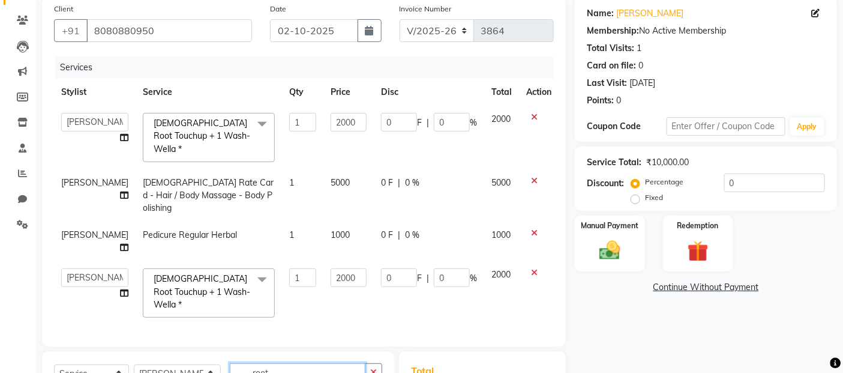
click at [292, 363] on input "root" at bounding box center [298, 372] width 136 height 19
type input "r"
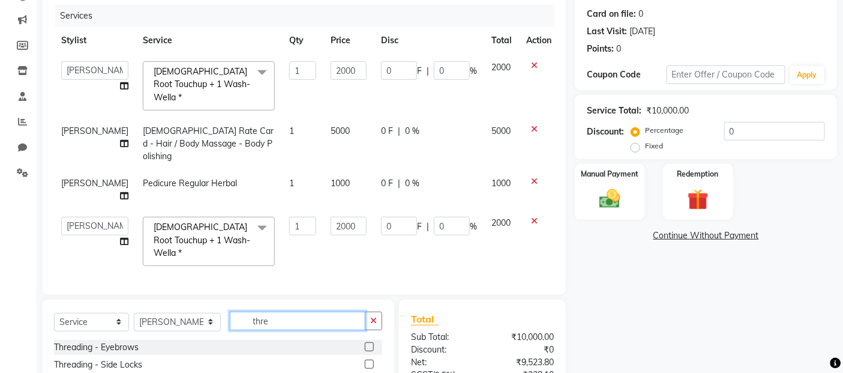
scroll to position [238, 0]
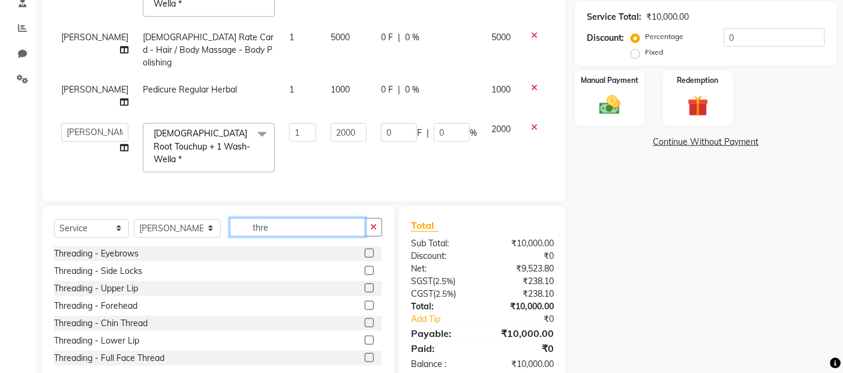
type input "thre"
click at [365, 248] on label at bounding box center [369, 252] width 9 height 9
click at [365, 250] on input "checkbox" at bounding box center [369, 254] width 8 height 8
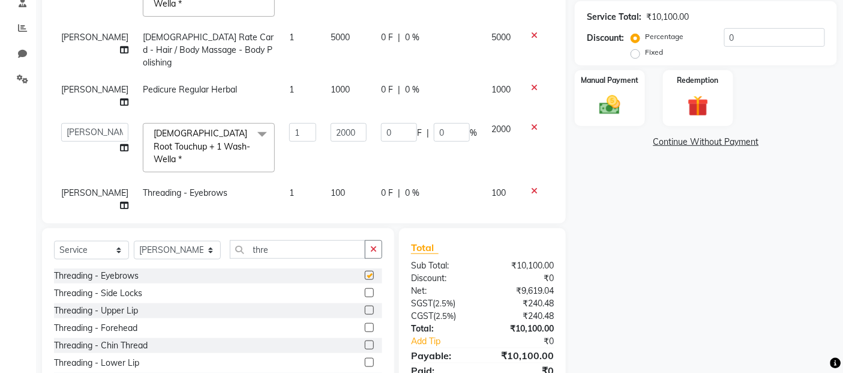
checkbox input "false"
click at [365, 305] on label at bounding box center [369, 309] width 9 height 9
click at [365, 307] on input "checkbox" at bounding box center [369, 311] width 8 height 8
checkbox input "false"
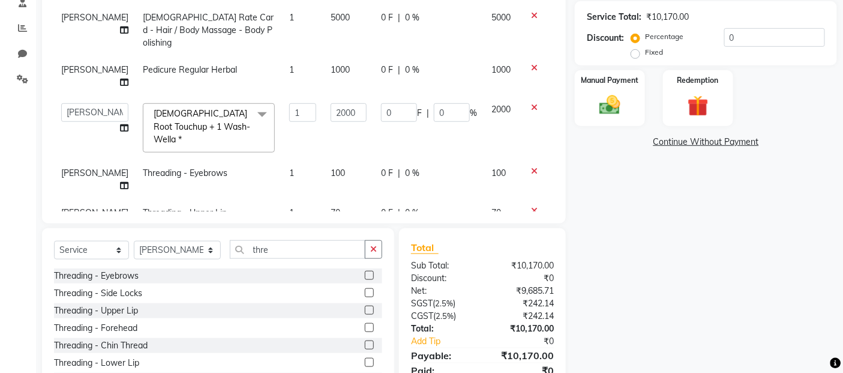
scroll to position [29, 0]
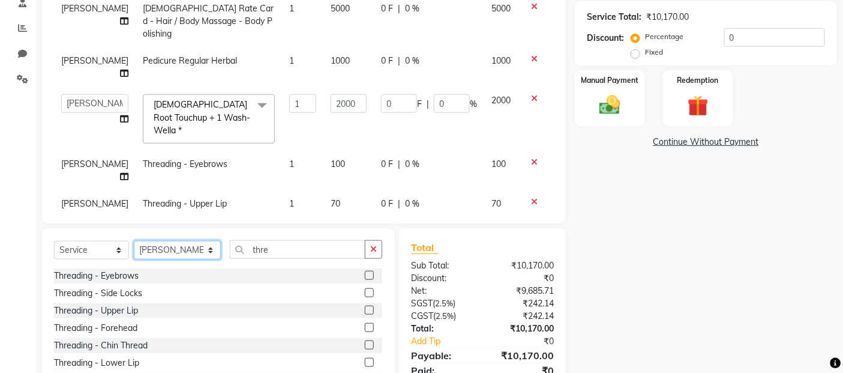
click at [196, 253] on select "Select Stylist [PERSON_NAME] Zibral [PERSON_NAME] [PERSON_NAME] [PERSON_NAME] […" at bounding box center [177, 250] width 87 height 19
select select "72246"
click at [134, 241] on select "Select Stylist [PERSON_NAME] Zibral [PERSON_NAME] [PERSON_NAME] [PERSON_NAME] […" at bounding box center [177, 250] width 87 height 19
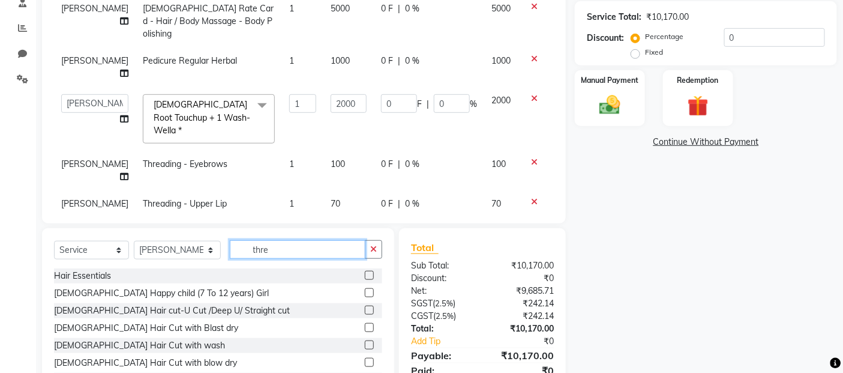
click at [282, 244] on input "thre" at bounding box center [298, 249] width 136 height 19
type input "t"
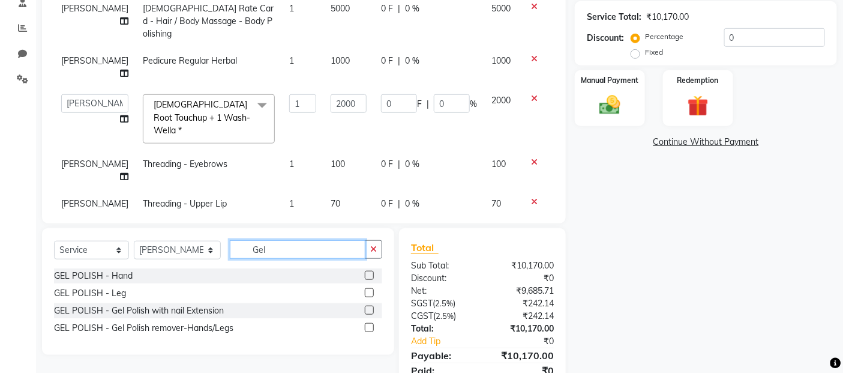
type input "Gel"
click at [367, 309] on label at bounding box center [369, 309] width 9 height 9
click at [367, 309] on input "checkbox" at bounding box center [369, 311] width 8 height 8
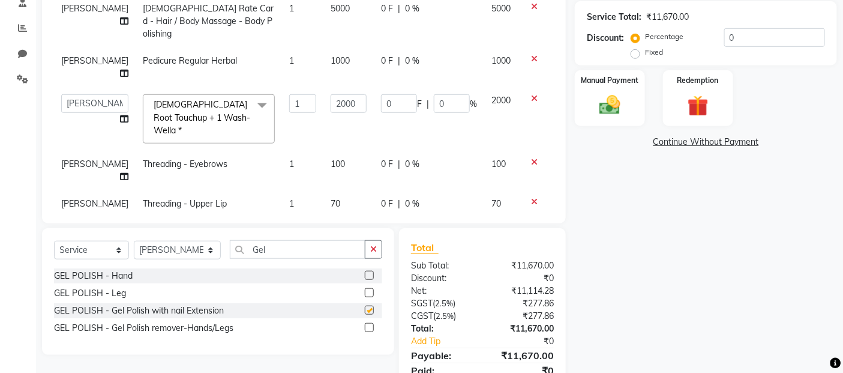
checkbox input "false"
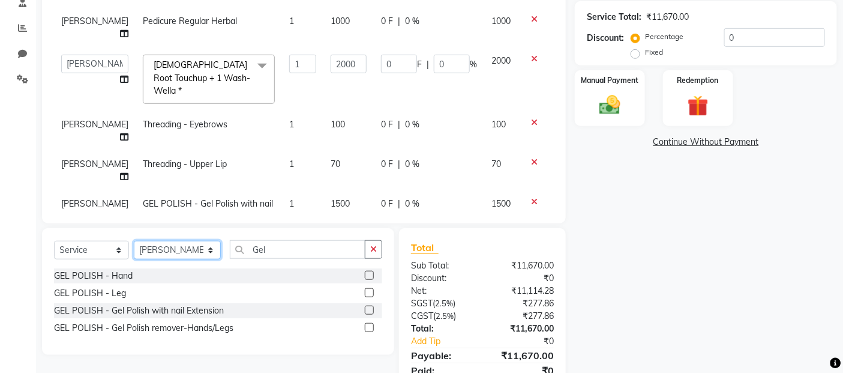
click at [198, 251] on select "Select Stylist [PERSON_NAME] Zibral [PERSON_NAME] [PERSON_NAME] [PERSON_NAME] […" at bounding box center [177, 250] width 87 height 19
click at [134, 241] on select "Select Stylist [PERSON_NAME] Zibral [PERSON_NAME] [PERSON_NAME] [PERSON_NAME] […" at bounding box center [177, 250] width 87 height 19
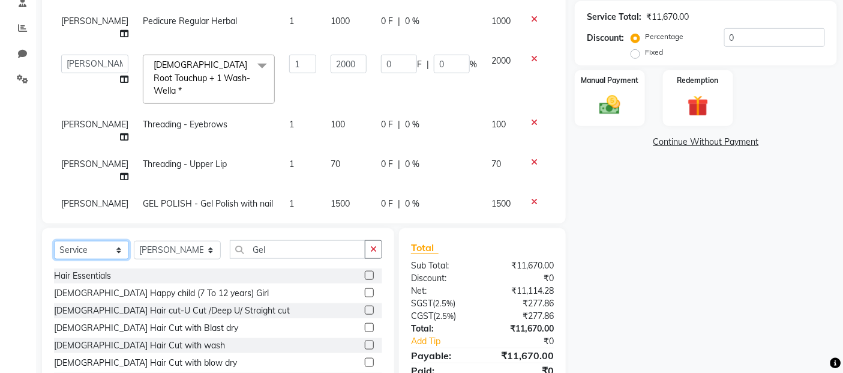
click at [121, 252] on select "Select Service Product Membership Package Voucher Prepaid Gift Card" at bounding box center [91, 250] width 75 height 19
click at [54, 241] on select "Select Service Product Membership Package Voucher Prepaid Gift Card" at bounding box center [91, 250] width 75 height 19
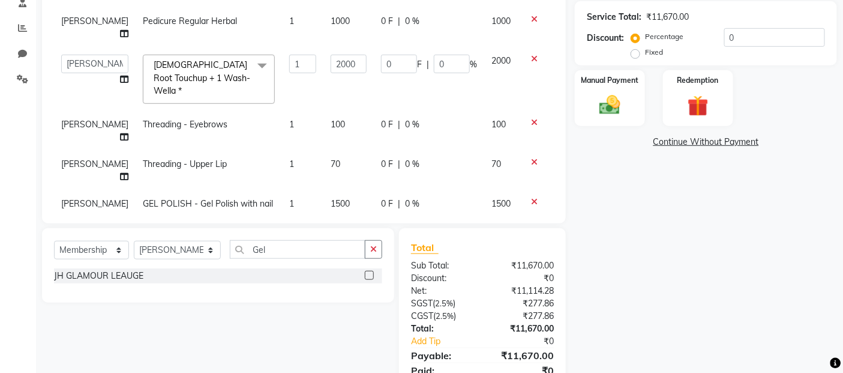
click at [365, 275] on label at bounding box center [369, 275] width 9 height 9
click at [365, 275] on input "checkbox" at bounding box center [369, 276] width 8 height 8
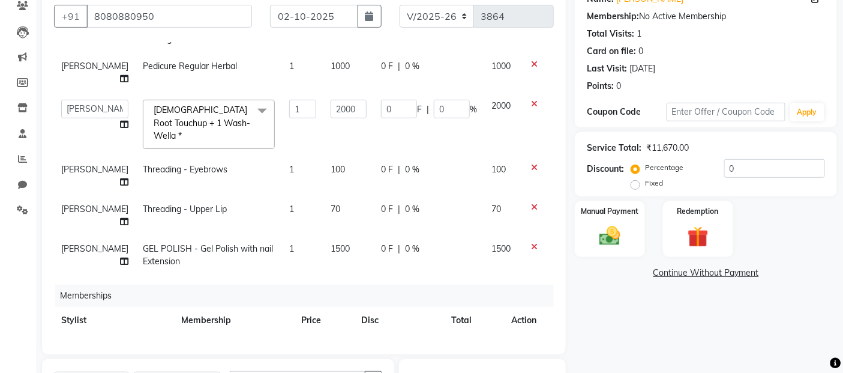
scroll to position [104, 0]
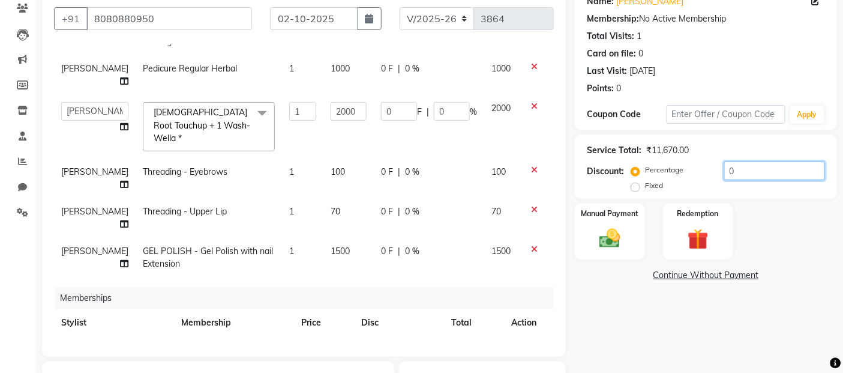
click at [769, 169] on input "0" at bounding box center [774, 170] width 101 height 19
click at [785, 210] on div "Manual Payment Redemption" at bounding box center [706, 231] width 280 height 56
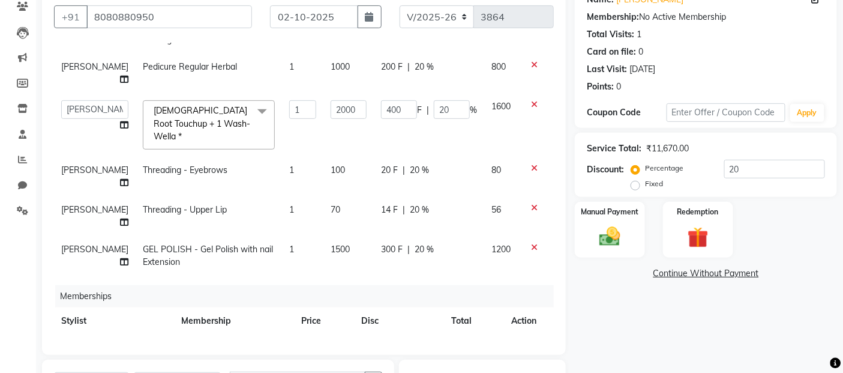
scroll to position [87, 0]
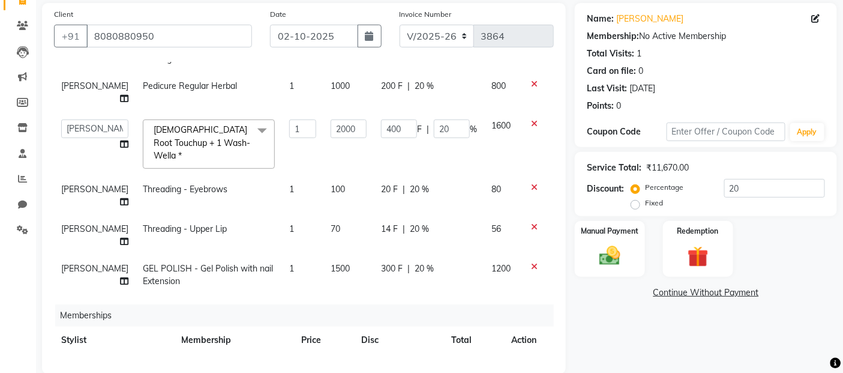
click at [327, 215] on td "70" at bounding box center [348, 235] width 50 height 40
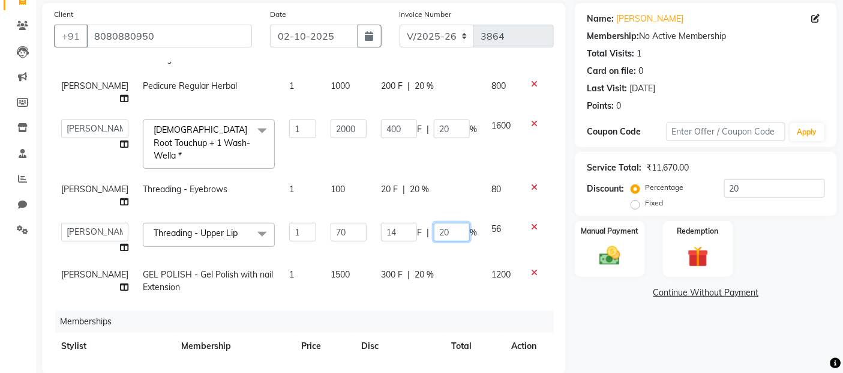
click at [445, 223] on input "20" at bounding box center [452, 232] width 36 height 19
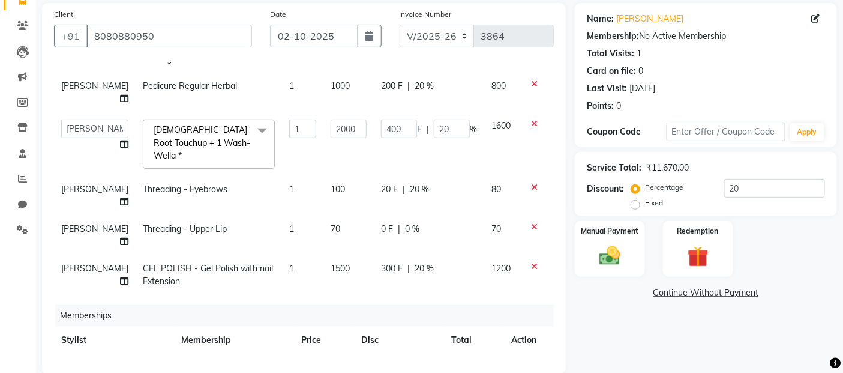
click at [448, 216] on tbody "[PERSON_NAME] Zibral [PERSON_NAME] [PERSON_NAME] [PERSON_NAME] Shetty [PERSON_N…" at bounding box center [306, 126] width 504 height 338
click at [323, 215] on td "70" at bounding box center [348, 235] width 50 height 40
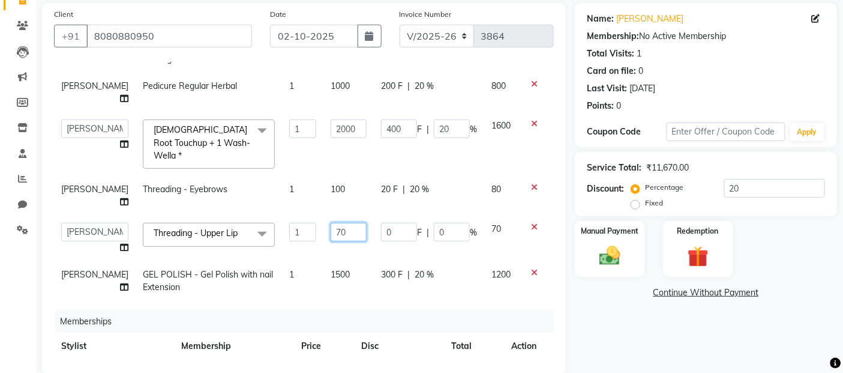
click at [331, 223] on input "70" at bounding box center [349, 232] width 36 height 19
click at [374, 215] on td "0 F | 0 %" at bounding box center [429, 238] width 110 height 46
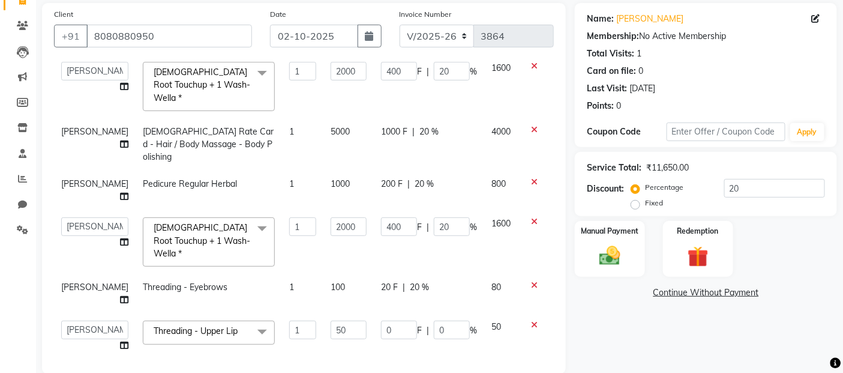
scroll to position [27, 0]
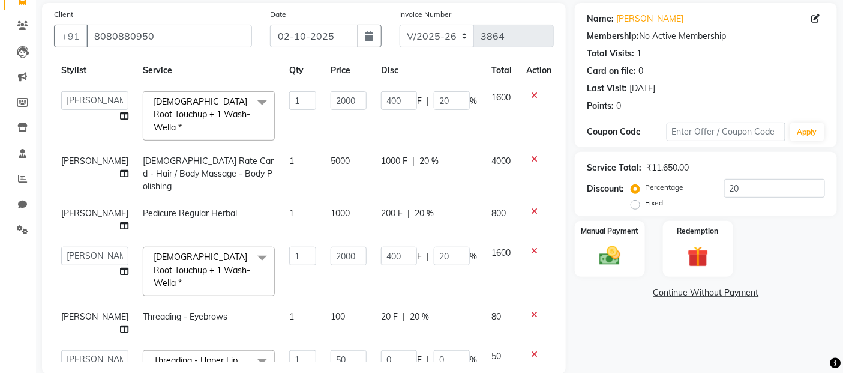
click at [350, 200] on td "1000" at bounding box center [348, 220] width 50 height 40
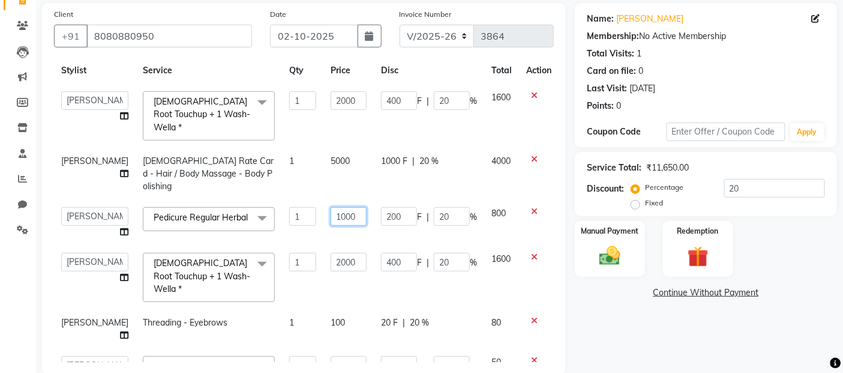
click at [336, 207] on input "1000" at bounding box center [349, 216] width 36 height 19
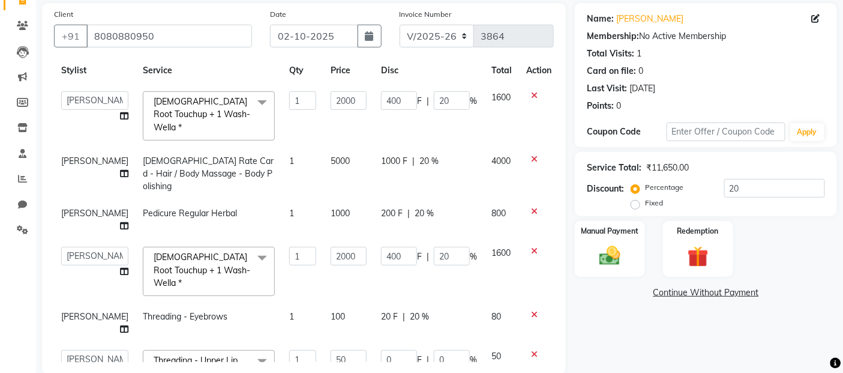
click at [435, 207] on div "200 F | 20 %" at bounding box center [429, 213] width 96 height 13
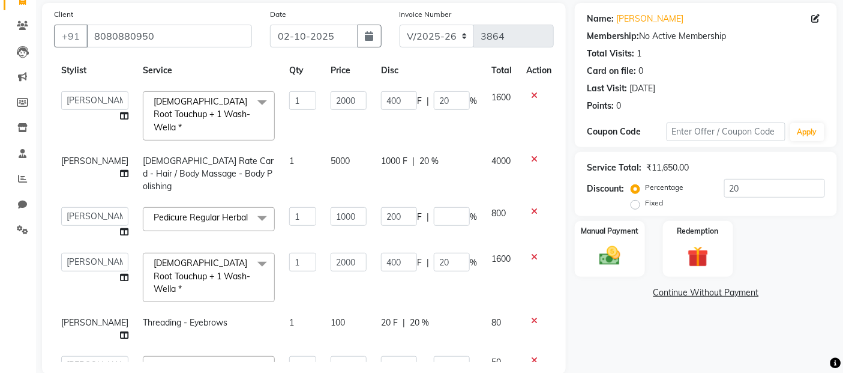
click at [379, 216] on tbody "[PERSON_NAME] Zibral [PERSON_NAME] [PERSON_NAME] [PERSON_NAME] Shetty [PERSON_N…" at bounding box center [306, 259] width 504 height 350
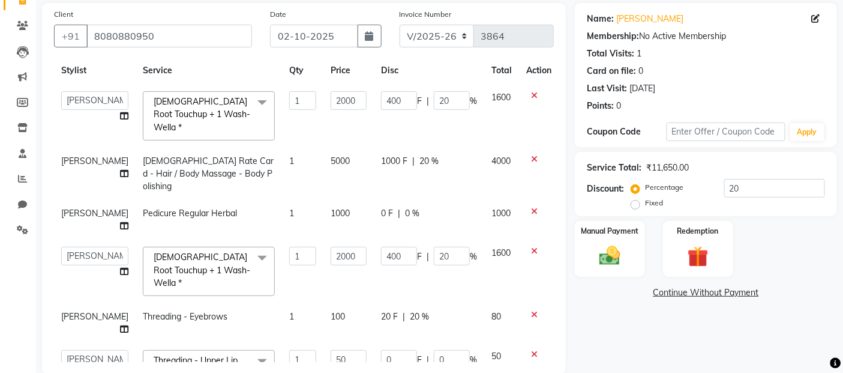
click at [331, 200] on td "1000" at bounding box center [348, 220] width 50 height 40
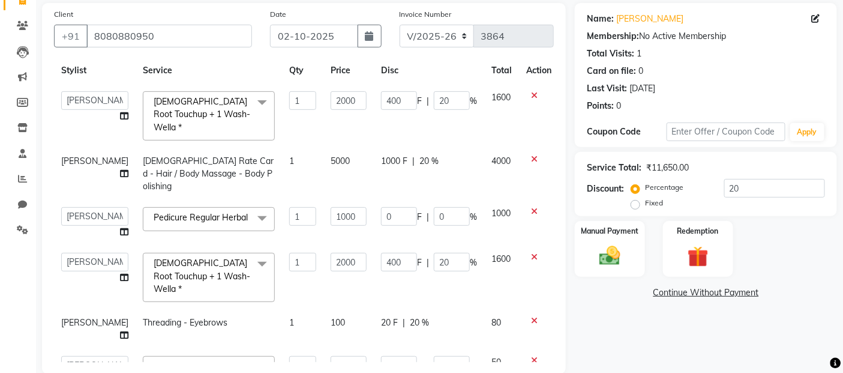
click at [331, 207] on input "1000" at bounding box center [349, 216] width 36 height 19
click at [374, 206] on td "0 F | 0 %" at bounding box center [429, 223] width 110 height 46
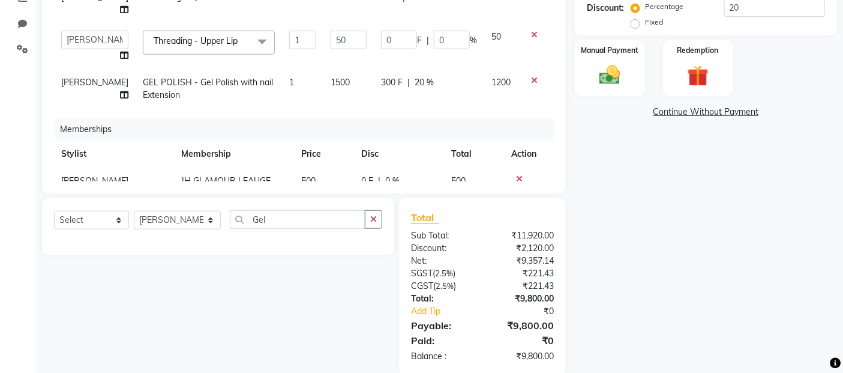
scroll to position [287, 0]
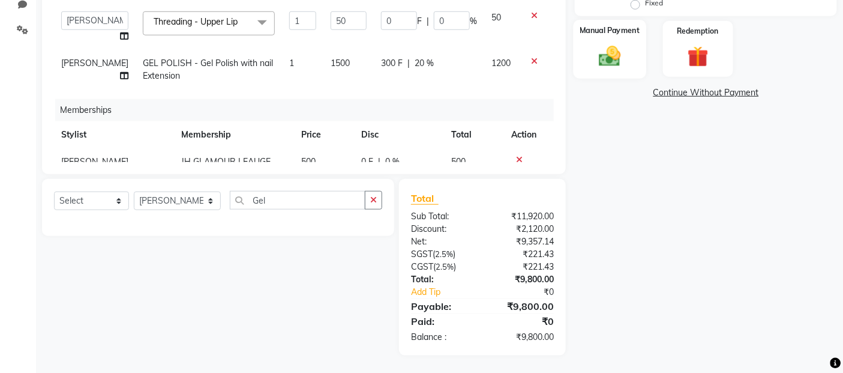
click at [608, 61] on img at bounding box center [610, 55] width 36 height 25
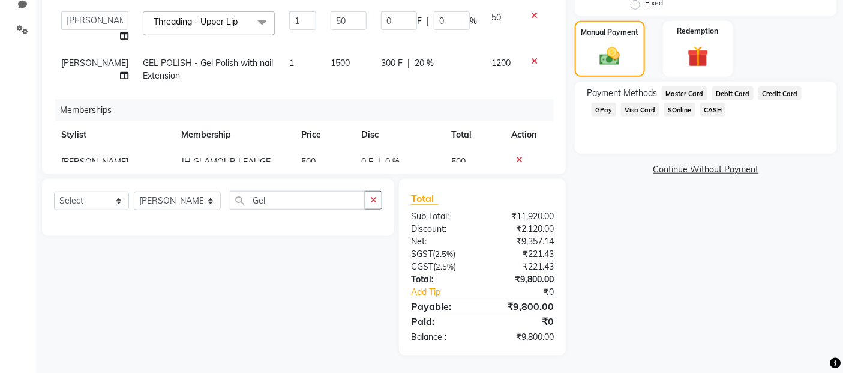
click at [716, 107] on span "CASH" at bounding box center [713, 110] width 26 height 14
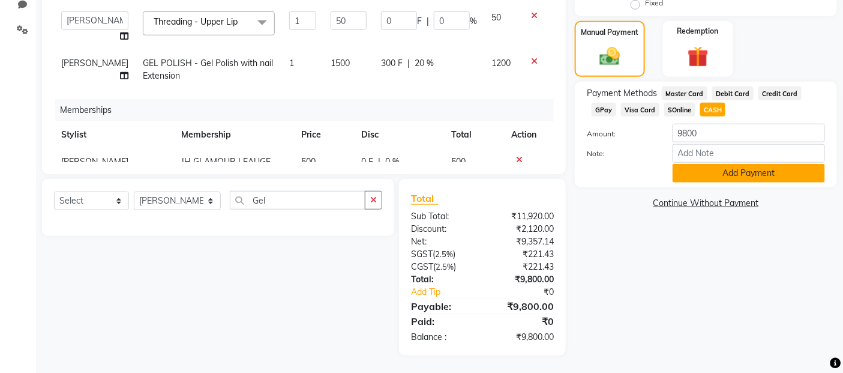
click at [712, 176] on button "Add Payment" at bounding box center [748, 173] width 152 height 19
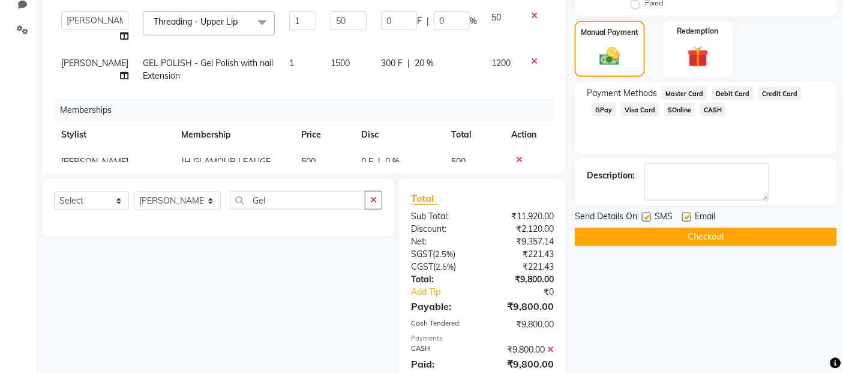
click at [648, 216] on label at bounding box center [646, 216] width 9 height 9
click at [648, 216] on input "checkbox" at bounding box center [646, 218] width 8 height 8
click at [690, 215] on label at bounding box center [686, 216] width 9 height 9
click at [690, 215] on input "checkbox" at bounding box center [686, 218] width 8 height 8
click at [690, 237] on button "Checkout" at bounding box center [706, 236] width 262 height 19
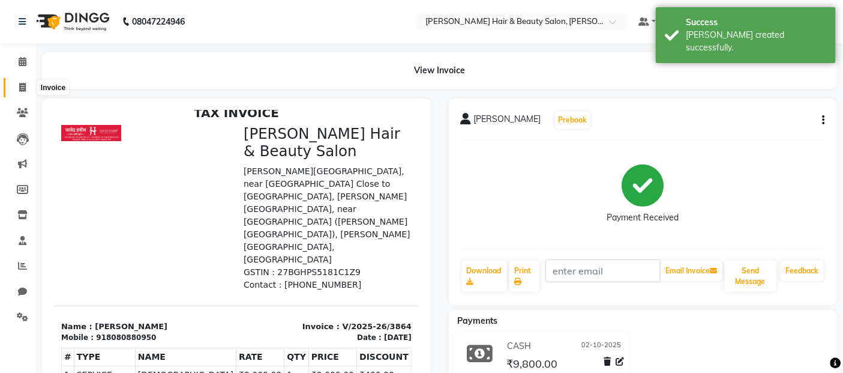
click at [24, 90] on icon at bounding box center [22, 87] width 7 height 9
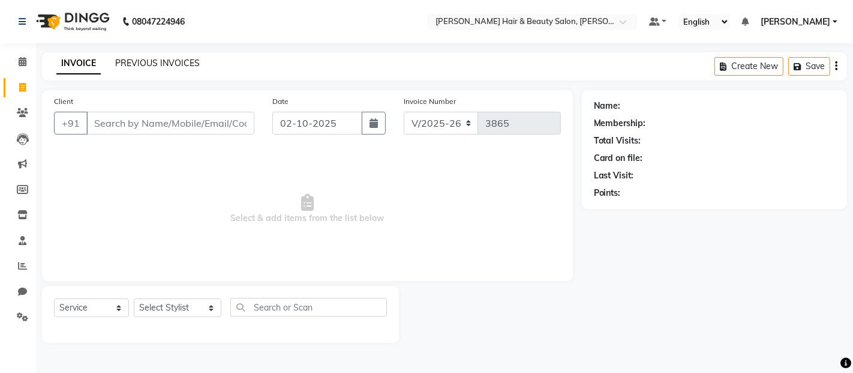
click at [137, 66] on link "PREVIOUS INVOICES" at bounding box center [157, 63] width 85 height 11
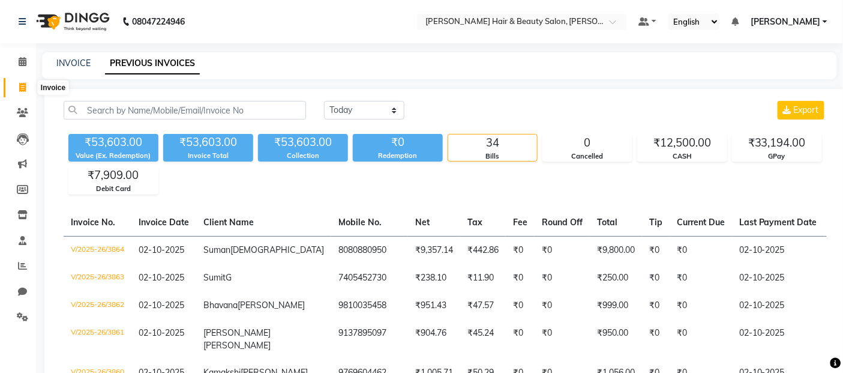
click at [17, 87] on span at bounding box center [22, 88] width 21 height 14
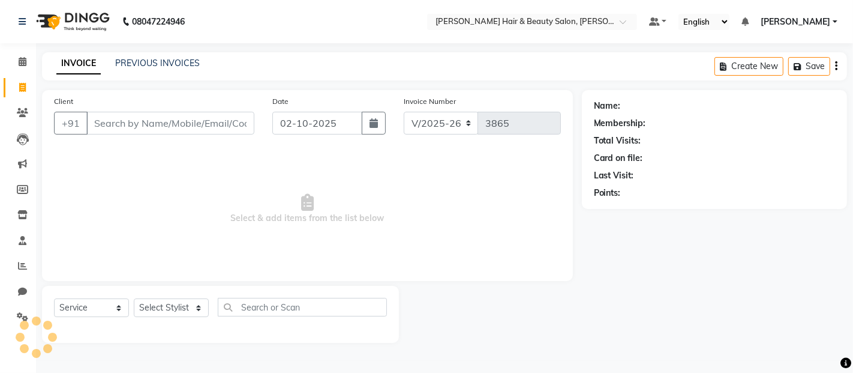
click at [124, 122] on input "Client" at bounding box center [170, 123] width 168 height 23
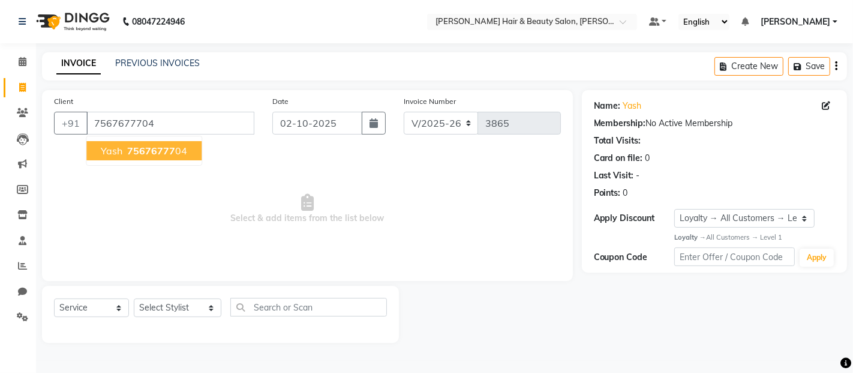
click at [147, 151] on span "75676777" at bounding box center [151, 151] width 48 height 12
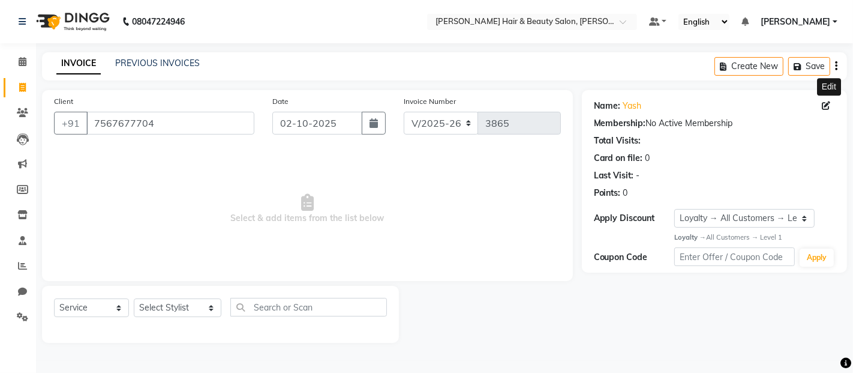
click at [826, 103] on icon at bounding box center [826, 105] width 8 height 8
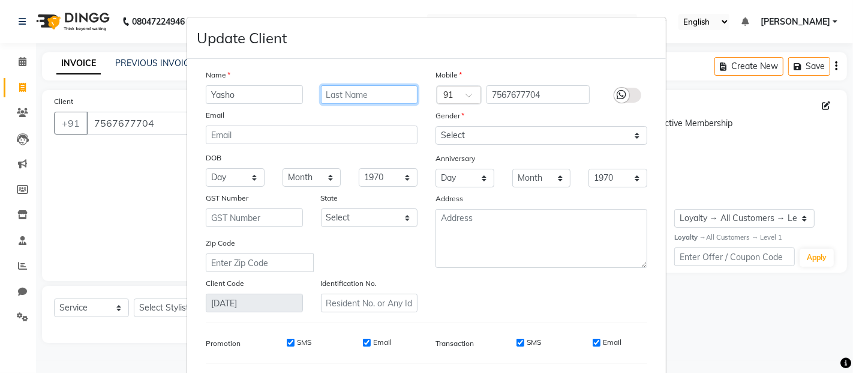
click at [362, 94] on input "text" at bounding box center [369, 94] width 97 height 19
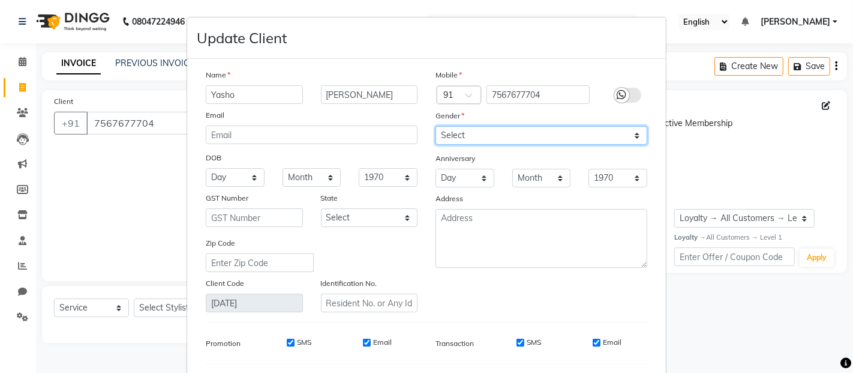
drag, startPoint x: 625, startPoint y: 135, endPoint x: 579, endPoint y: 142, distance: 46.2
click at [626, 135] on select "Select [DEMOGRAPHIC_DATA] [DEMOGRAPHIC_DATA] Other Prefer Not To Say" at bounding box center [541, 135] width 212 height 19
click at [435, 126] on select "Select [DEMOGRAPHIC_DATA] [DEMOGRAPHIC_DATA] Other Prefer Not To Say" at bounding box center [541, 135] width 212 height 19
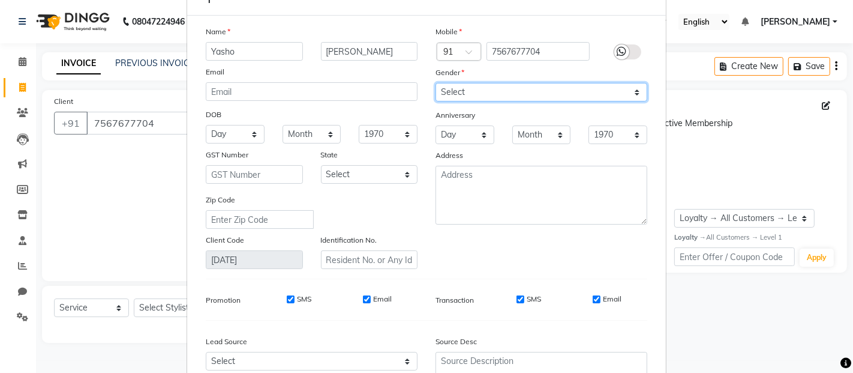
scroll to position [67, 0]
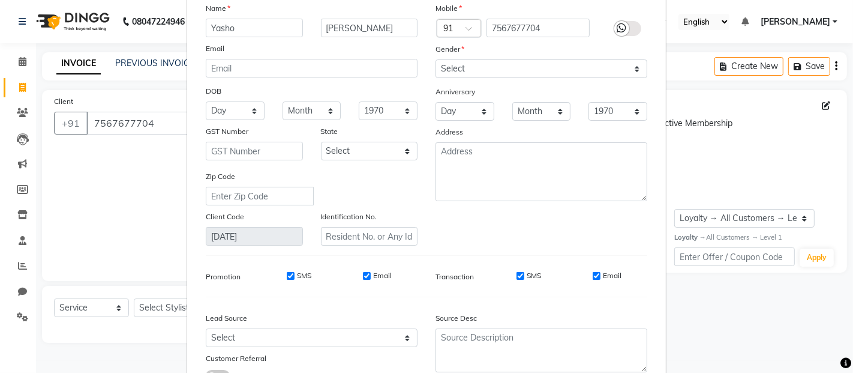
click at [527, 273] on label "SMS" at bounding box center [534, 275] width 14 height 11
click at [524, 273] on input "SMS" at bounding box center [520, 276] width 8 height 8
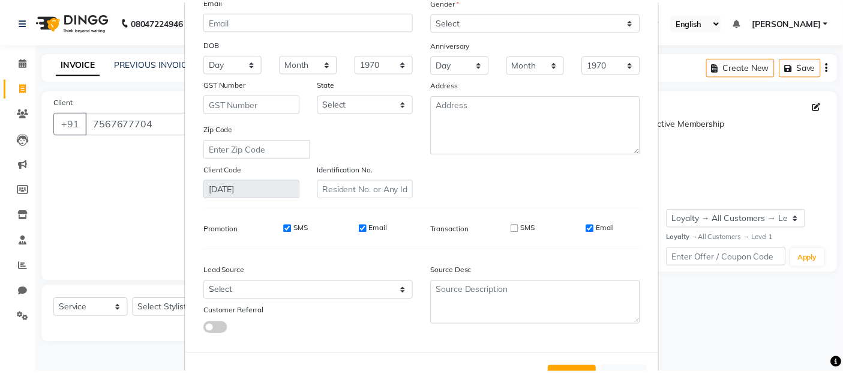
scroll to position [161, 0]
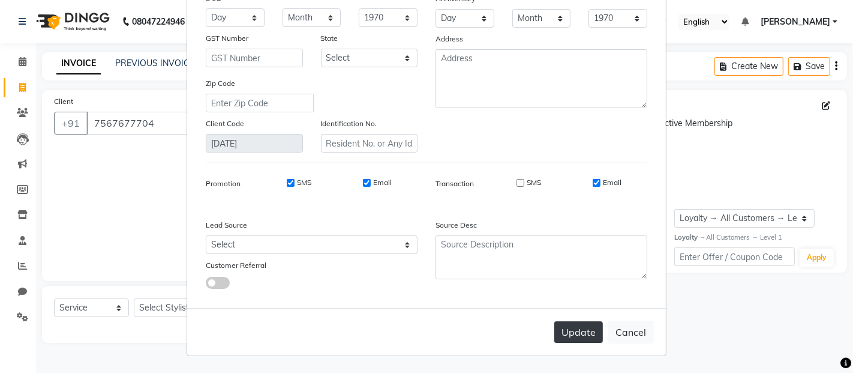
click at [574, 328] on button "Update" at bounding box center [578, 332] width 49 height 22
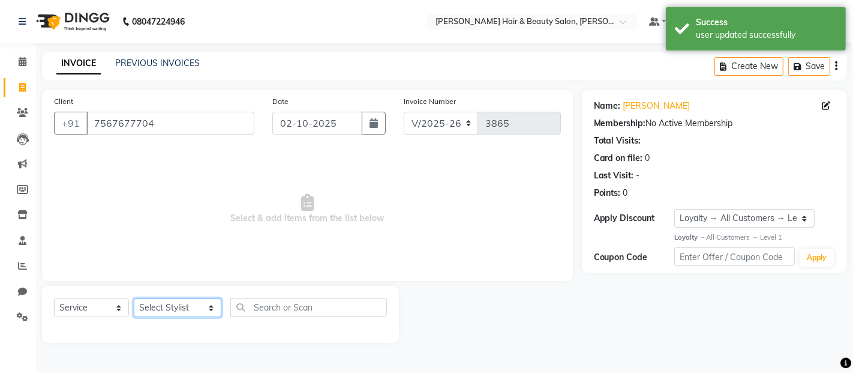
click at [191, 305] on select "Select Stylist [PERSON_NAME] Zibral [PERSON_NAME] [PERSON_NAME] [PERSON_NAME] […" at bounding box center [178, 307] width 88 height 19
click at [134, 299] on select "Select Stylist [PERSON_NAME] Zibral [PERSON_NAME] [PERSON_NAME] [PERSON_NAME] […" at bounding box center [178, 307] width 88 height 19
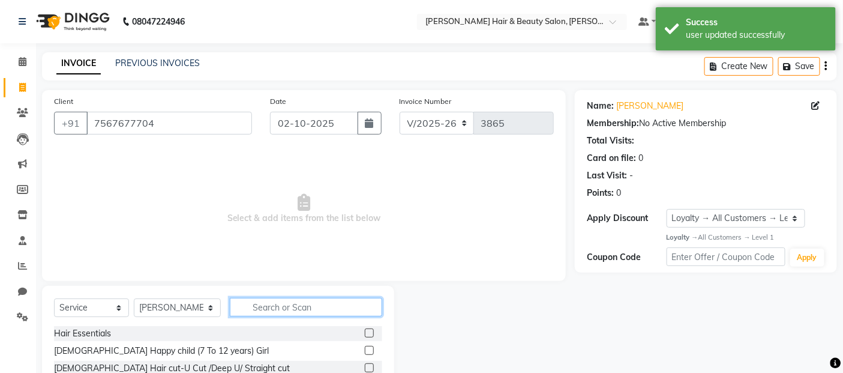
click at [289, 304] on input "text" at bounding box center [306, 307] width 153 height 19
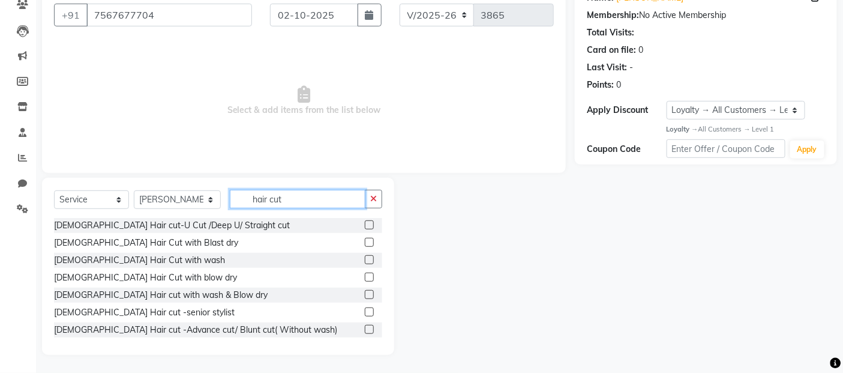
scroll to position [241, 0]
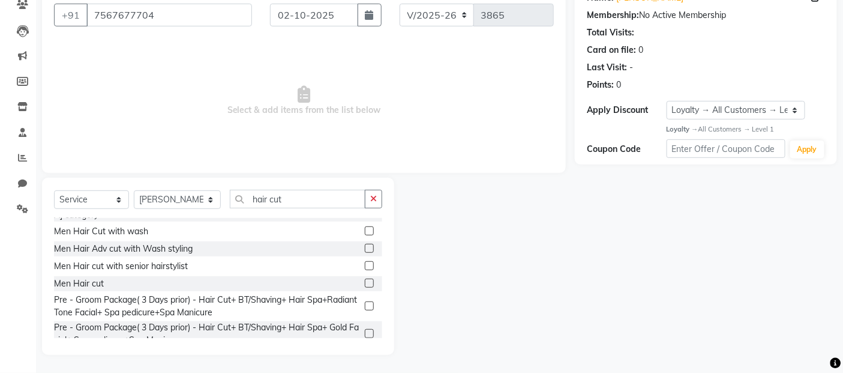
click at [365, 278] on label at bounding box center [369, 282] width 9 height 9
click at [365, 280] on input "checkbox" at bounding box center [369, 284] width 8 height 8
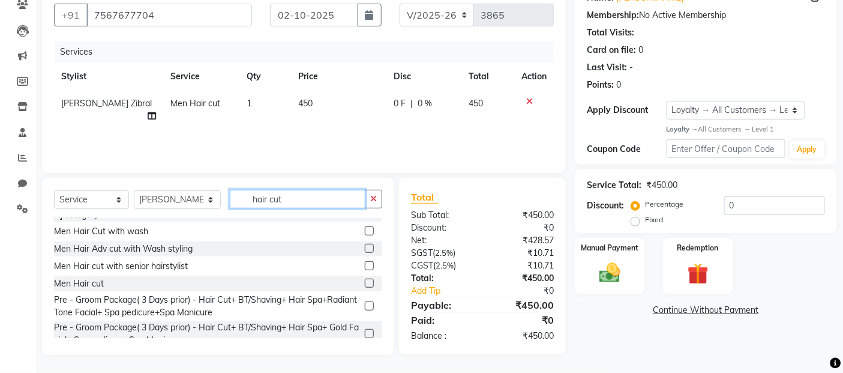
click at [302, 206] on input "hair cut" at bounding box center [298, 199] width 136 height 19
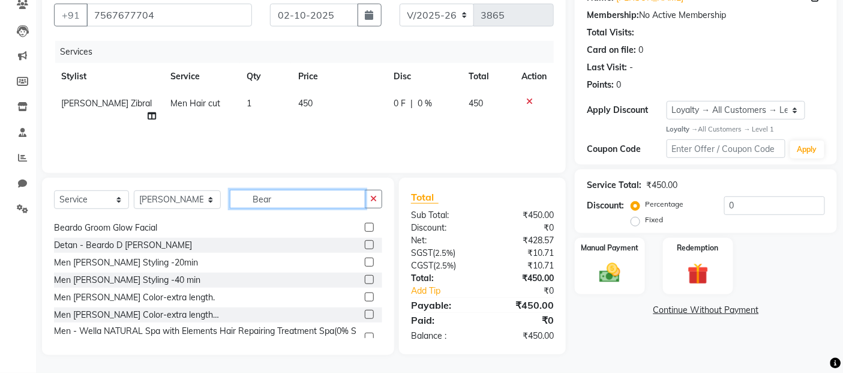
scroll to position [50, 0]
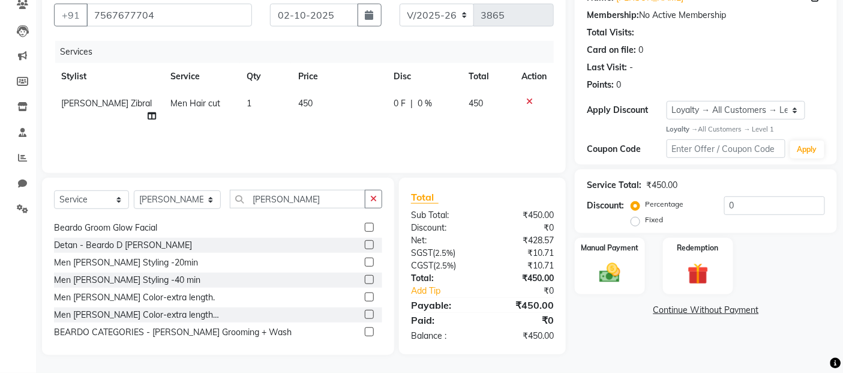
click at [365, 263] on label at bounding box center [369, 261] width 9 height 9
click at [365, 263] on input "checkbox" at bounding box center [369, 263] width 8 height 8
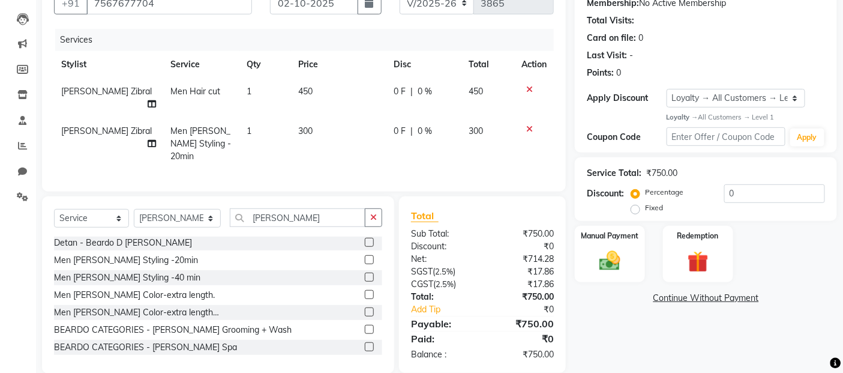
scroll to position [123, 0]
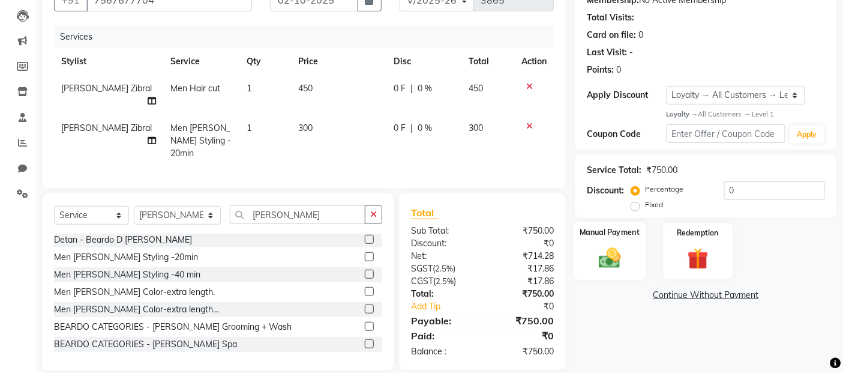
click at [614, 264] on img at bounding box center [610, 257] width 36 height 25
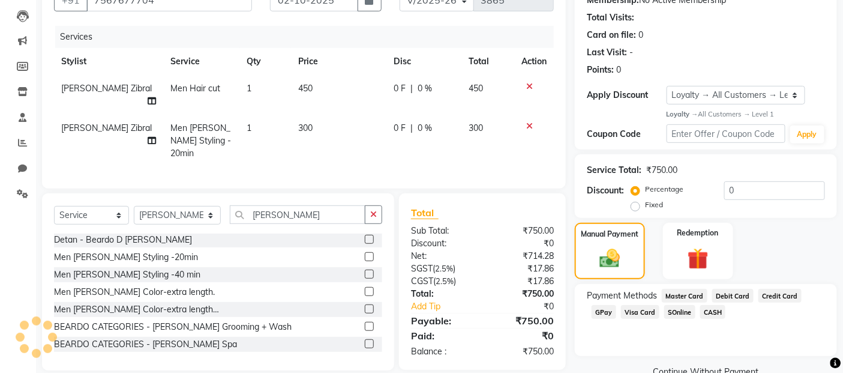
click at [601, 313] on span "GPay" at bounding box center [603, 312] width 25 height 14
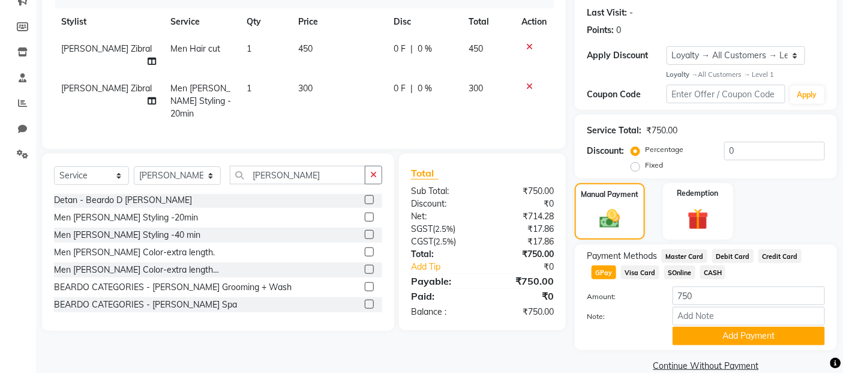
scroll to position [183, 0]
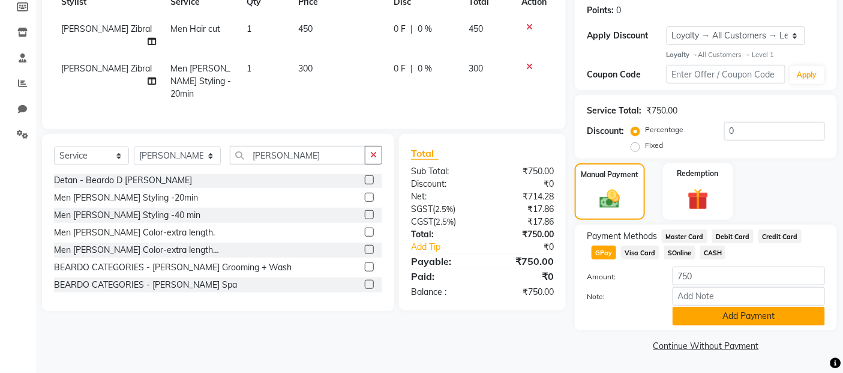
click at [710, 319] on button "Add Payment" at bounding box center [748, 316] width 152 height 19
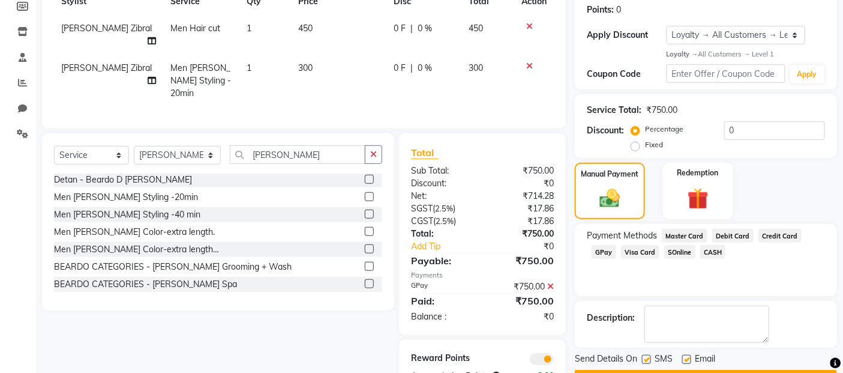
scroll to position [217, 0]
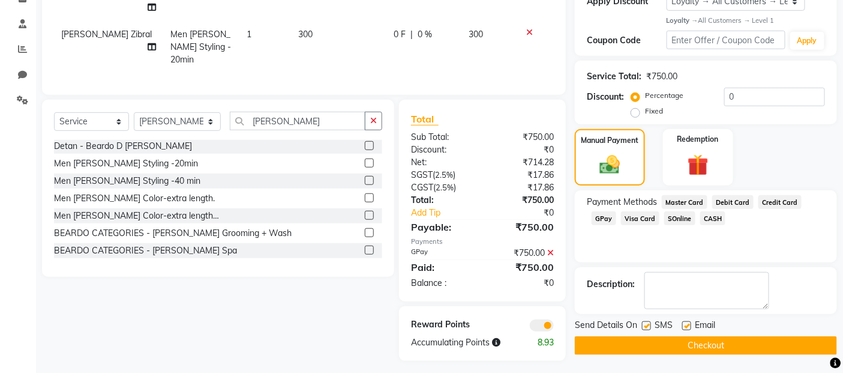
click at [648, 326] on label at bounding box center [646, 325] width 9 height 9
click at [648, 326] on input "checkbox" at bounding box center [646, 326] width 8 height 8
click at [685, 328] on label at bounding box center [686, 325] width 9 height 9
click at [685, 328] on input "checkbox" at bounding box center [686, 326] width 8 height 8
click at [687, 342] on button "Checkout" at bounding box center [706, 345] width 262 height 19
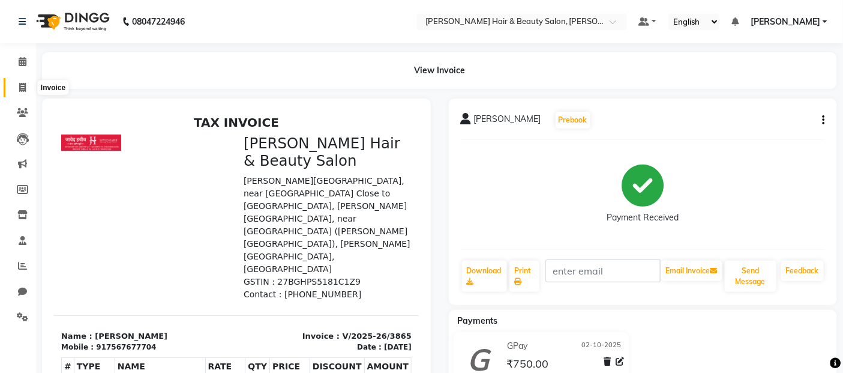
click at [25, 85] on icon at bounding box center [22, 87] width 7 height 9
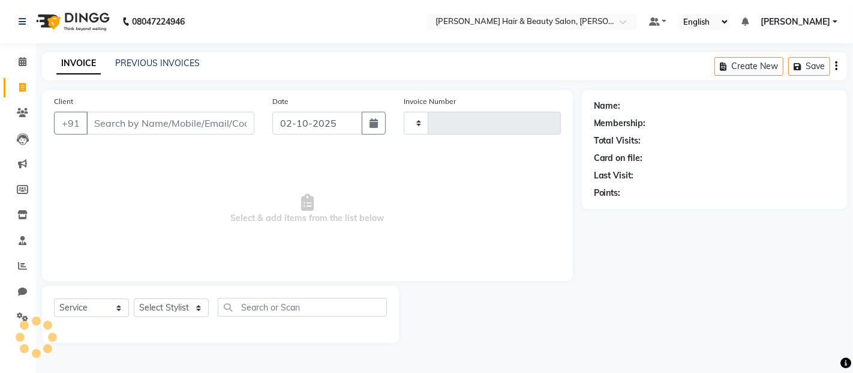
click at [148, 117] on input "Client" at bounding box center [170, 123] width 168 height 23
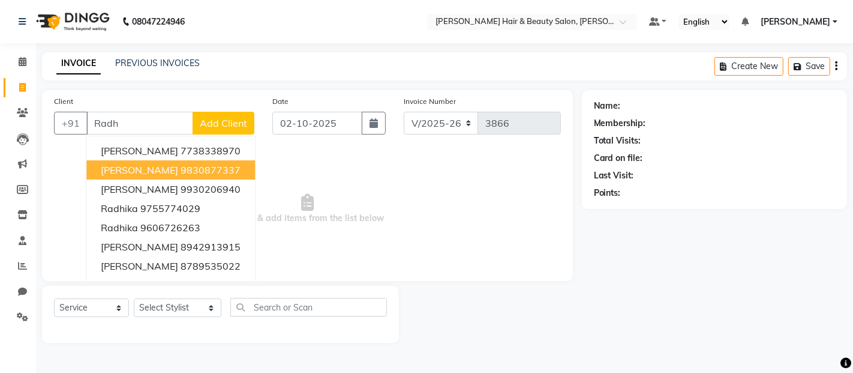
click at [139, 163] on button "[PERSON_NAME] 9830877337" at bounding box center [170, 169] width 169 height 19
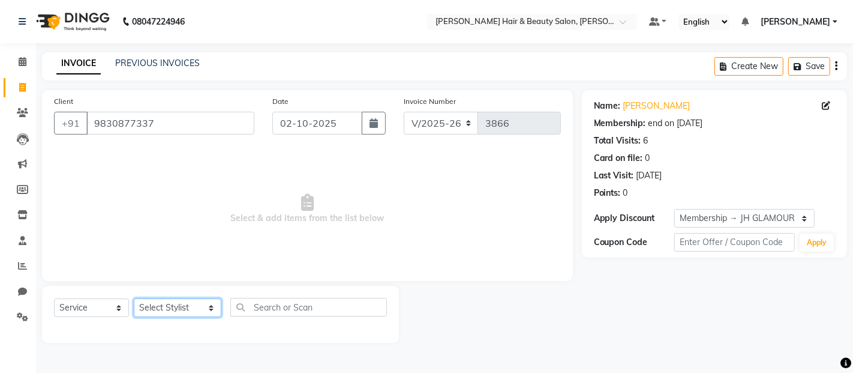
click at [197, 313] on select "Select Stylist [PERSON_NAME] Zibral [PERSON_NAME] [PERSON_NAME] [PERSON_NAME] […" at bounding box center [178, 307] width 88 height 19
click at [134, 299] on select "Select Stylist [PERSON_NAME] Zibral [PERSON_NAME] [PERSON_NAME] [PERSON_NAME] […" at bounding box center [178, 307] width 88 height 19
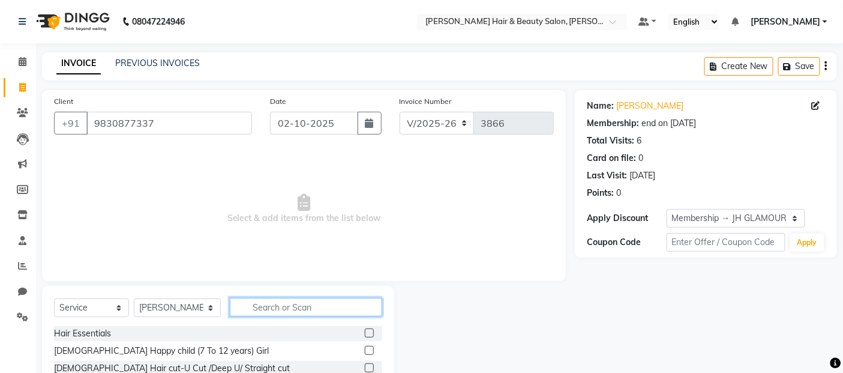
click at [298, 302] on input "text" at bounding box center [306, 307] width 153 height 19
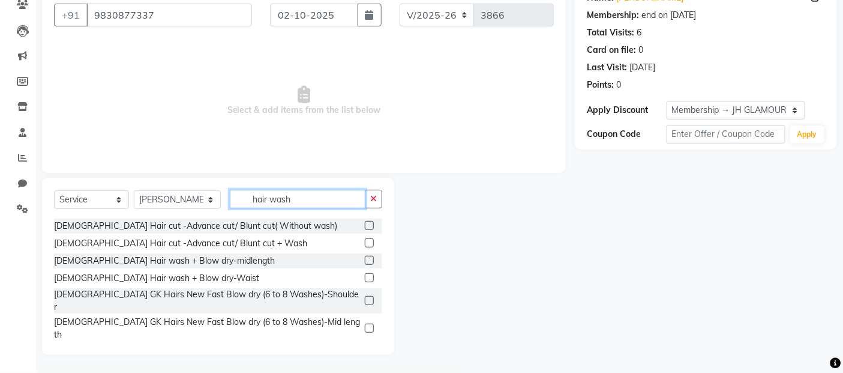
scroll to position [67, 0]
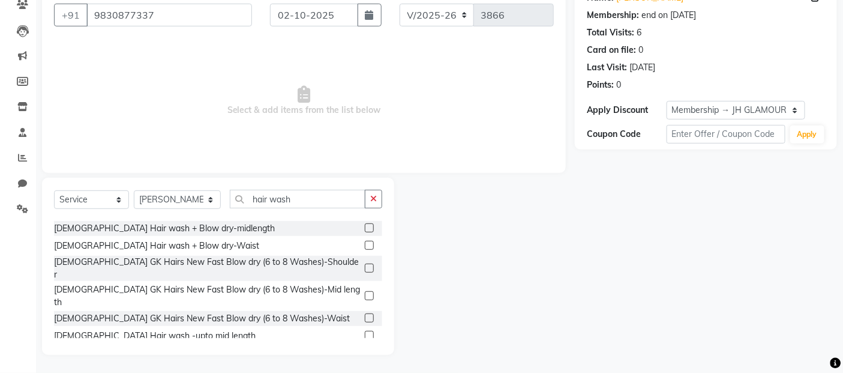
click at [365, 331] on label at bounding box center [369, 335] width 9 height 9
click at [365, 332] on input "checkbox" at bounding box center [369, 336] width 8 height 8
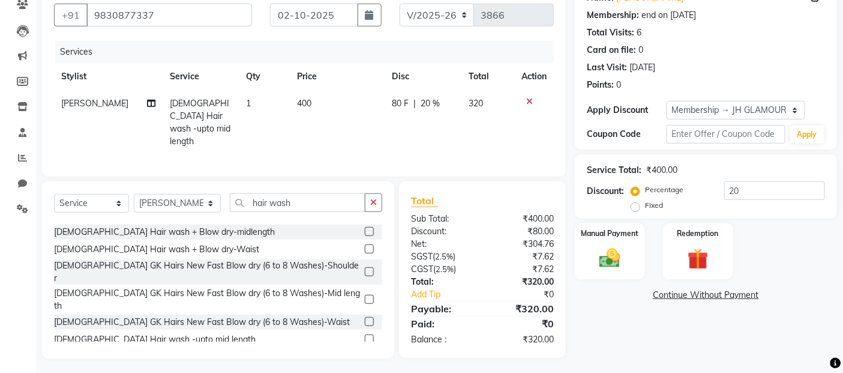
scroll to position [109, 0]
click at [609, 259] on img at bounding box center [610, 256] width 36 height 25
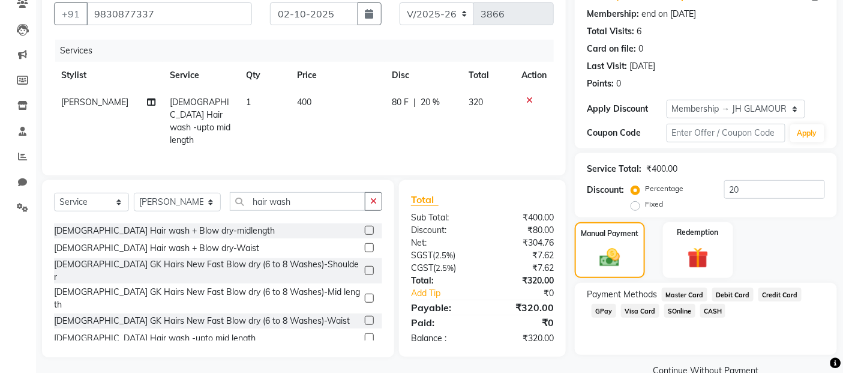
click at [709, 313] on span "CASH" at bounding box center [713, 311] width 26 height 14
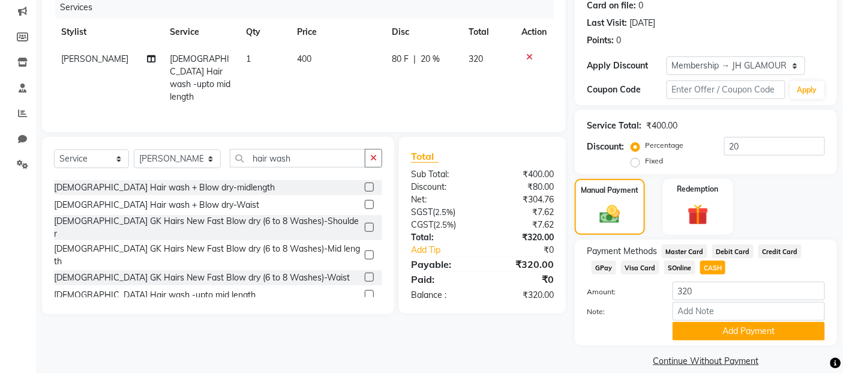
scroll to position [169, 0]
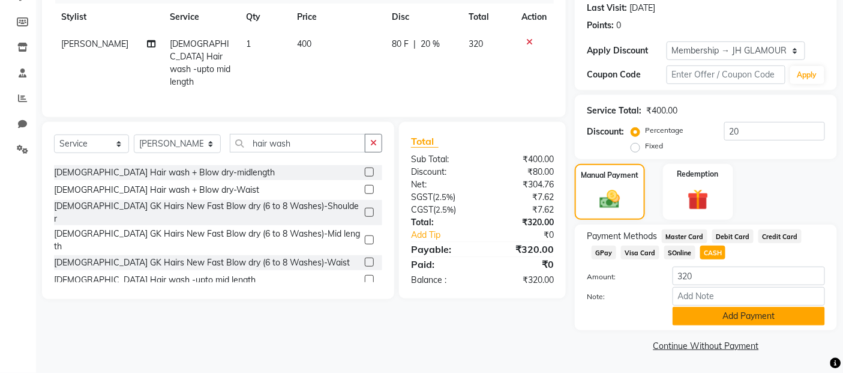
click at [719, 314] on button "Add Payment" at bounding box center [748, 316] width 152 height 19
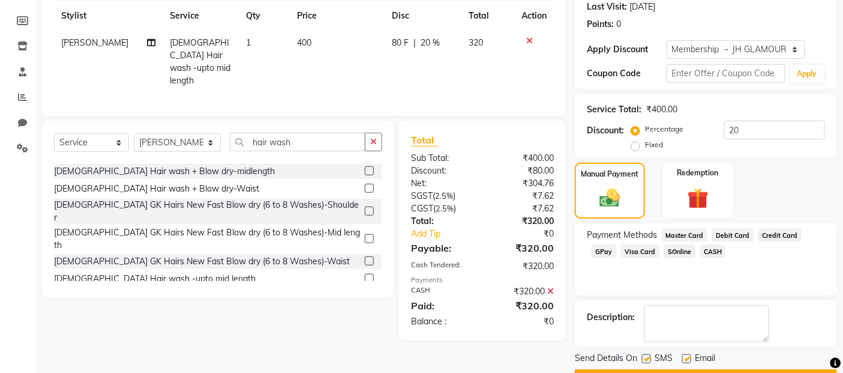
click at [649, 357] on label at bounding box center [646, 358] width 9 height 9
click at [649, 357] on input "checkbox" at bounding box center [646, 359] width 8 height 8
click at [688, 356] on label at bounding box center [686, 358] width 9 height 9
click at [688, 356] on input "checkbox" at bounding box center [686, 359] width 8 height 8
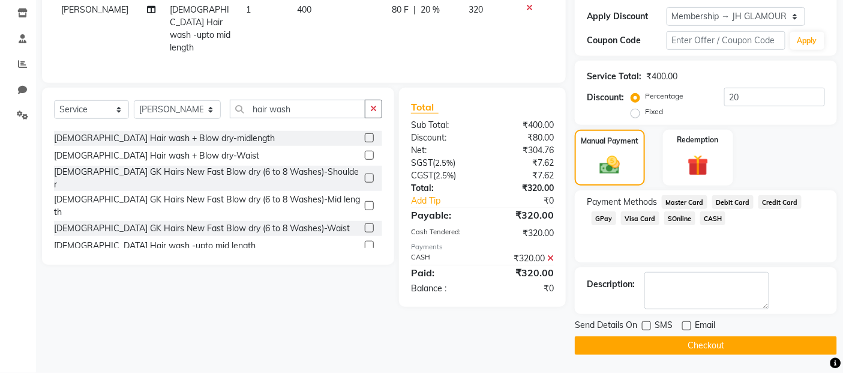
click at [675, 346] on button "Checkout" at bounding box center [706, 345] width 262 height 19
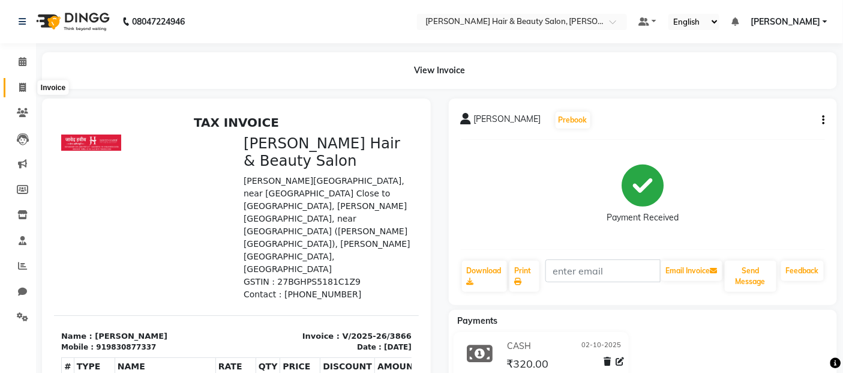
click at [23, 87] on icon at bounding box center [22, 87] width 7 height 9
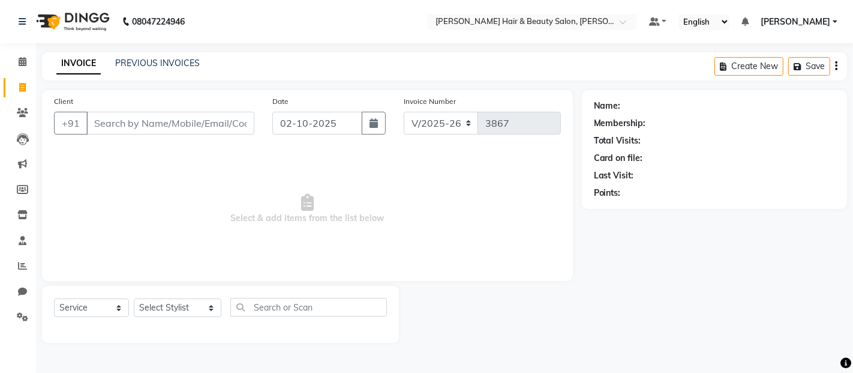
click at [128, 124] on input "Client" at bounding box center [170, 123] width 168 height 23
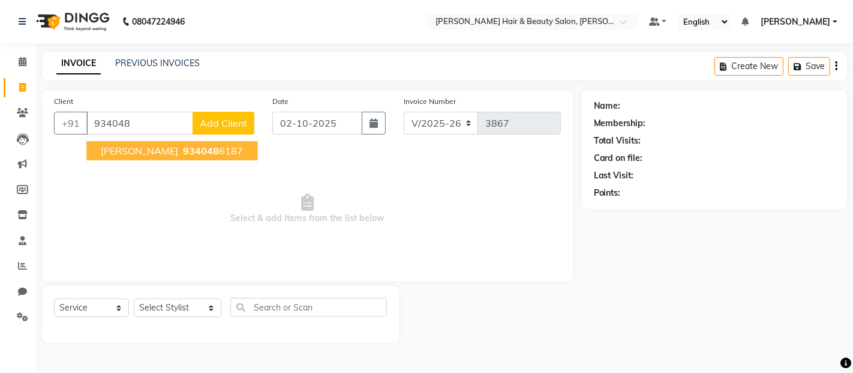
click at [161, 151] on span "[PERSON_NAME]" at bounding box center [139, 151] width 77 height 12
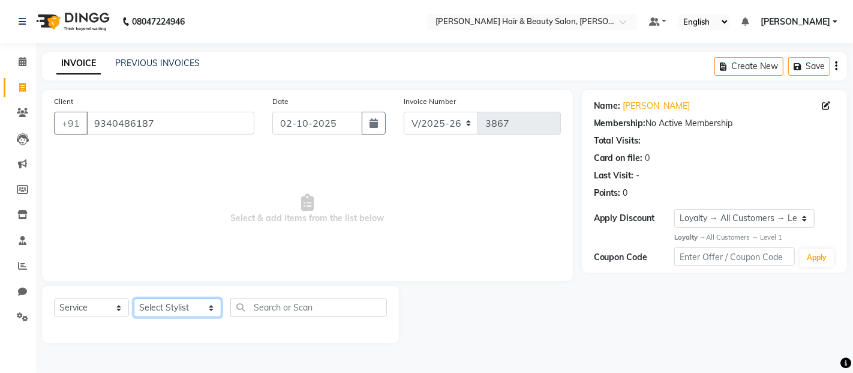
click at [193, 310] on select "Select Stylist [PERSON_NAME] Zibral [PERSON_NAME] [PERSON_NAME] [PERSON_NAME] […" at bounding box center [178, 307] width 88 height 19
click at [134, 299] on select "Select Stylist [PERSON_NAME] Zibral [PERSON_NAME] [PERSON_NAME] [PERSON_NAME] […" at bounding box center [178, 307] width 88 height 19
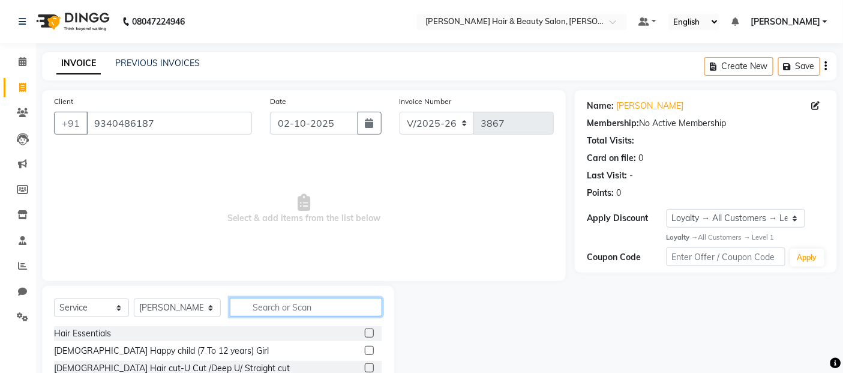
click at [286, 308] on input "text" at bounding box center [306, 307] width 153 height 19
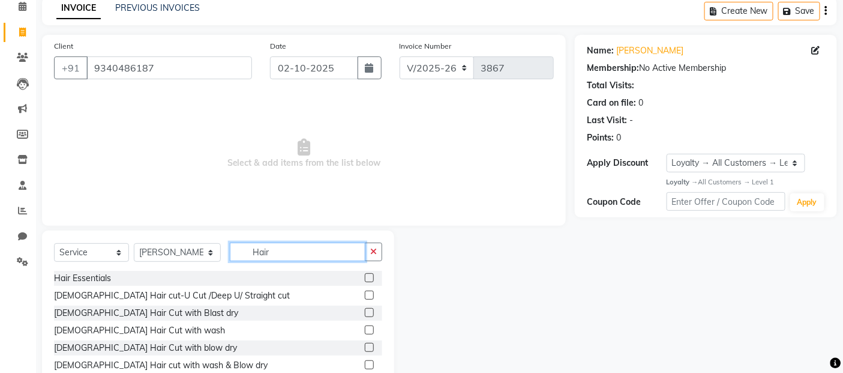
scroll to position [108, 0]
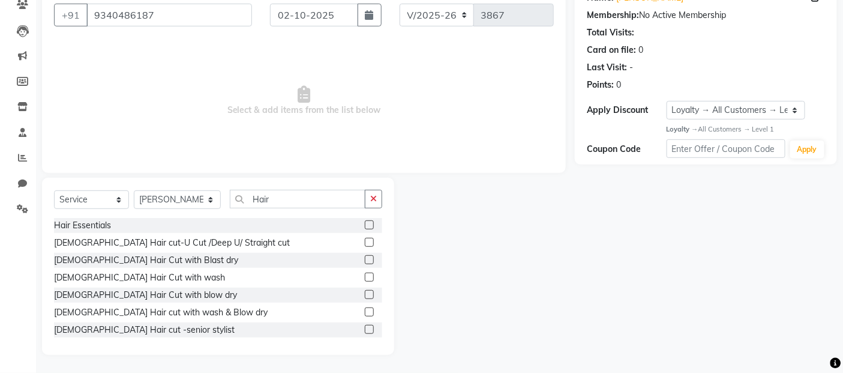
click at [365, 259] on label at bounding box center [369, 259] width 9 height 9
click at [365, 259] on input "checkbox" at bounding box center [369, 260] width 8 height 8
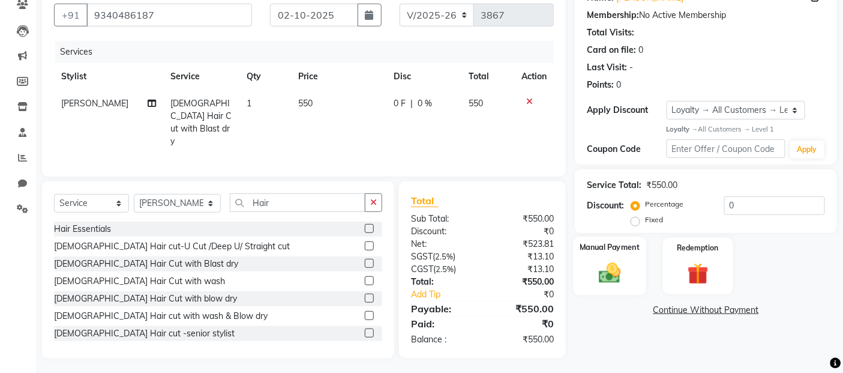
click at [603, 276] on img at bounding box center [610, 272] width 36 height 25
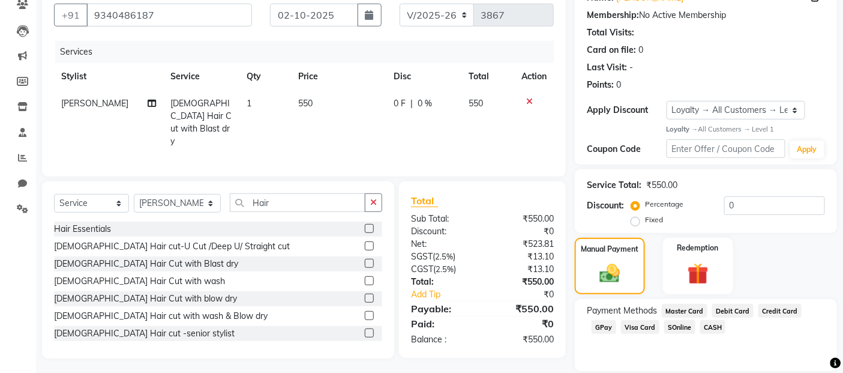
click at [604, 325] on span "GPay" at bounding box center [603, 327] width 25 height 14
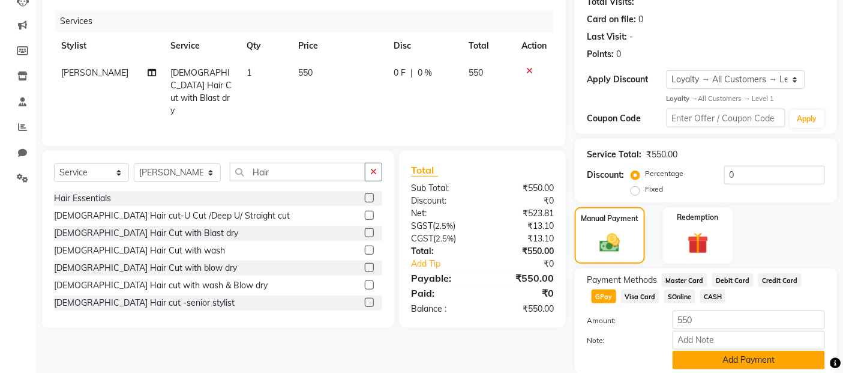
scroll to position [183, 0]
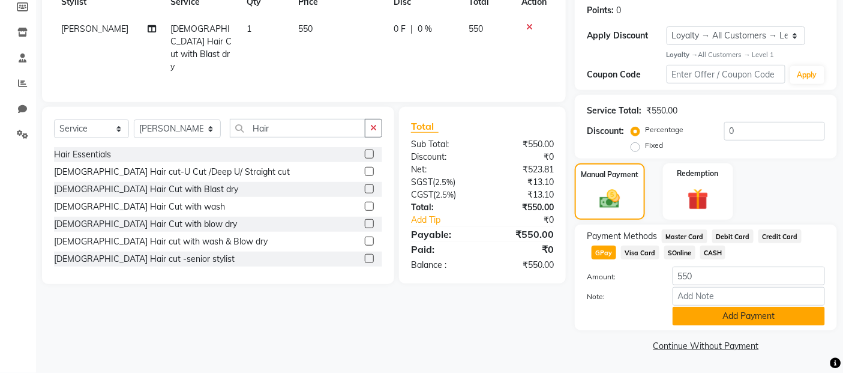
click at [756, 322] on button "Add Payment" at bounding box center [748, 316] width 152 height 19
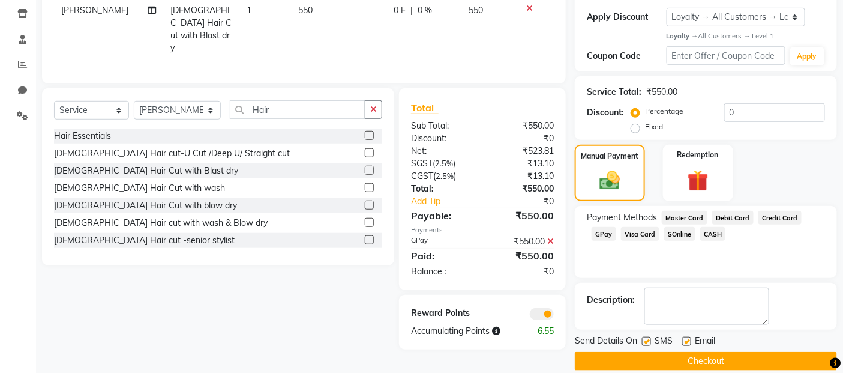
scroll to position [217, 0]
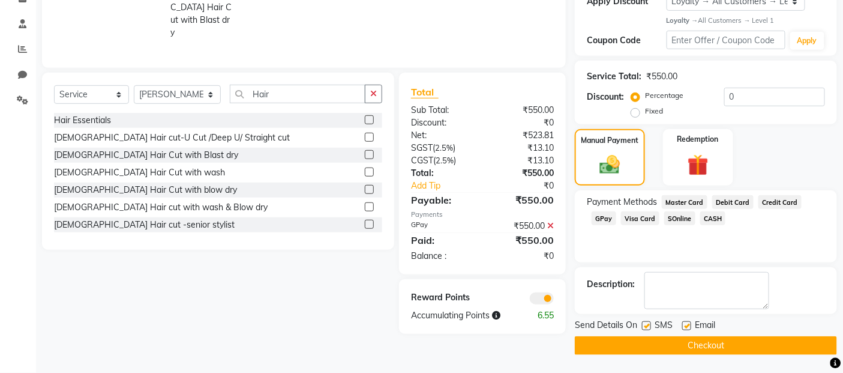
click at [645, 325] on label at bounding box center [646, 325] width 9 height 9
click at [645, 325] on input "checkbox" at bounding box center [646, 326] width 8 height 8
click at [688, 328] on label at bounding box center [686, 325] width 9 height 9
click at [688, 328] on input "checkbox" at bounding box center [686, 326] width 8 height 8
click at [686, 349] on button "Checkout" at bounding box center [706, 345] width 262 height 19
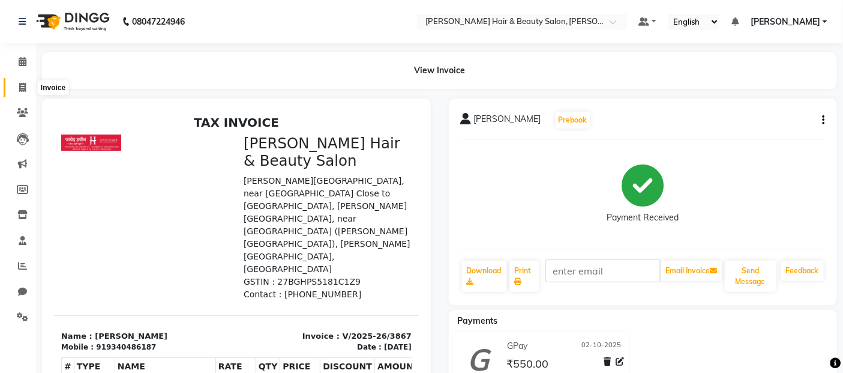
click at [25, 83] on icon at bounding box center [22, 87] width 7 height 9
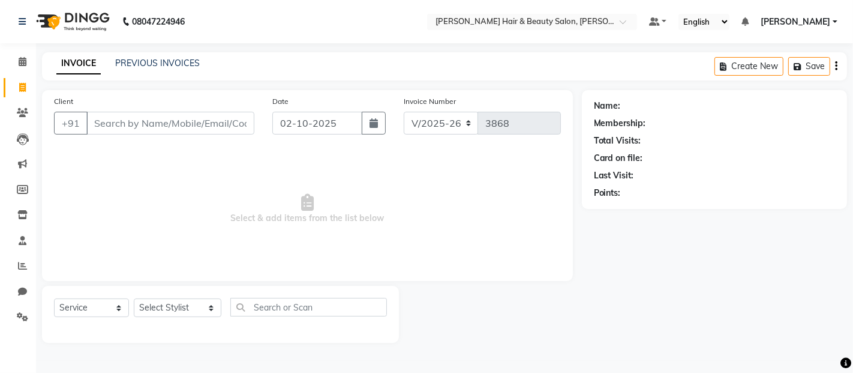
click at [164, 123] on input "Client" at bounding box center [170, 123] width 168 height 23
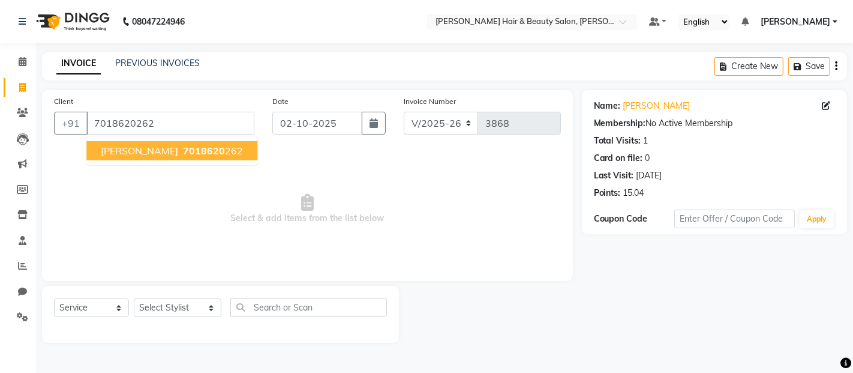
click at [143, 148] on span "[PERSON_NAME]" at bounding box center [139, 151] width 77 height 12
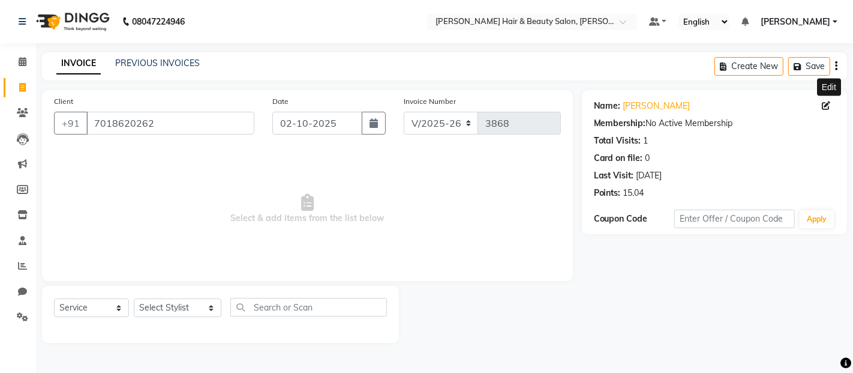
click at [824, 103] on icon at bounding box center [826, 105] width 8 height 8
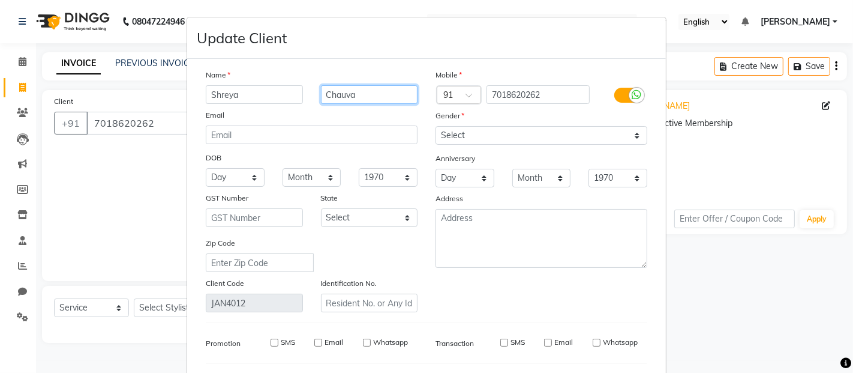
click at [345, 94] on input "Chauva" at bounding box center [369, 94] width 97 height 19
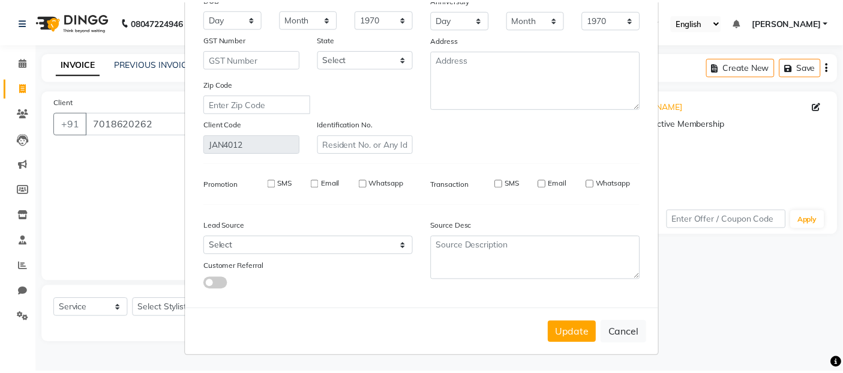
scroll to position [161, 0]
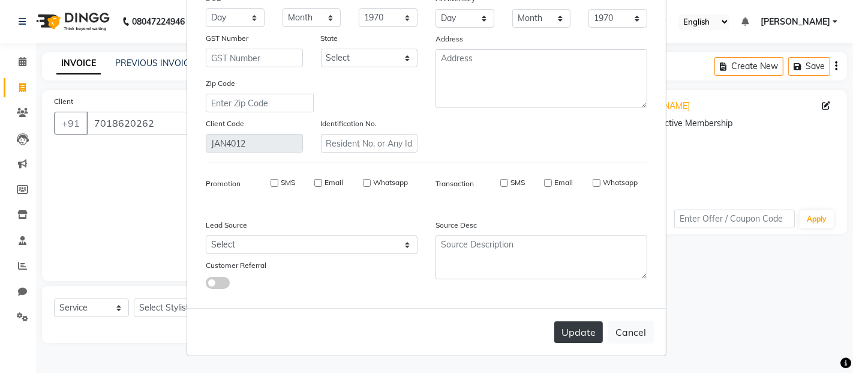
click at [575, 334] on button "Update" at bounding box center [578, 332] width 49 height 22
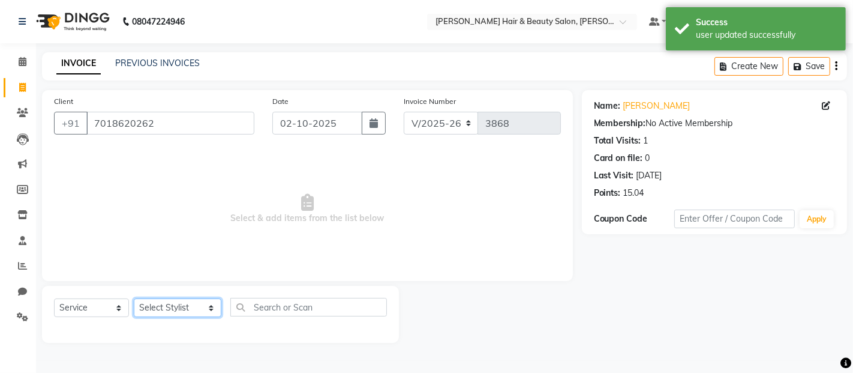
click at [198, 313] on select "Select Stylist [PERSON_NAME] Zibral [PERSON_NAME] [PERSON_NAME] [PERSON_NAME] […" at bounding box center [178, 307] width 88 height 19
click at [134, 299] on select "Select Stylist [PERSON_NAME] Zibral [PERSON_NAME] [PERSON_NAME] [PERSON_NAME] […" at bounding box center [178, 307] width 88 height 19
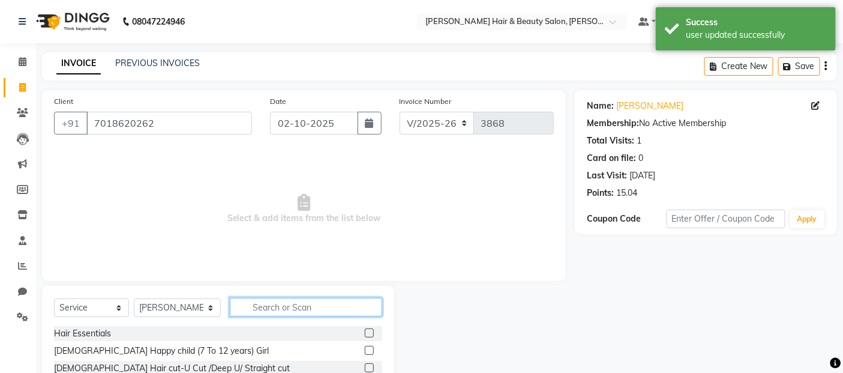
click at [316, 305] on input "text" at bounding box center [306, 307] width 153 height 19
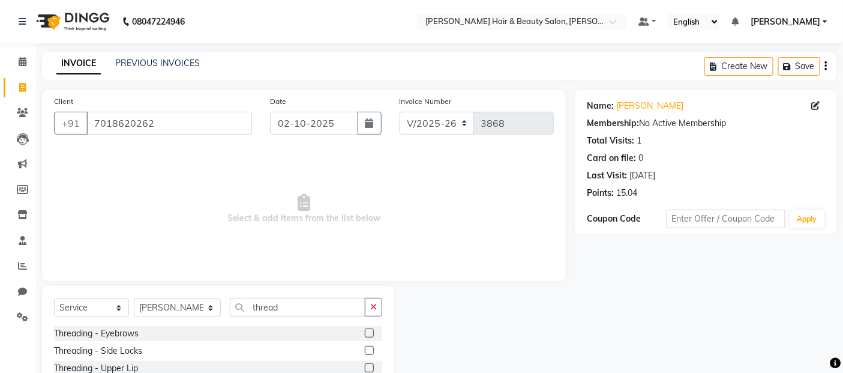
click at [365, 334] on label at bounding box center [369, 332] width 9 height 9
click at [365, 334] on input "checkbox" at bounding box center [369, 333] width 8 height 8
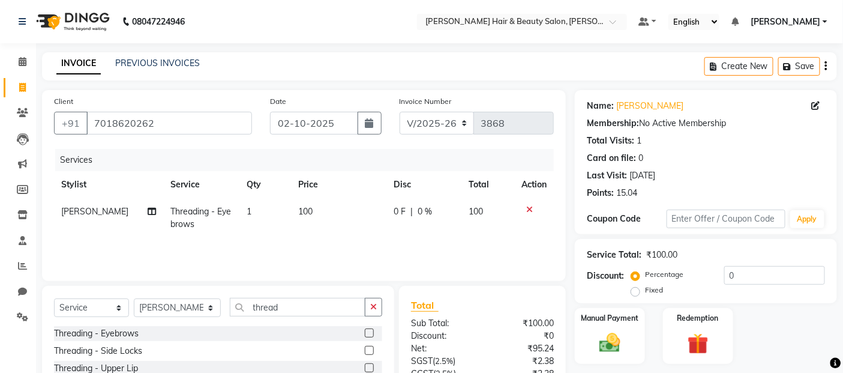
click at [365, 367] on label at bounding box center [369, 367] width 9 height 9
click at [365, 367] on input "checkbox" at bounding box center [369, 368] width 8 height 8
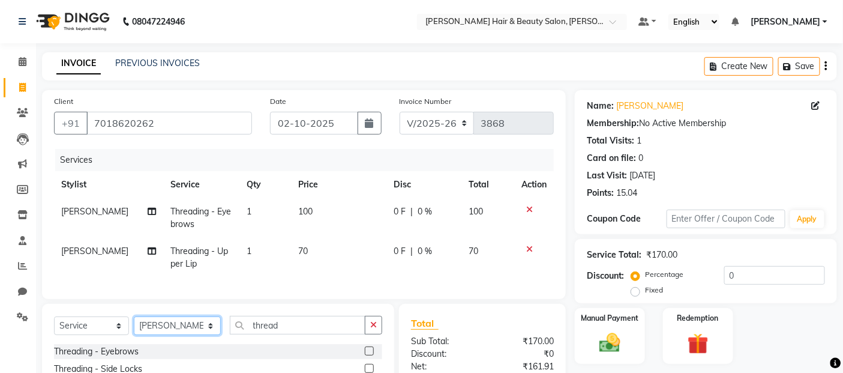
click at [194, 335] on select "Select Stylist [PERSON_NAME] Zibral [PERSON_NAME] [PERSON_NAME] [PERSON_NAME] […" at bounding box center [177, 325] width 87 height 19
click at [134, 326] on select "Select Stylist [PERSON_NAME] Zibral [PERSON_NAME] [PERSON_NAME] [PERSON_NAME] […" at bounding box center [177, 325] width 87 height 19
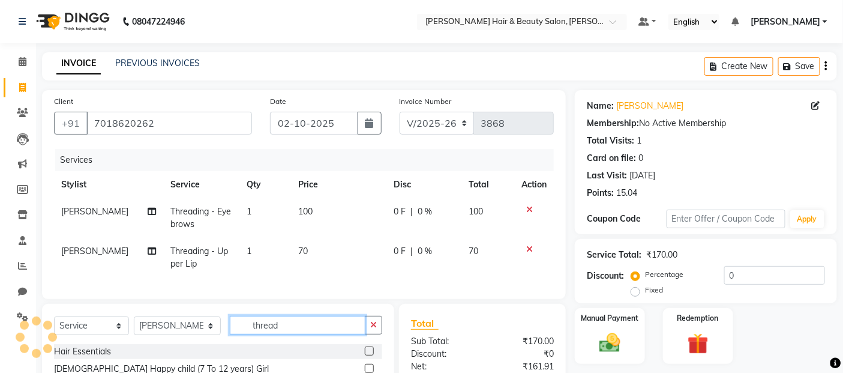
click at [292, 334] on input "thread" at bounding box center [298, 325] width 136 height 19
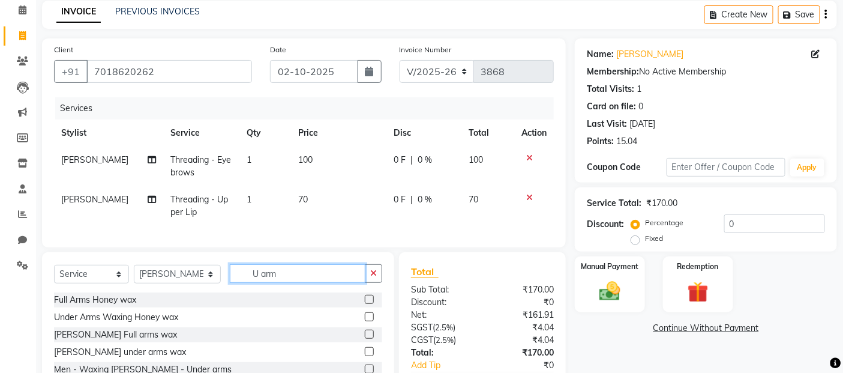
scroll to position [133, 0]
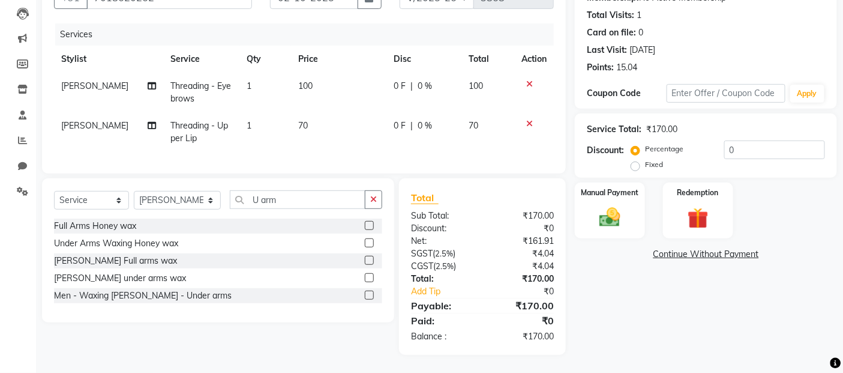
click at [370, 274] on label at bounding box center [369, 277] width 9 height 9
click at [370, 274] on input "checkbox" at bounding box center [369, 278] width 8 height 8
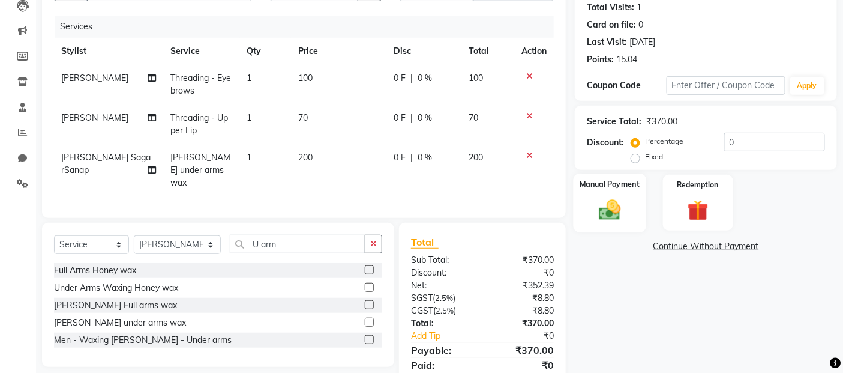
click at [617, 211] on img at bounding box center [610, 209] width 36 height 25
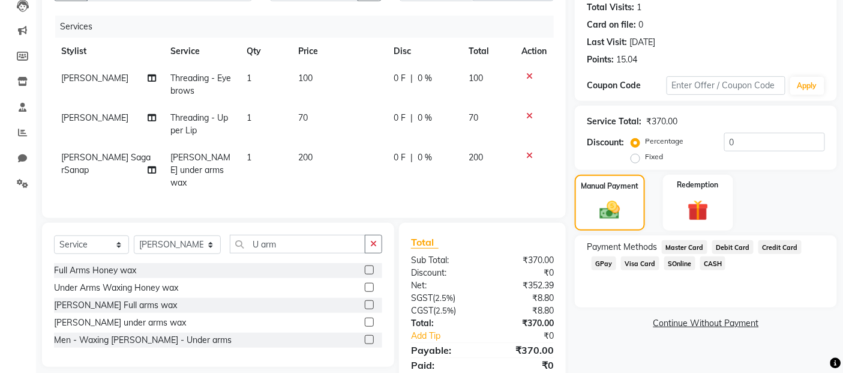
click at [713, 264] on span "CASH" at bounding box center [713, 263] width 26 height 14
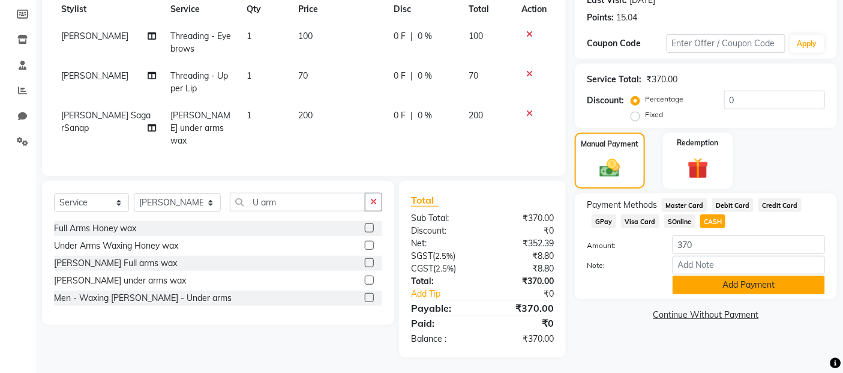
click at [698, 290] on button "Add Payment" at bounding box center [748, 284] width 152 height 19
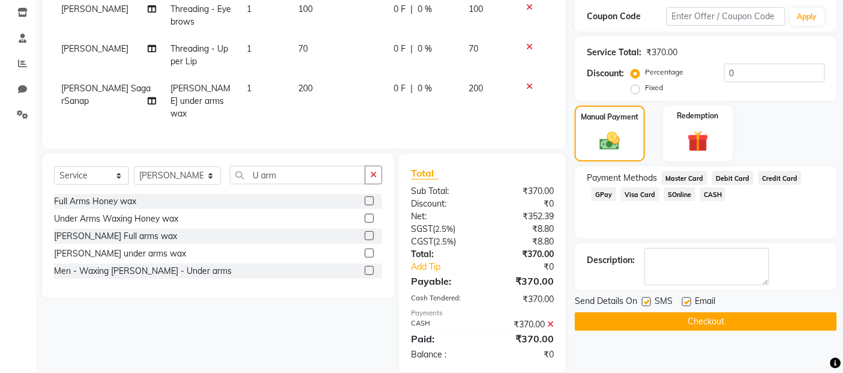
scroll to position [217, 0]
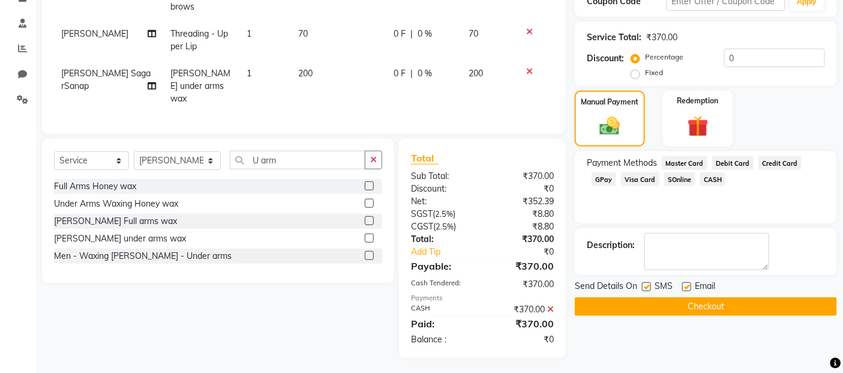
click at [645, 289] on label at bounding box center [646, 286] width 9 height 9
click at [645, 289] on input "checkbox" at bounding box center [646, 287] width 8 height 8
click at [686, 284] on label at bounding box center [686, 286] width 9 height 9
click at [686, 284] on input "checkbox" at bounding box center [686, 287] width 8 height 8
click at [690, 310] on button "Checkout" at bounding box center [706, 306] width 262 height 19
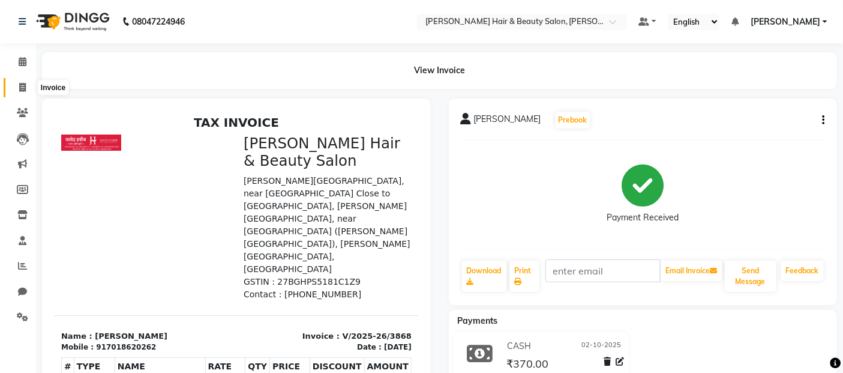
click at [20, 81] on span at bounding box center [22, 88] width 21 height 14
